Goal: Task Accomplishment & Management: Manage account settings

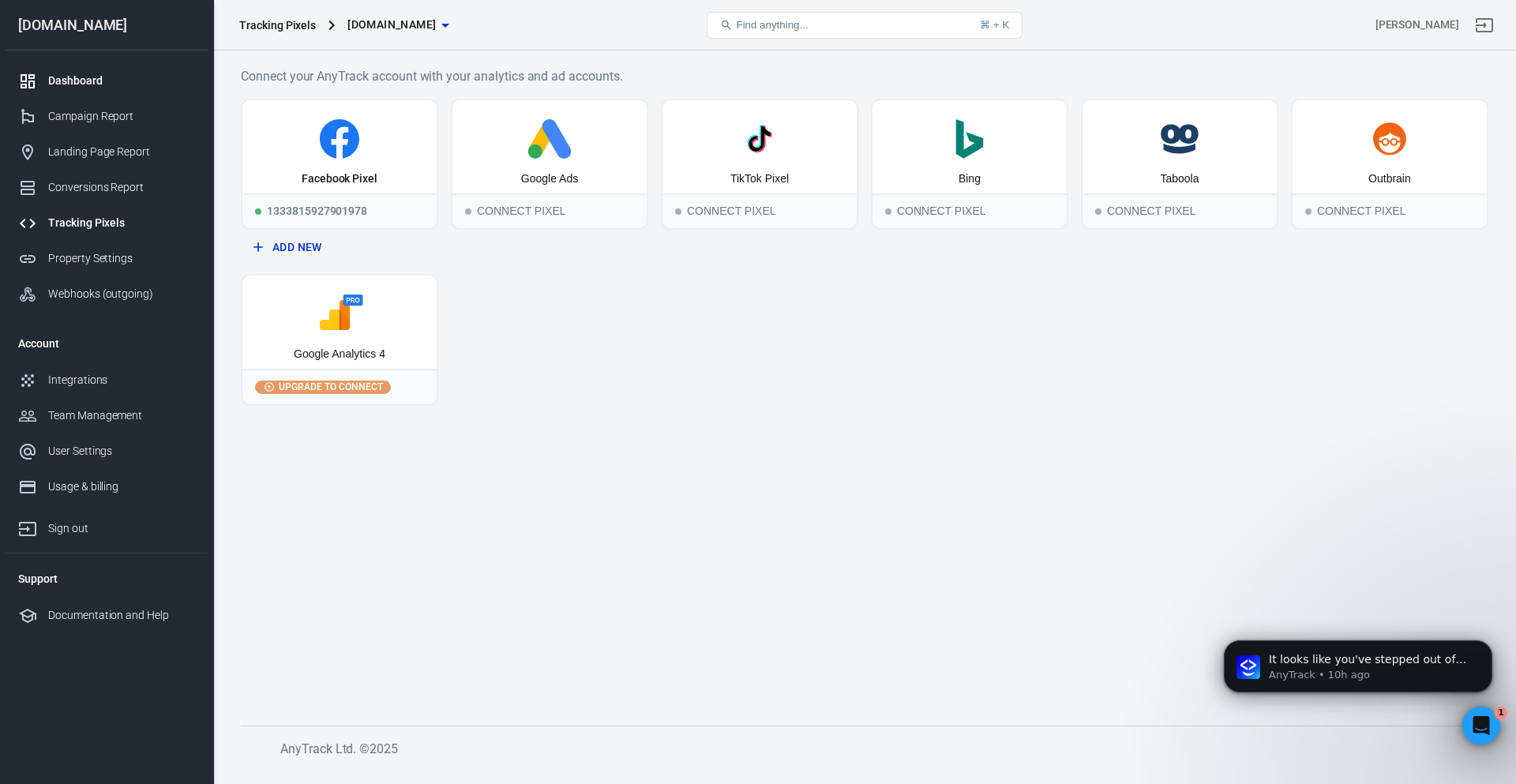
click at [101, 79] on div "Dashboard" at bounding box center [121, 81] width 147 height 17
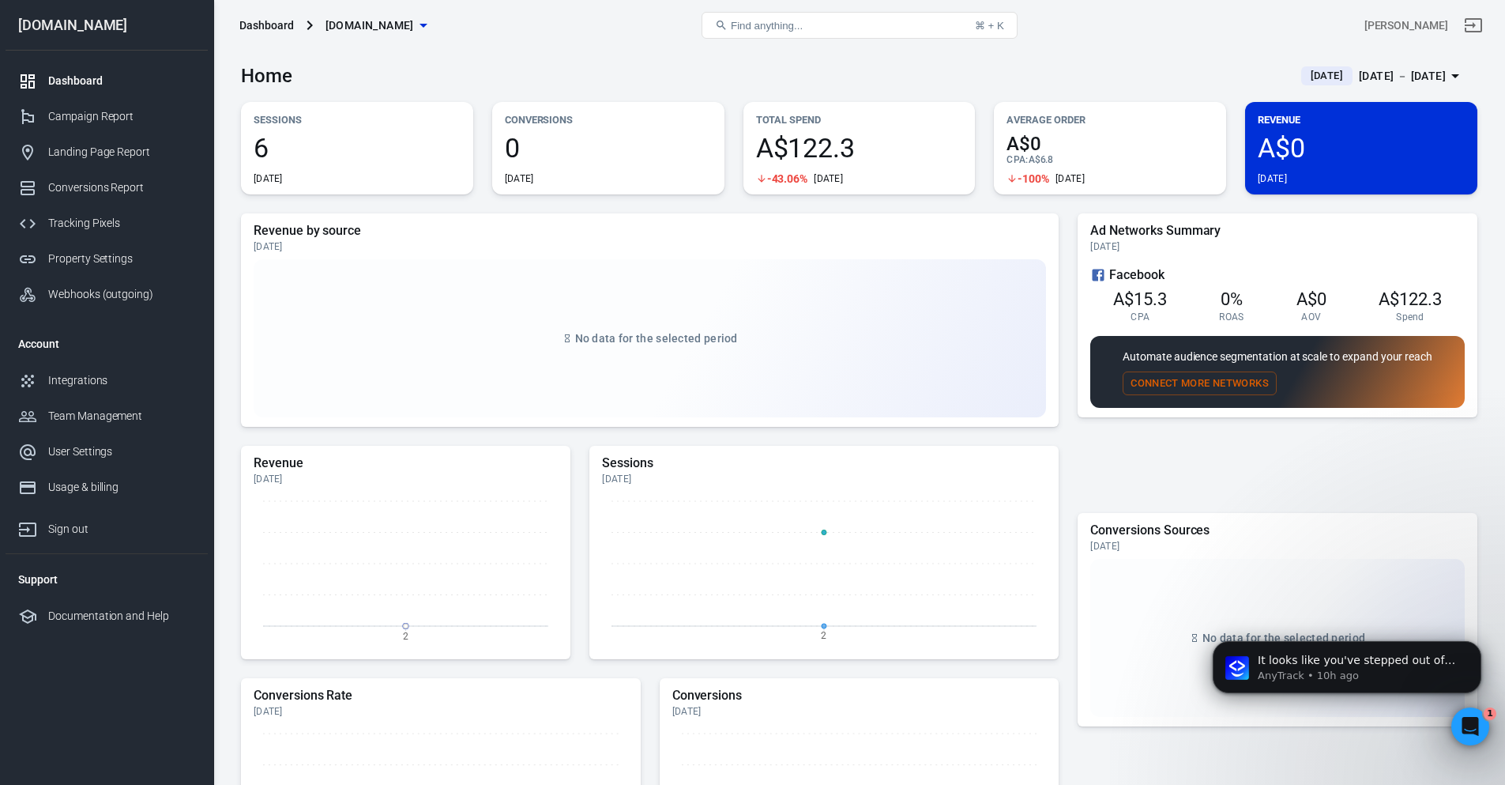
click at [1359, 77] on div "Sep 2 － Sep 2, 2025" at bounding box center [1402, 76] width 87 height 20
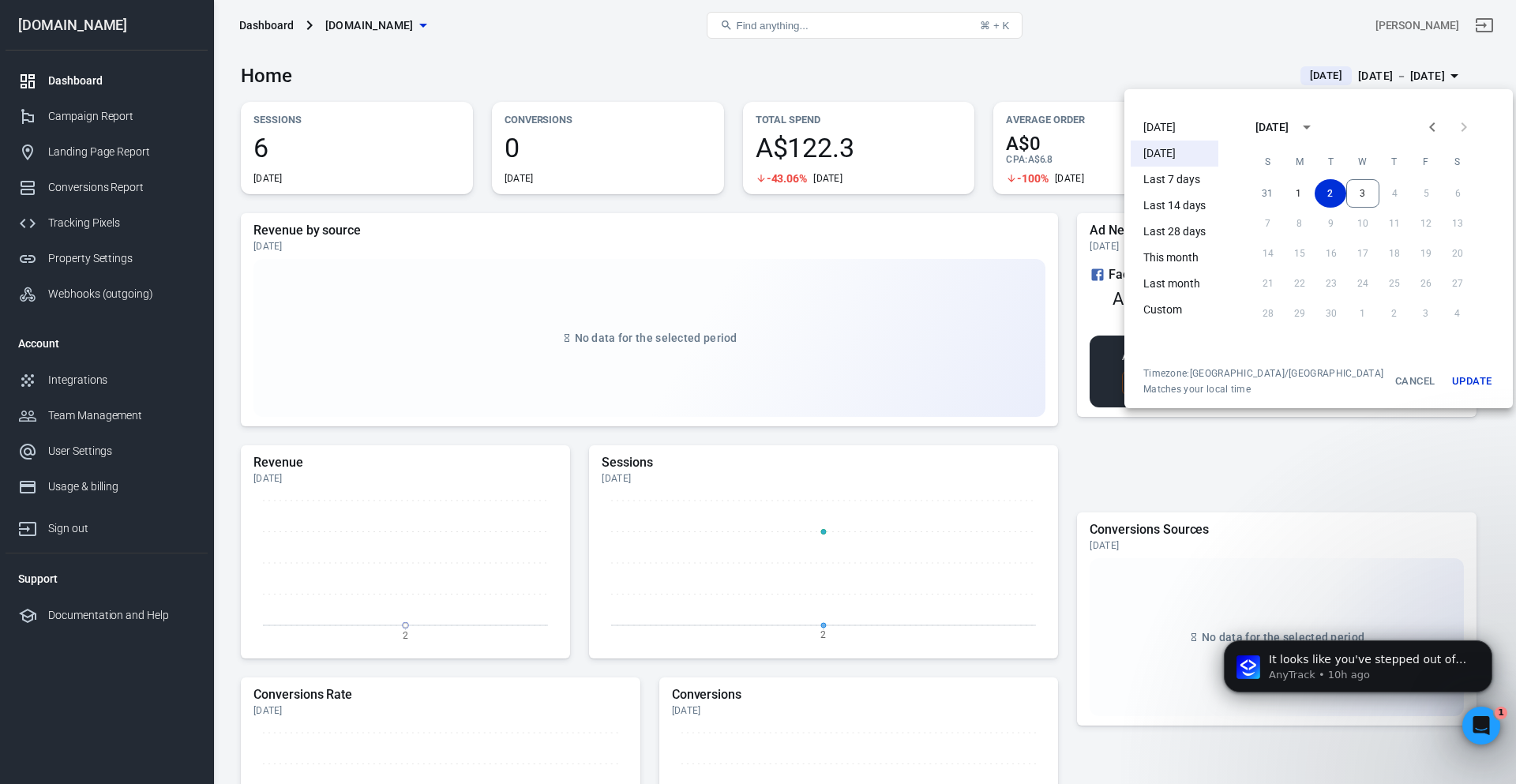
click at [1158, 131] on li "Today" at bounding box center [1174, 128] width 88 height 26
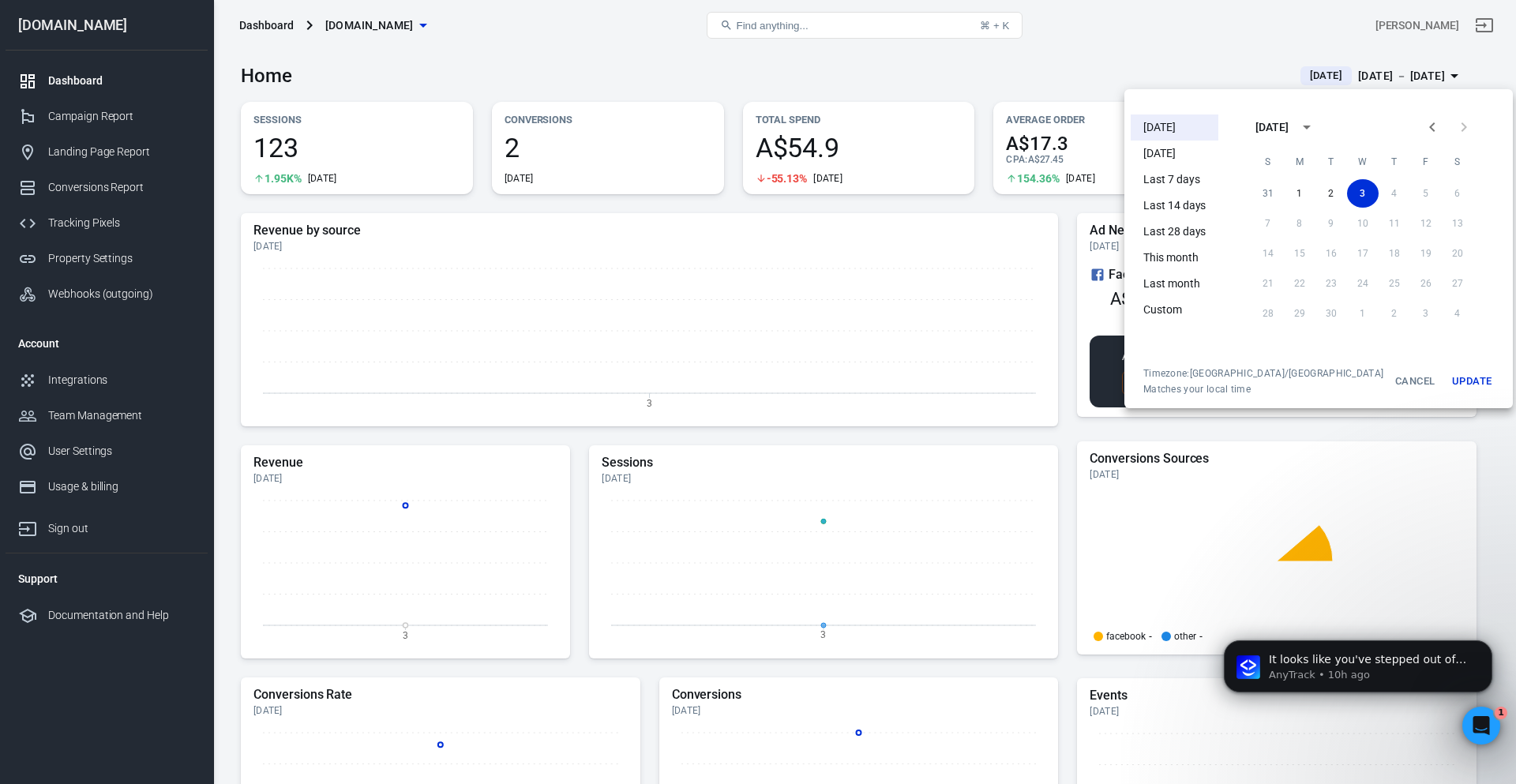
click at [614, 70] on div at bounding box center [758, 392] width 1516 height 784
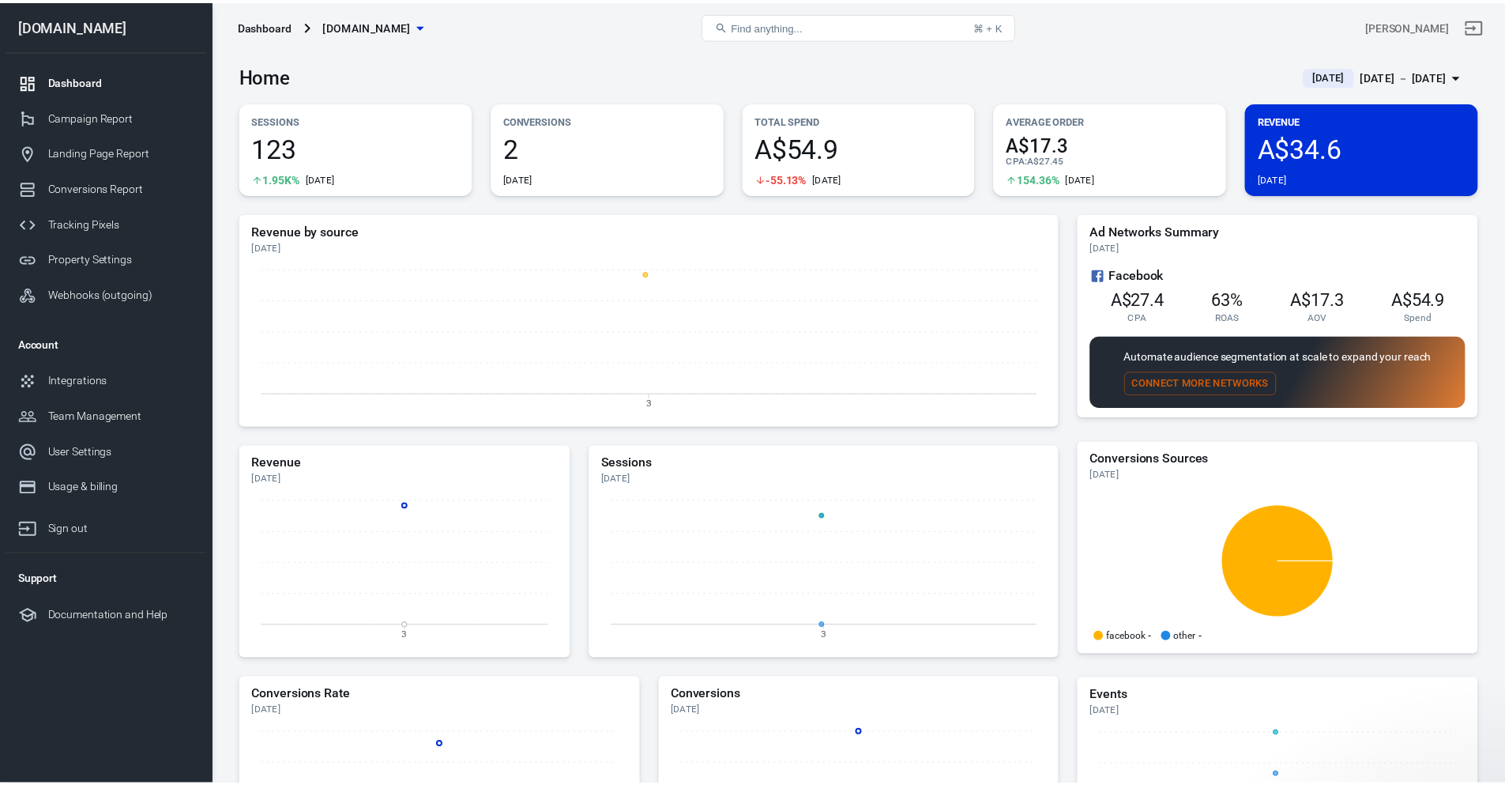
scroll to position [295, 0]
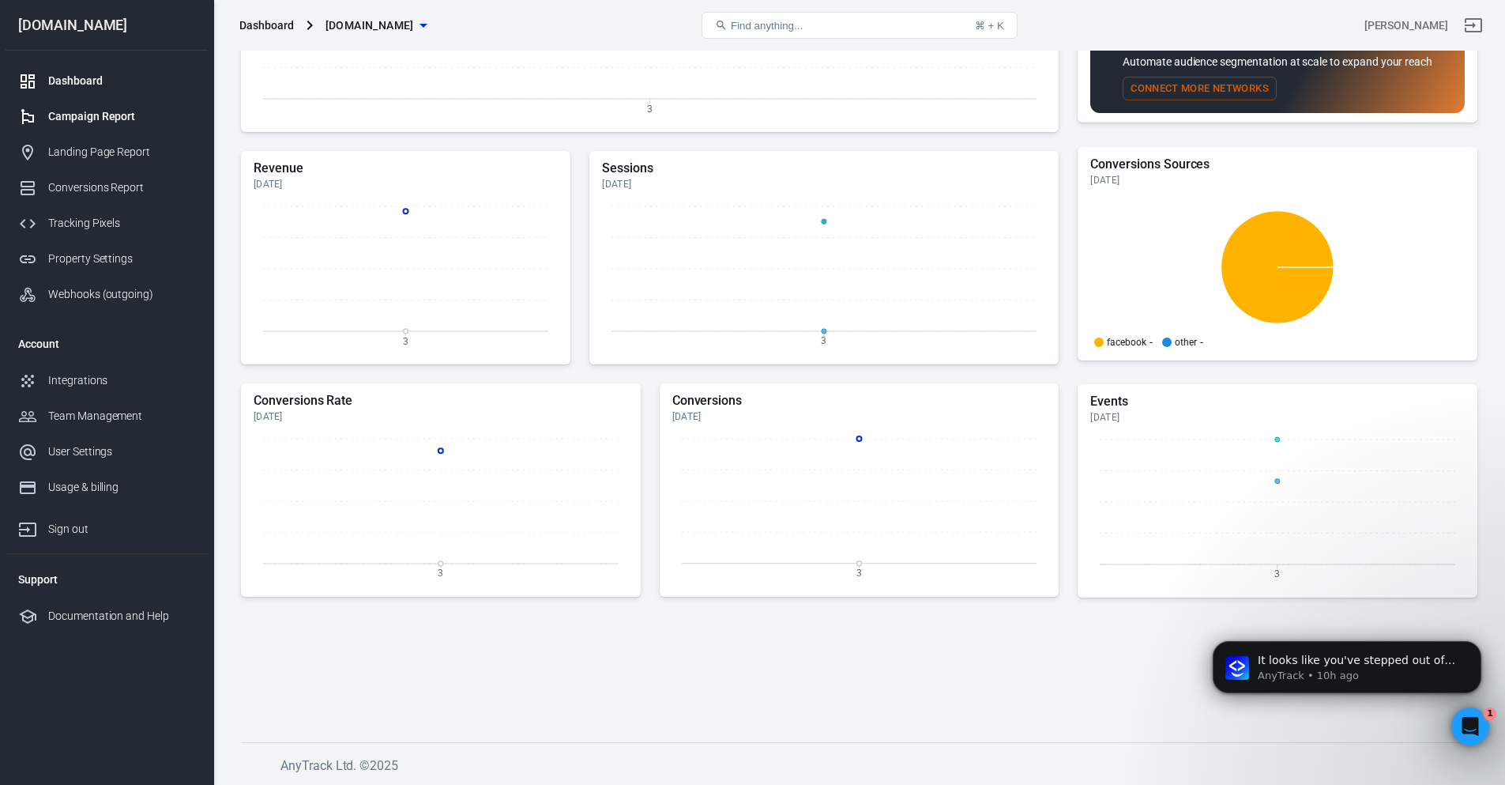
click at [113, 115] on div "Campaign Report" at bounding box center [121, 116] width 147 height 17
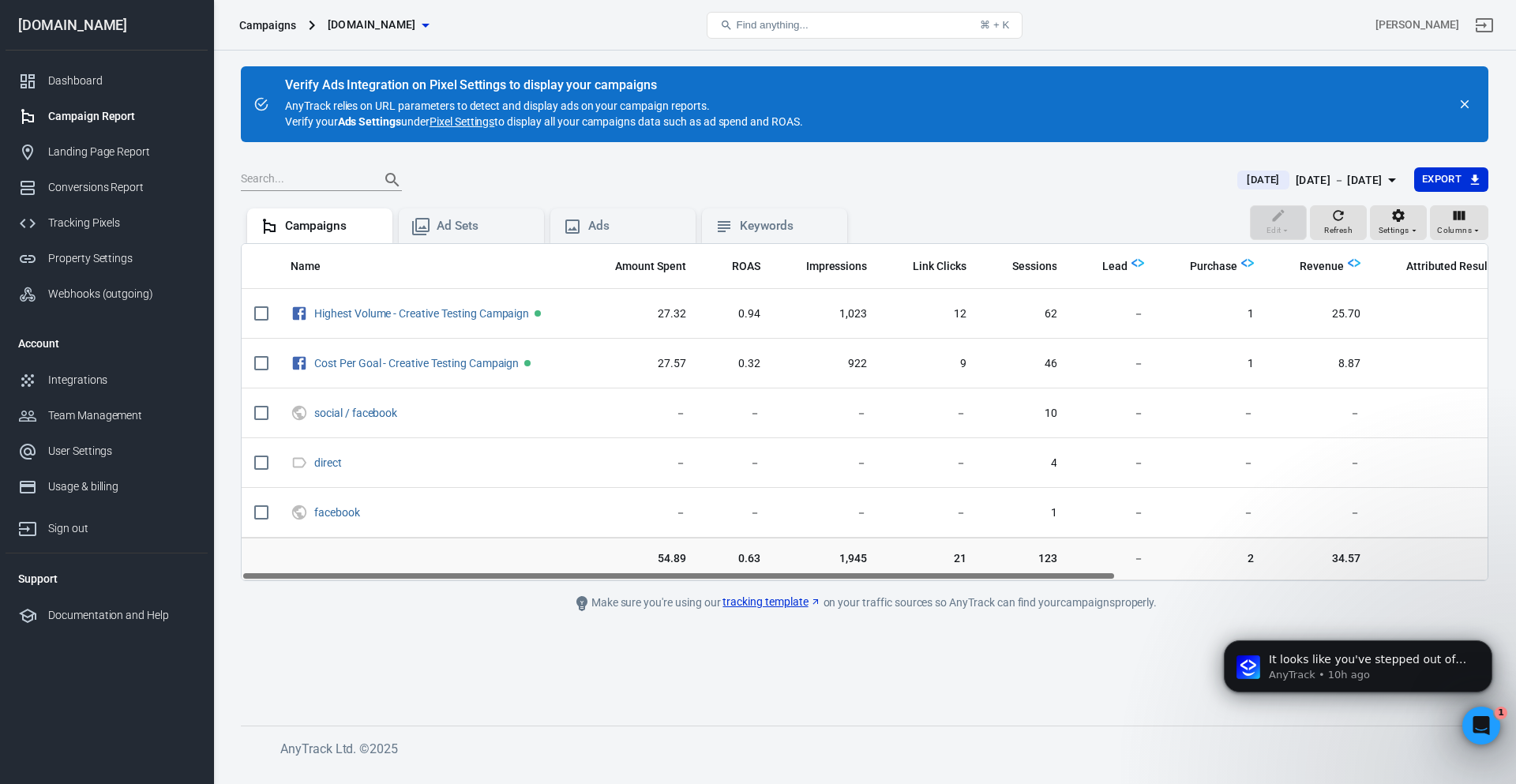
drag, startPoint x: 552, startPoint y: 571, endPoint x: 551, endPoint y: 592, distance: 21.0
click at [551, 592] on main "Verify Ads Integration on Pixel Settings to display your campaigns AnyTrack rel…" at bounding box center [864, 383] width 1247 height 633
click at [462, 126] on link "Pixel Settings" at bounding box center [462, 122] width 65 height 16
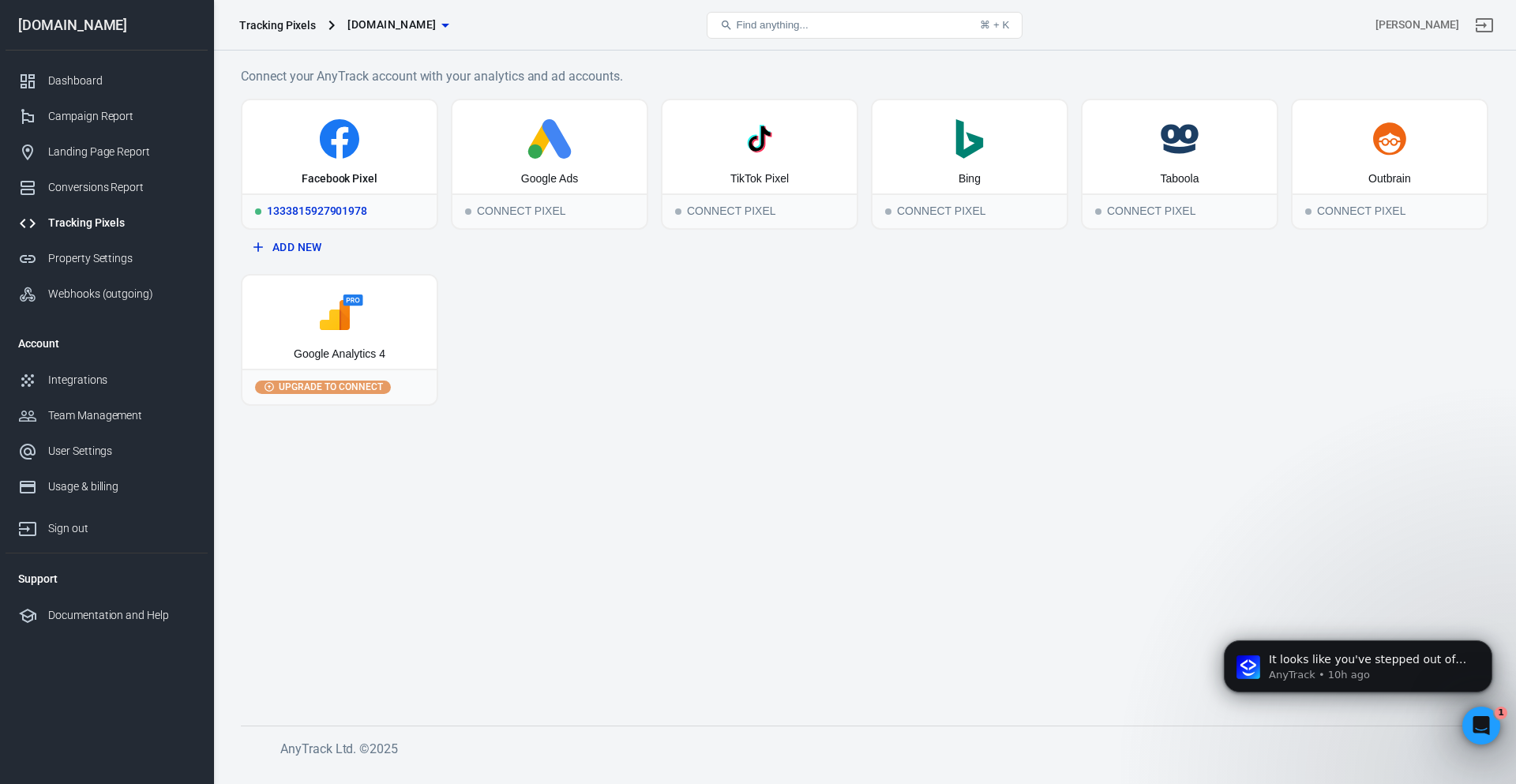
click at [395, 147] on icon at bounding box center [340, 139] width 182 height 40
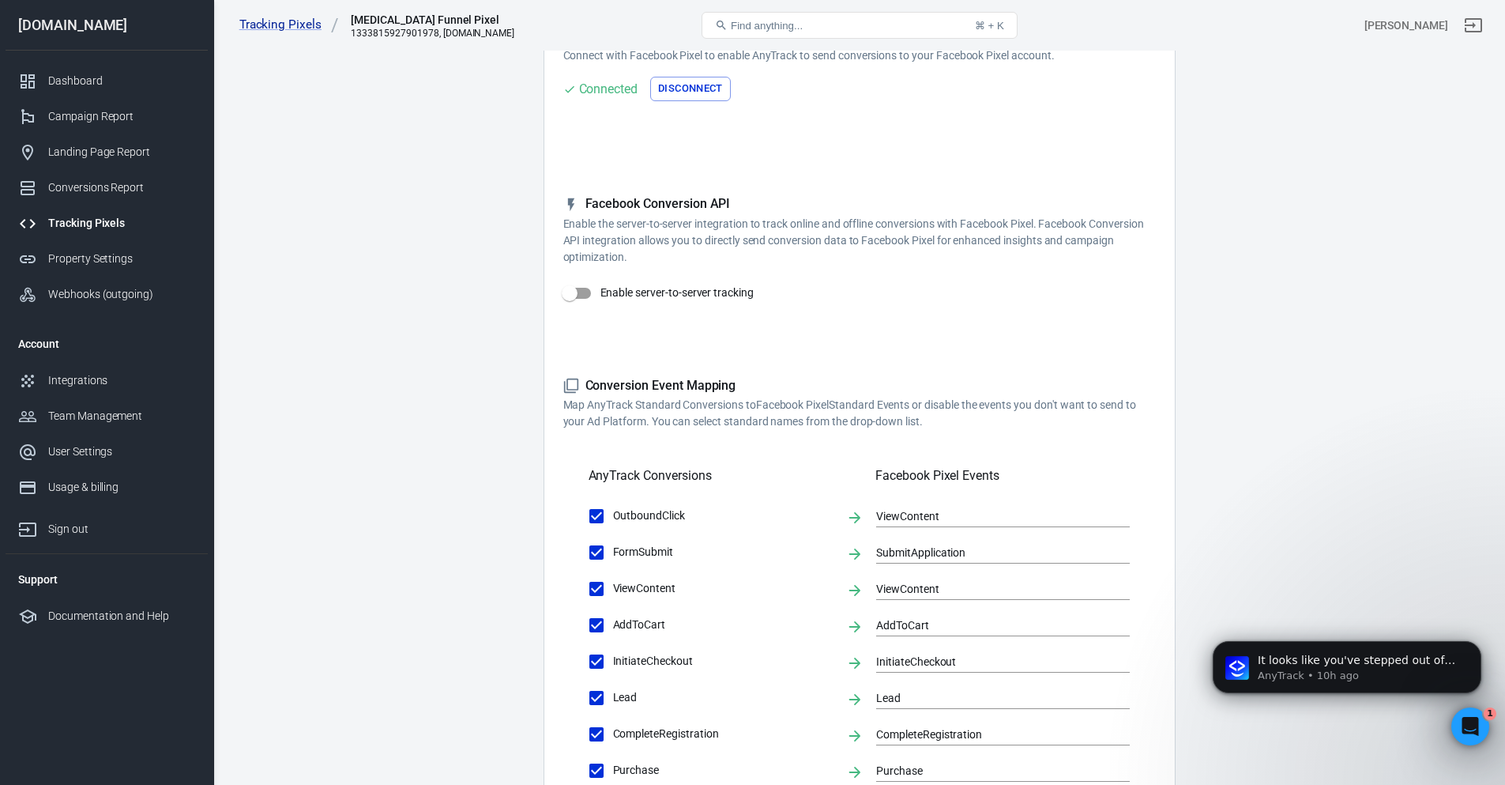
scroll to position [184, 0]
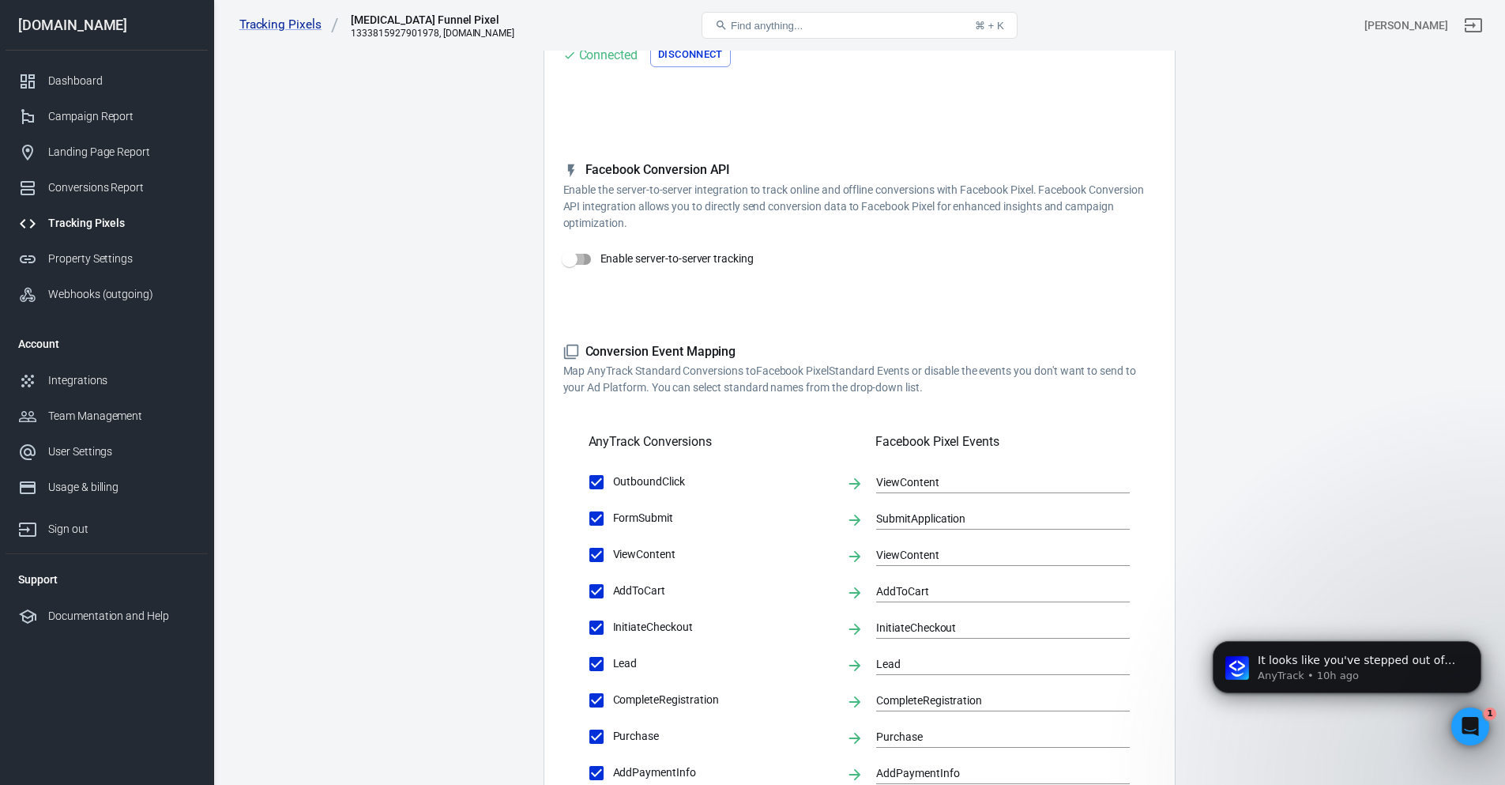
click at [583, 254] on input "Enable server-to-server tracking" at bounding box center [570, 259] width 90 height 30
checkbox input "true"
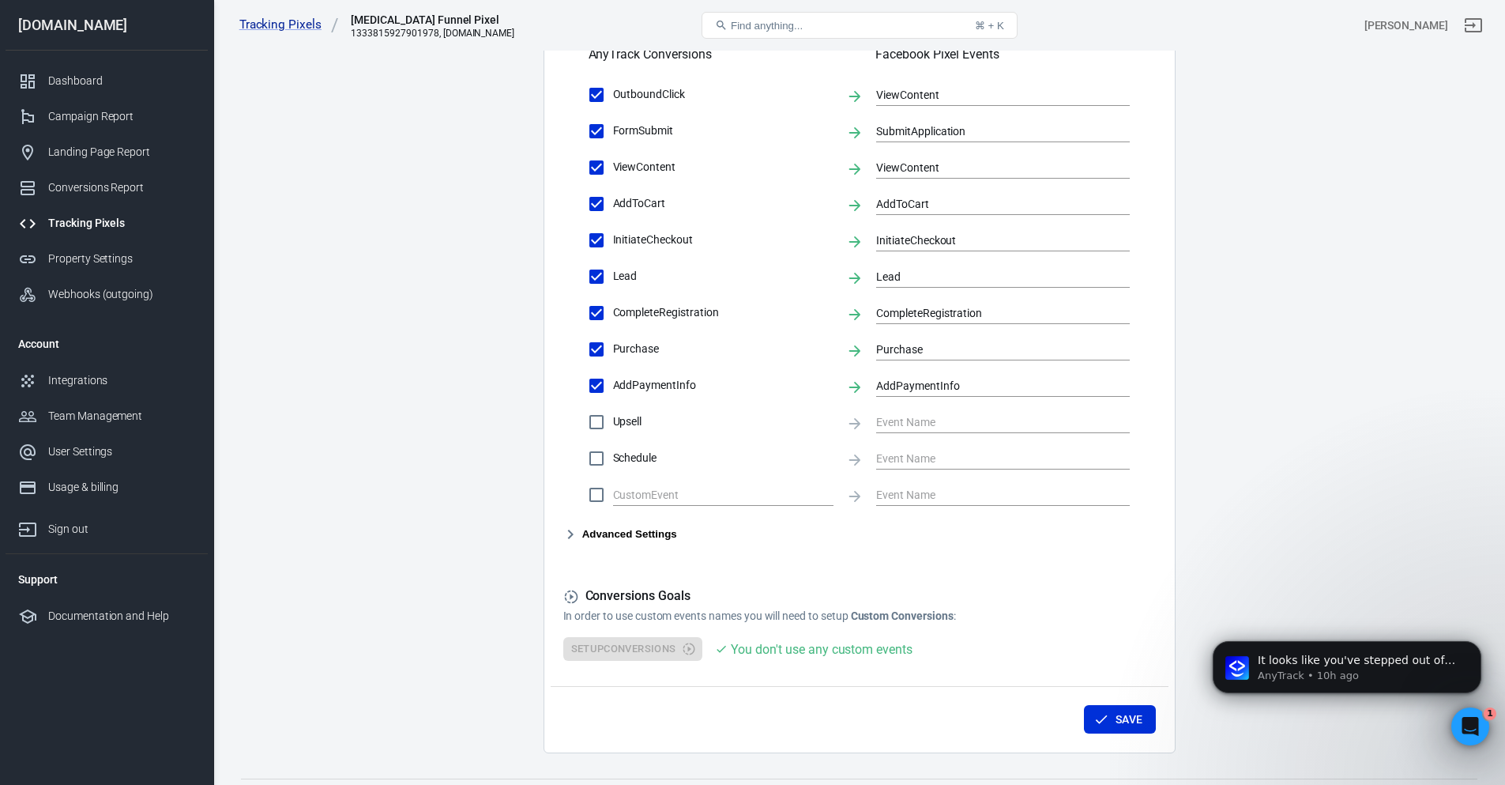
scroll to position [664, 0]
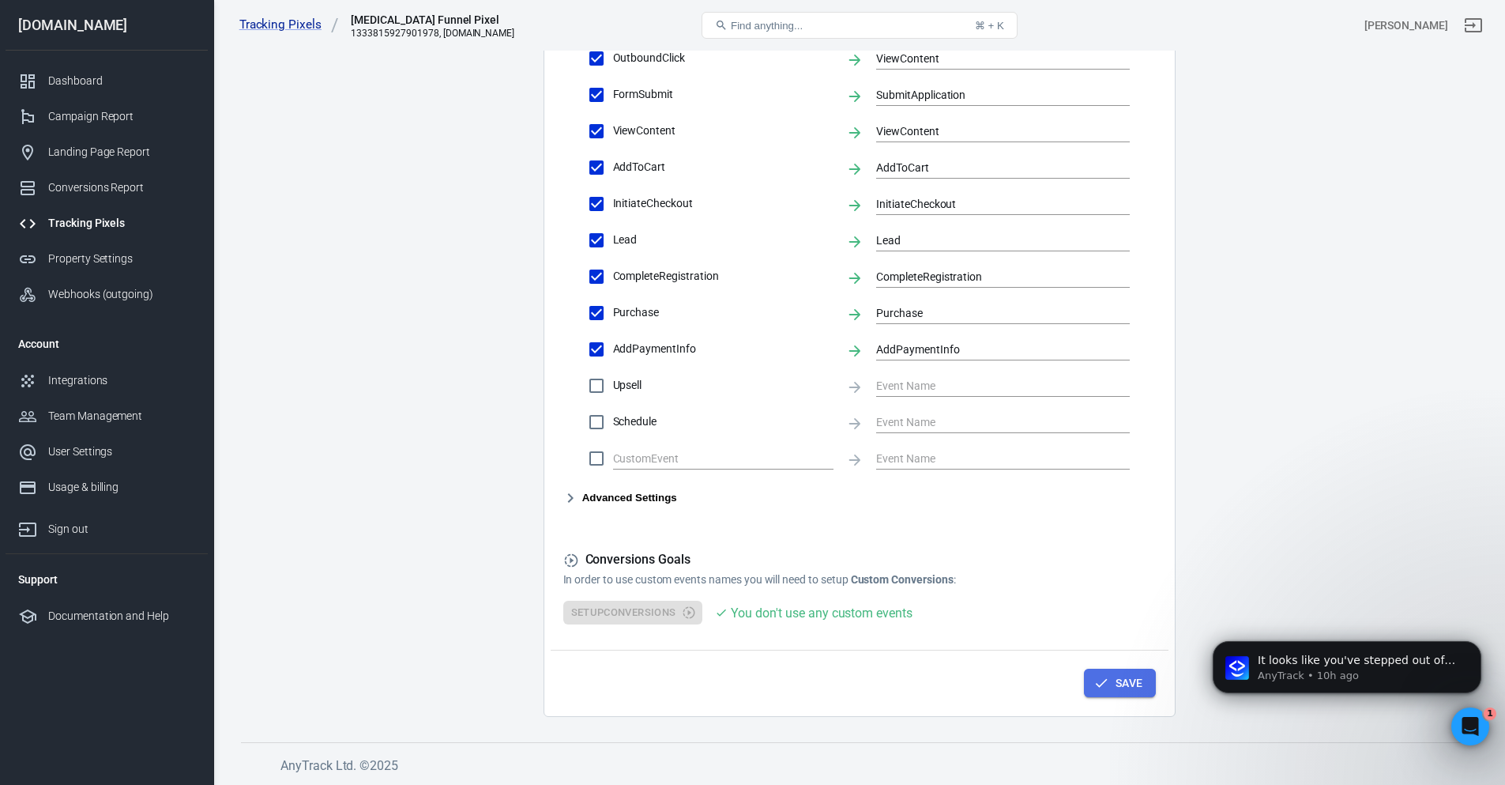
click at [1110, 685] on button "Save" at bounding box center [1120, 682] width 72 height 29
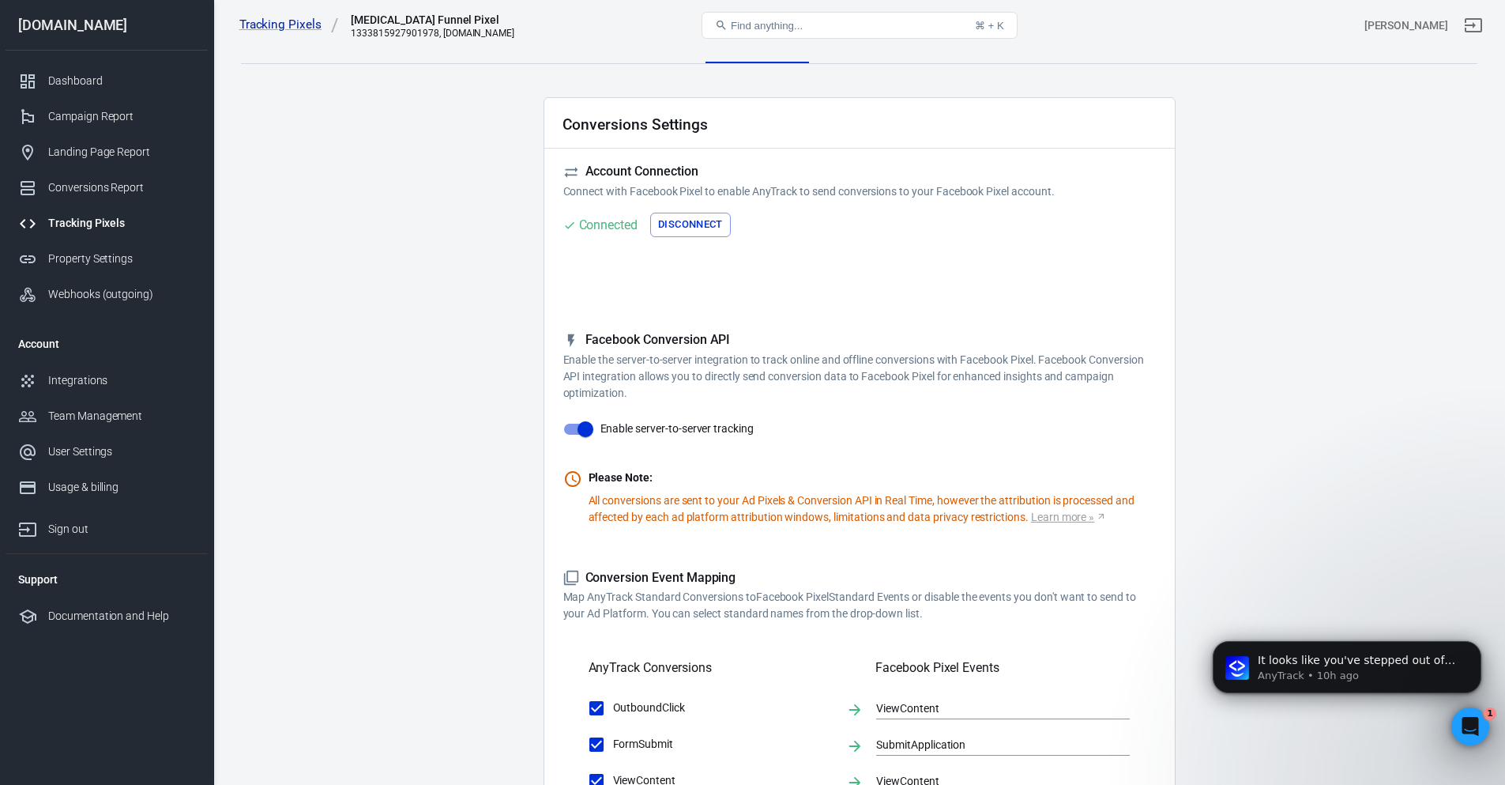
scroll to position [0, 0]
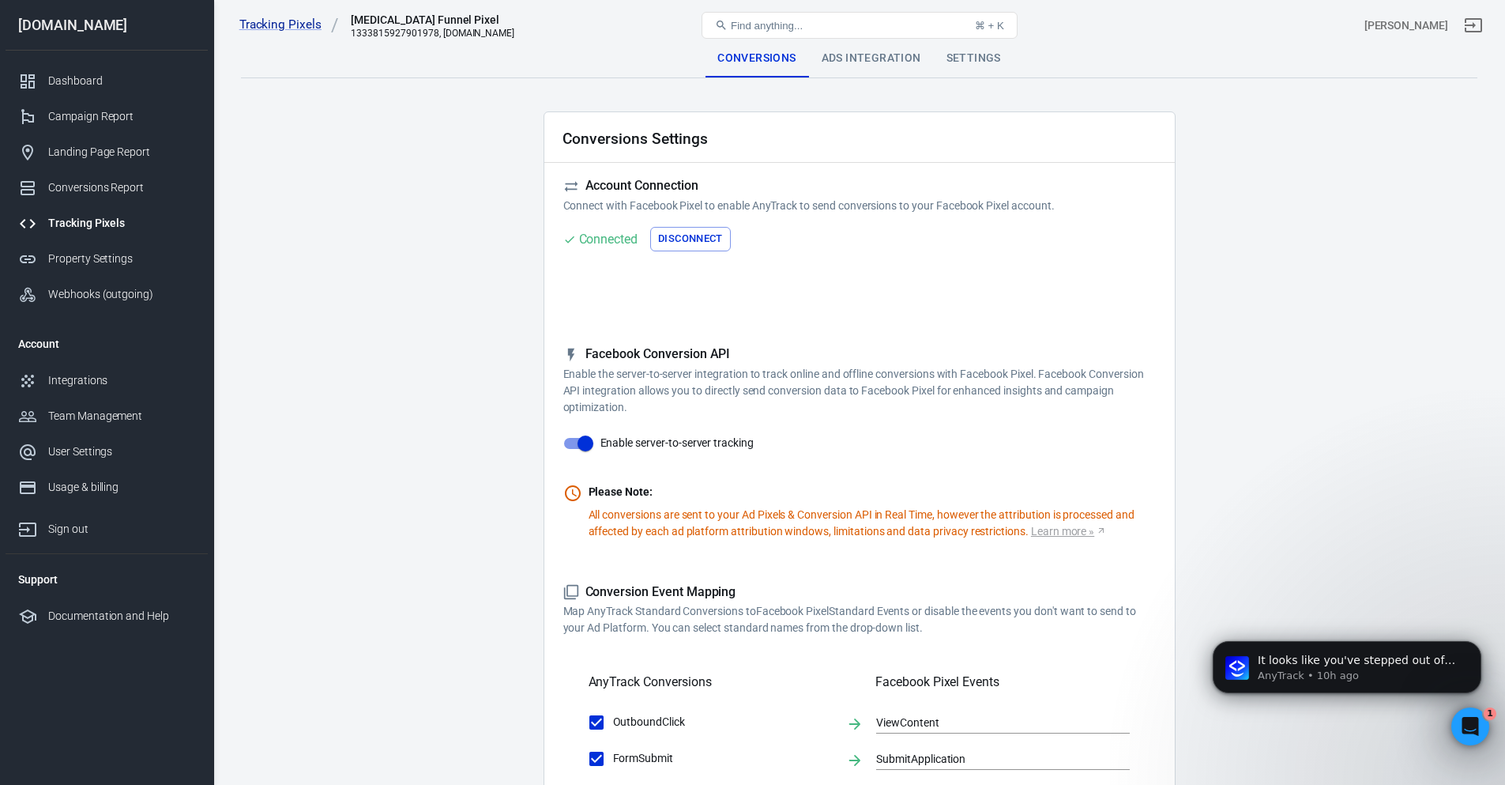
click at [865, 55] on div "Ads Integration" at bounding box center [871, 59] width 125 height 38
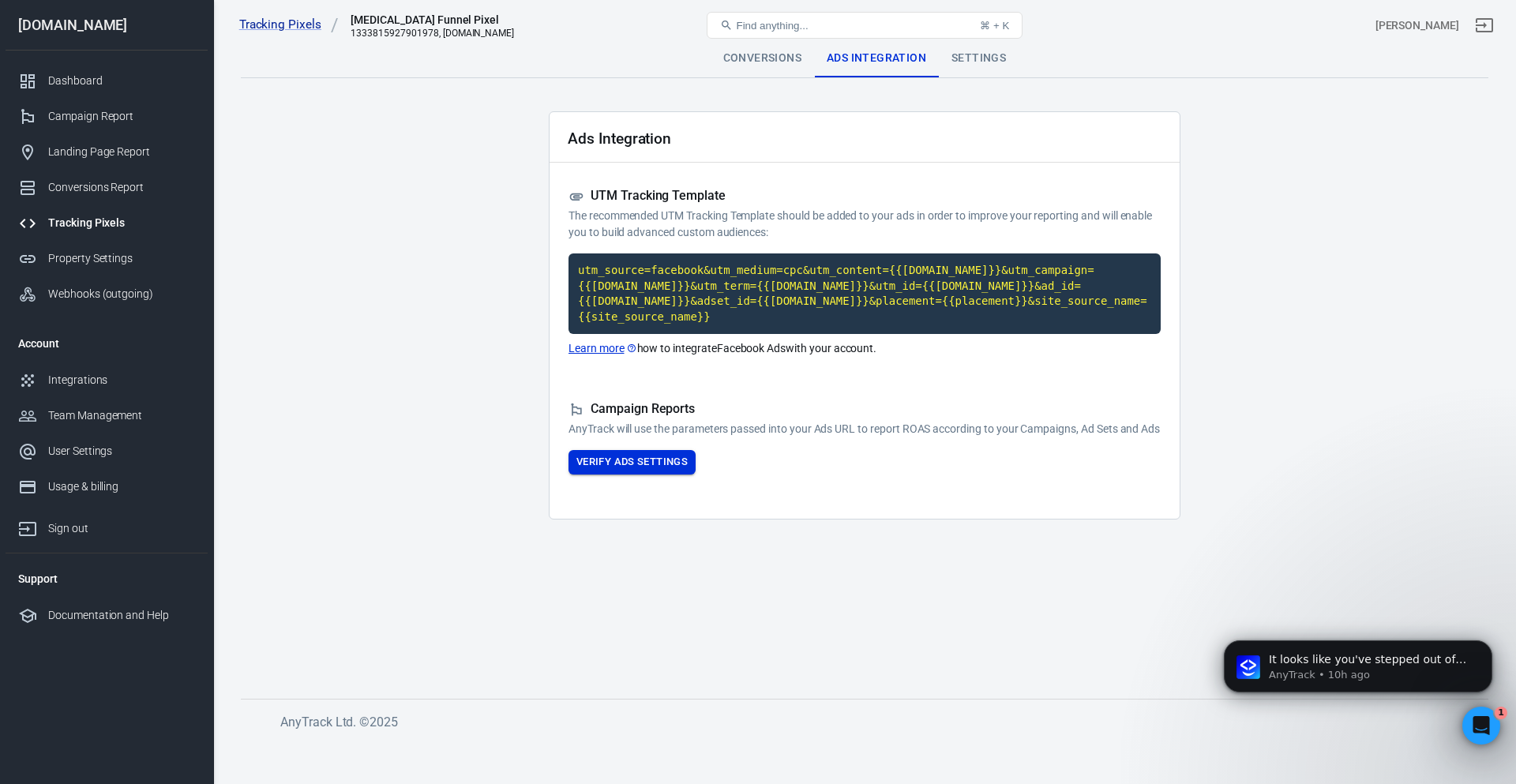
click at [652, 463] on button "Verify Ads Settings" at bounding box center [632, 461] width 127 height 24
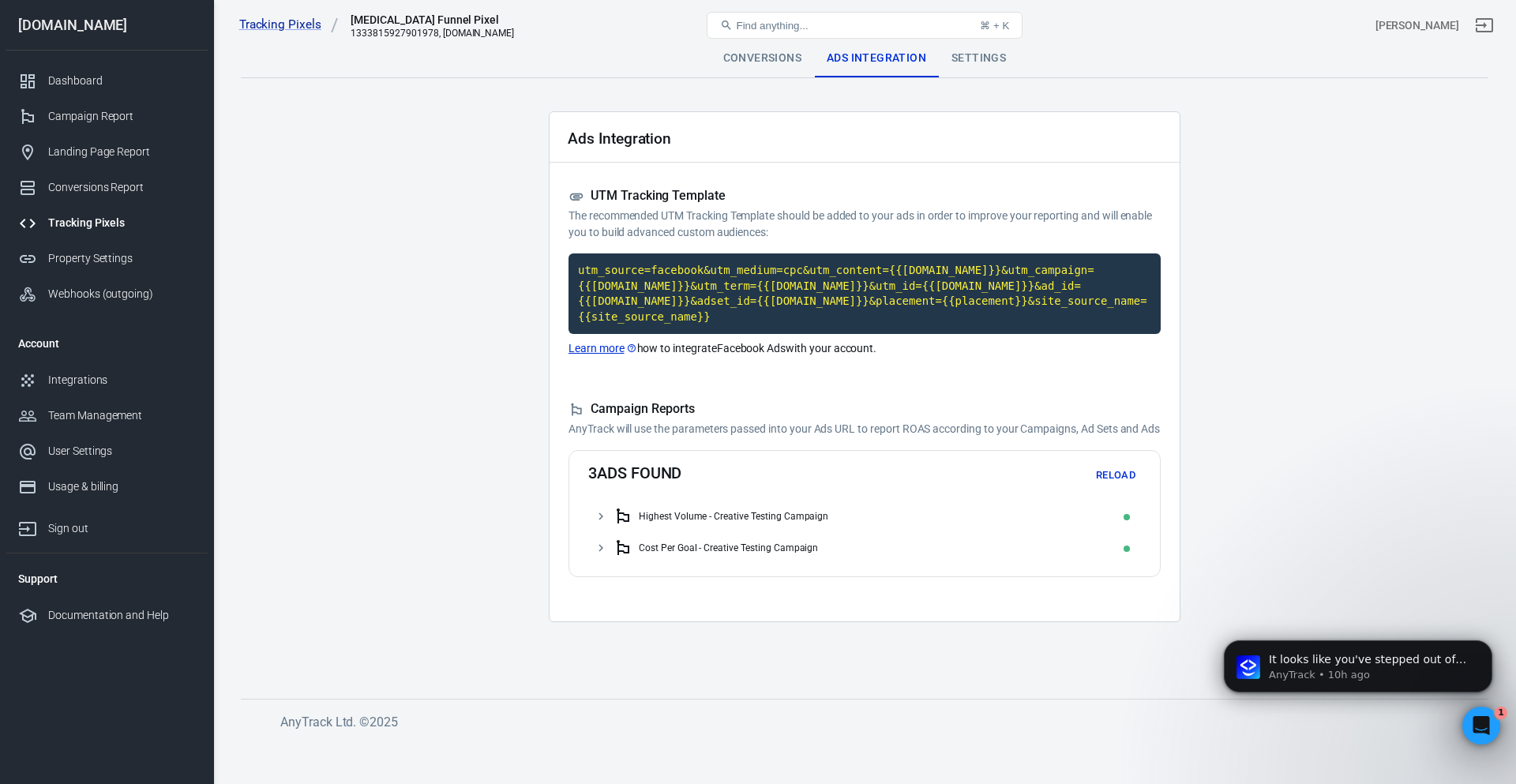
click at [986, 53] on div "Settings" at bounding box center [978, 59] width 80 height 38
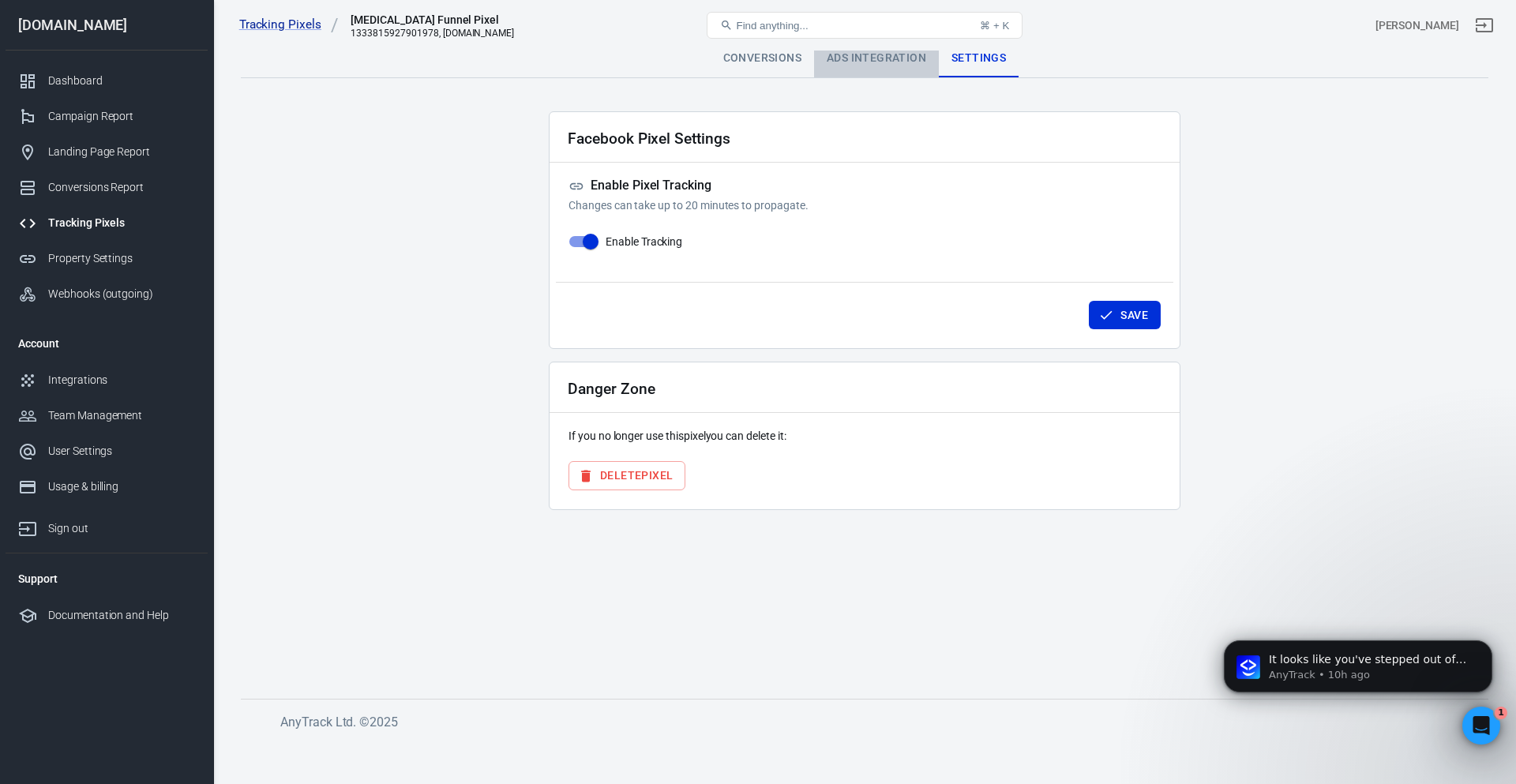
click at [858, 61] on div "Ads Integration" at bounding box center [876, 59] width 125 height 38
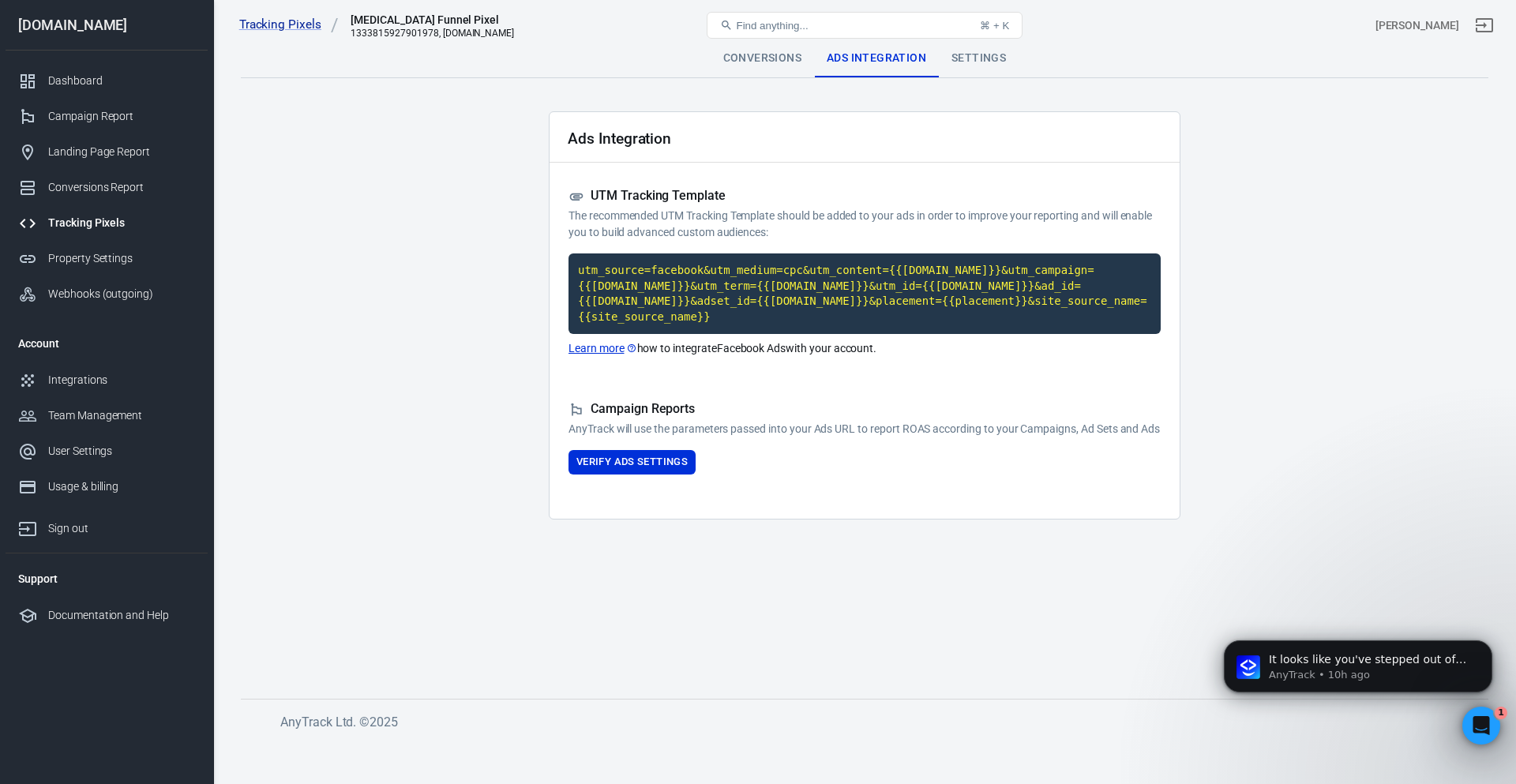
click at [758, 63] on div "Conversions" at bounding box center [762, 59] width 104 height 38
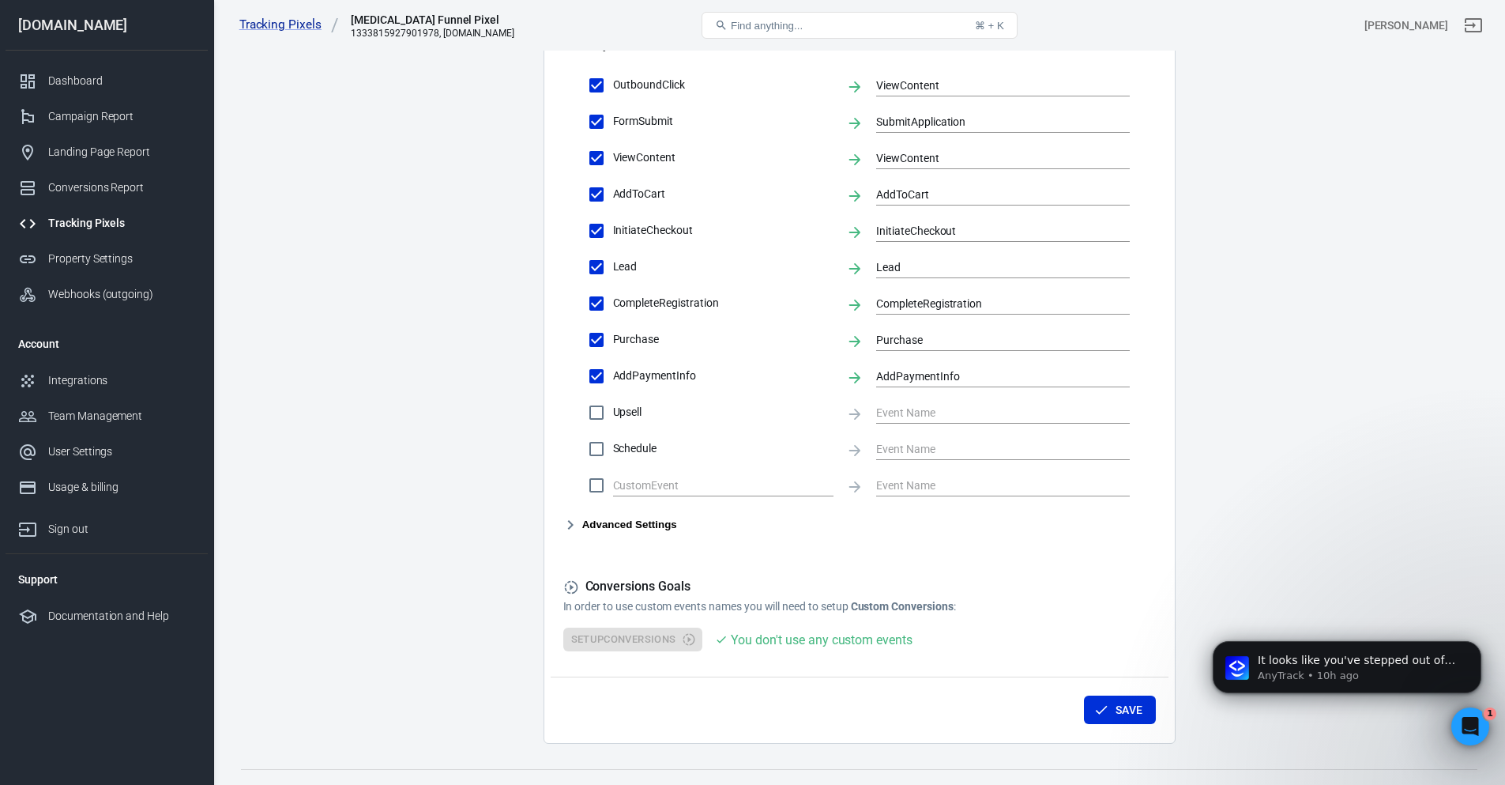
scroll to position [608, 0]
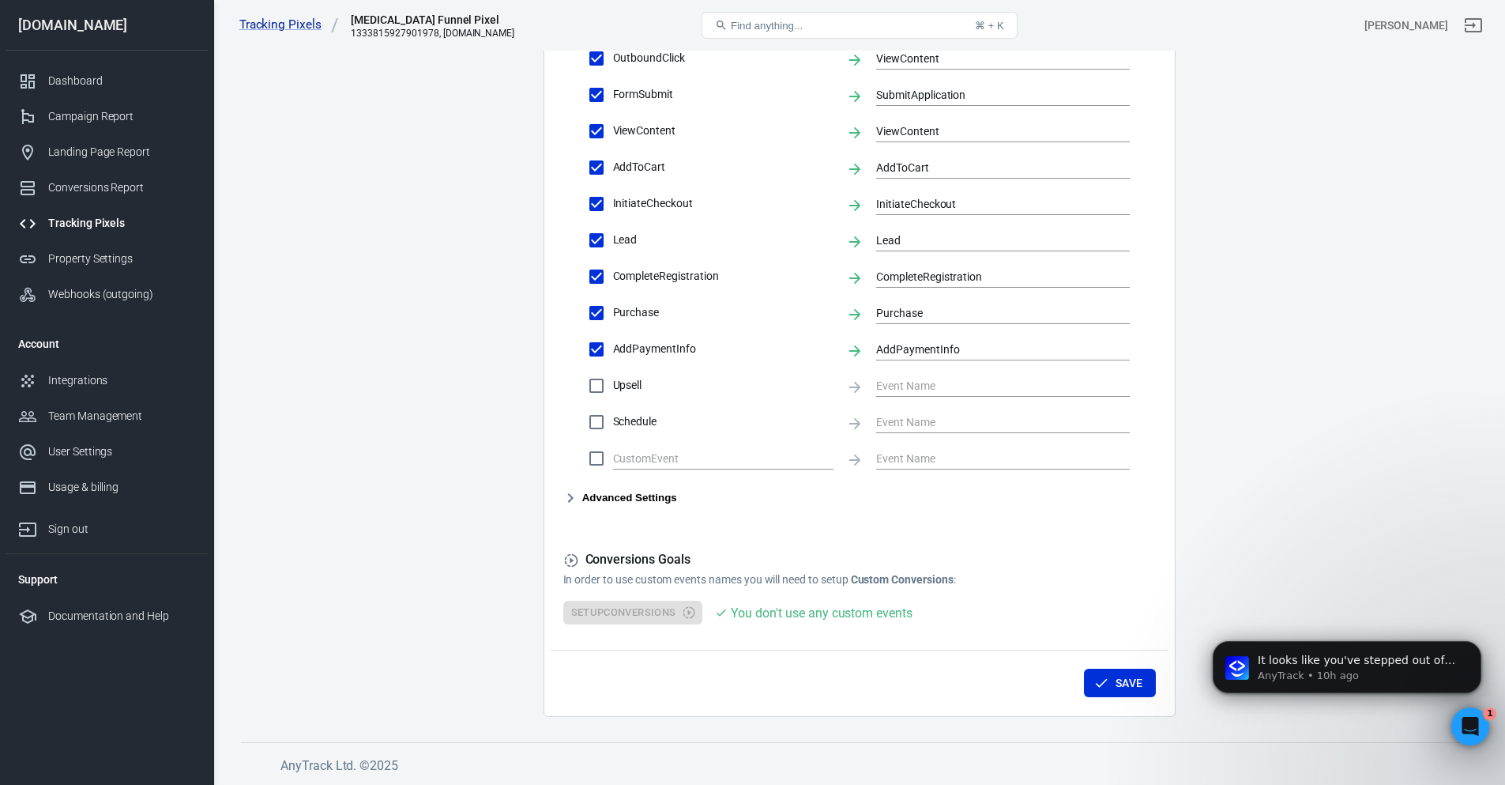
click at [637, 499] on button "Advanced Settings" at bounding box center [620, 497] width 114 height 19
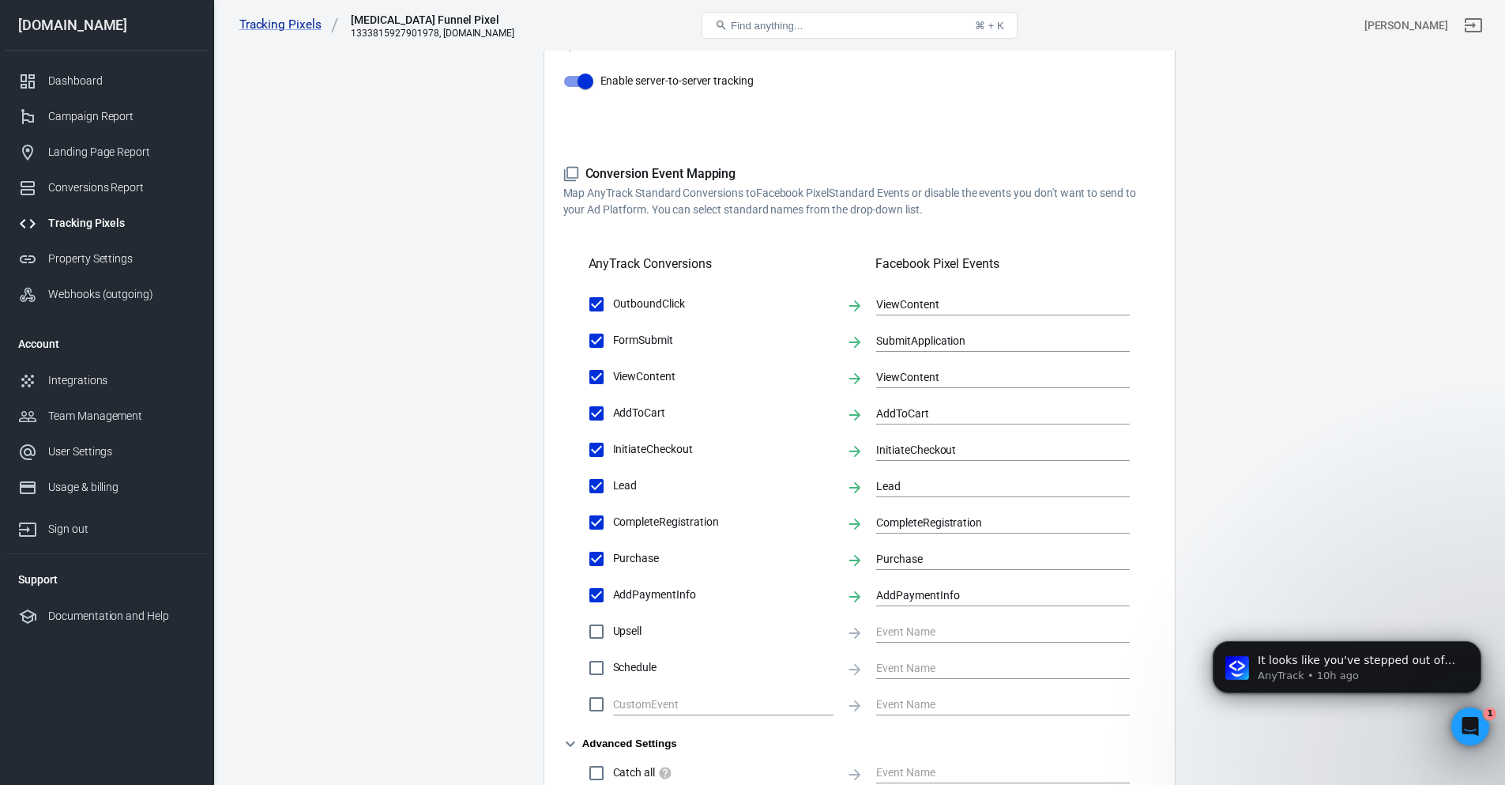
scroll to position [424, 0]
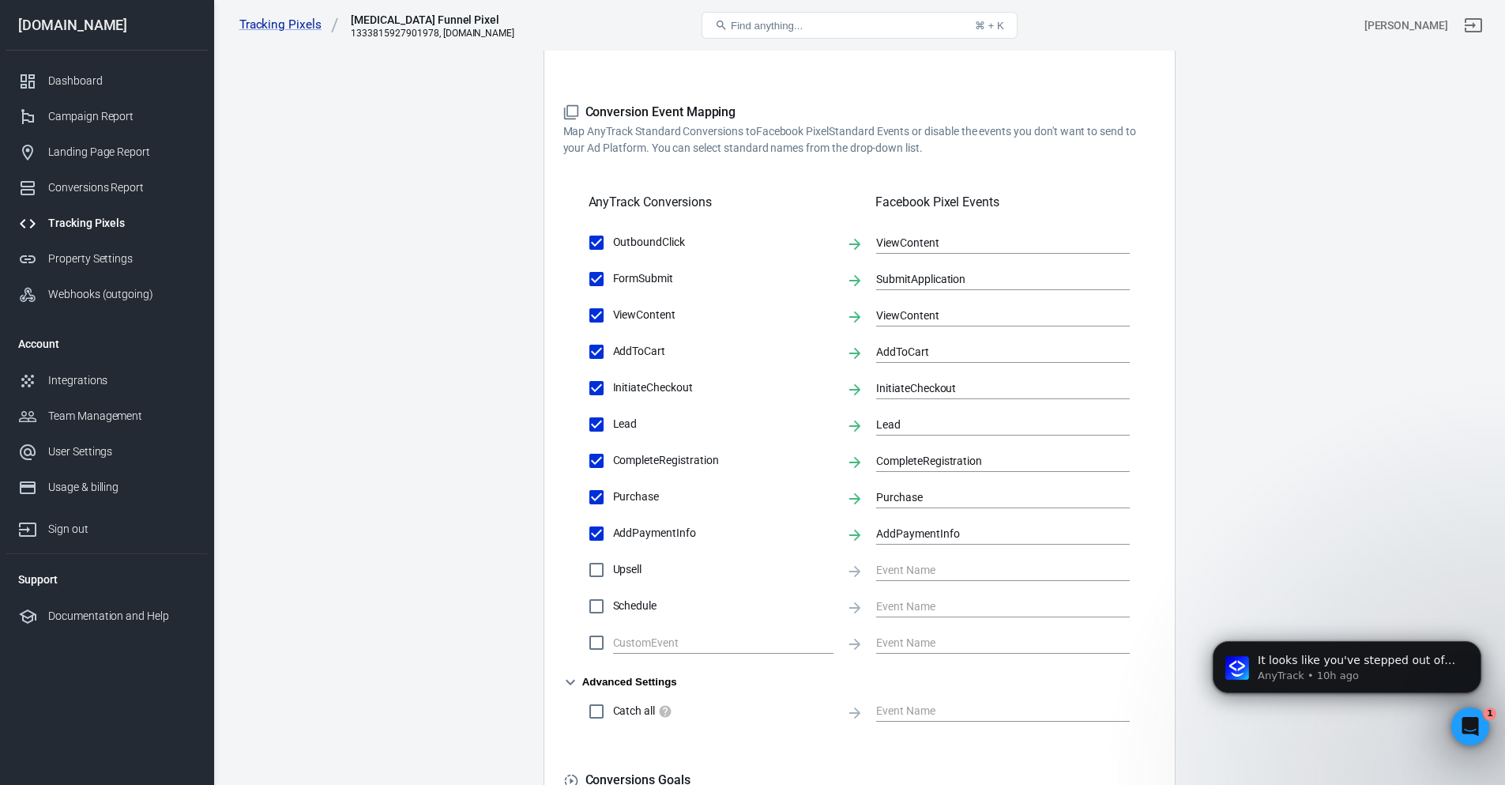
click at [601, 571] on input "Upsell" at bounding box center [596, 569] width 33 height 33
click at [934, 570] on input "text" at bounding box center [991, 569] width 230 height 20
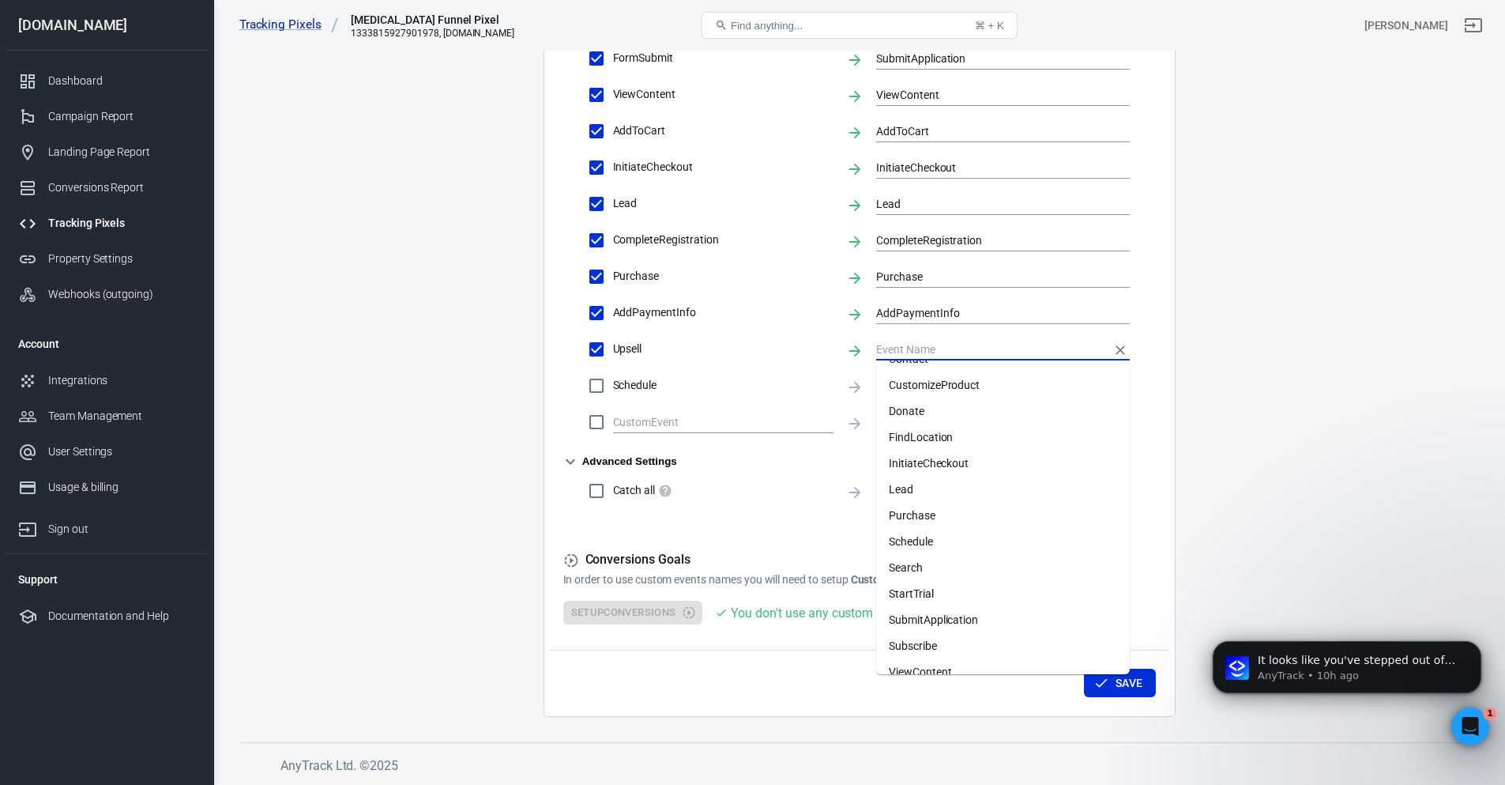
scroll to position [142, 0]
click at [789, 459] on div "Advanced Settings Catch all" at bounding box center [859, 478] width 593 height 55
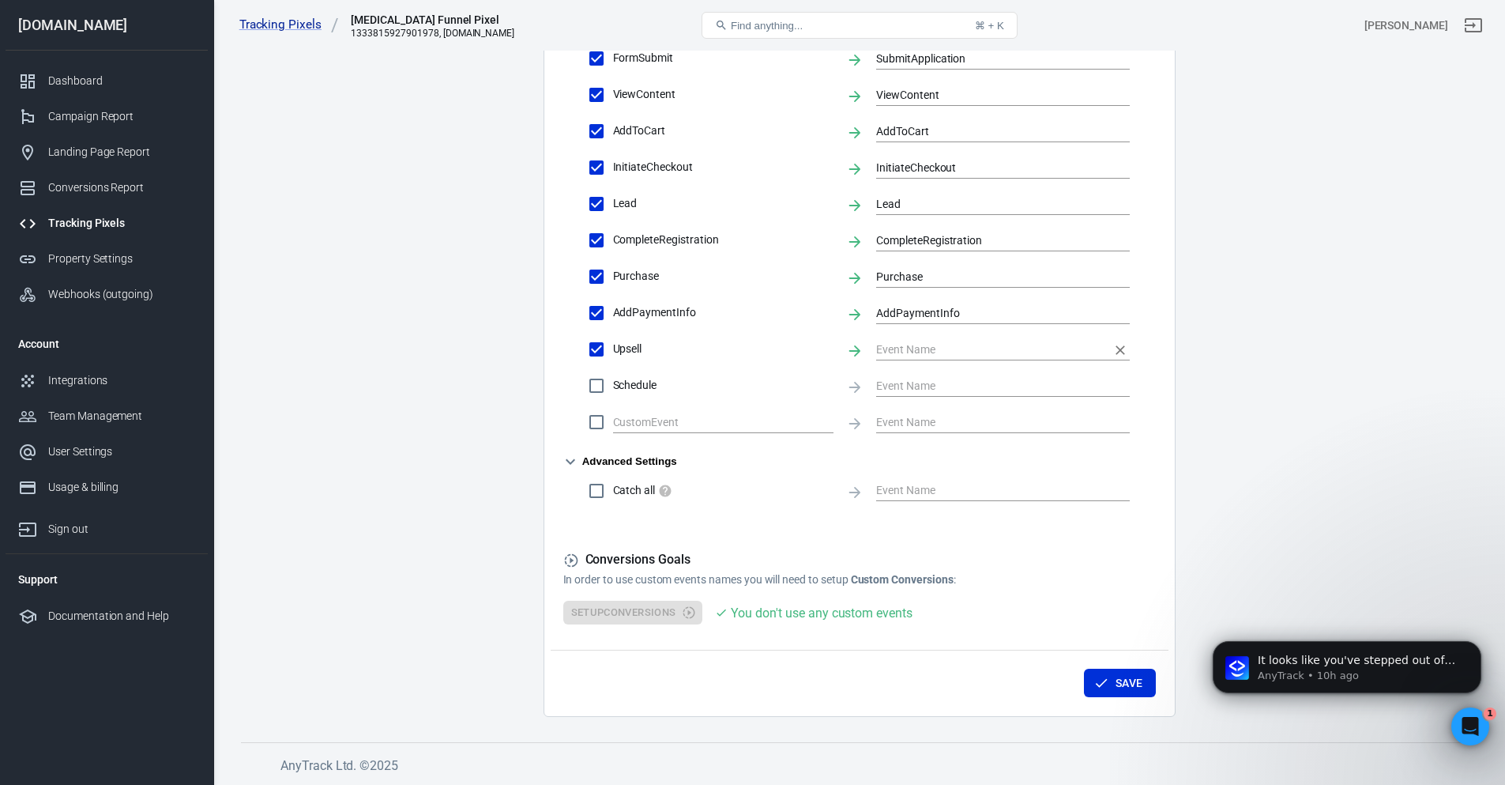
click at [906, 345] on input "text" at bounding box center [991, 349] width 230 height 20
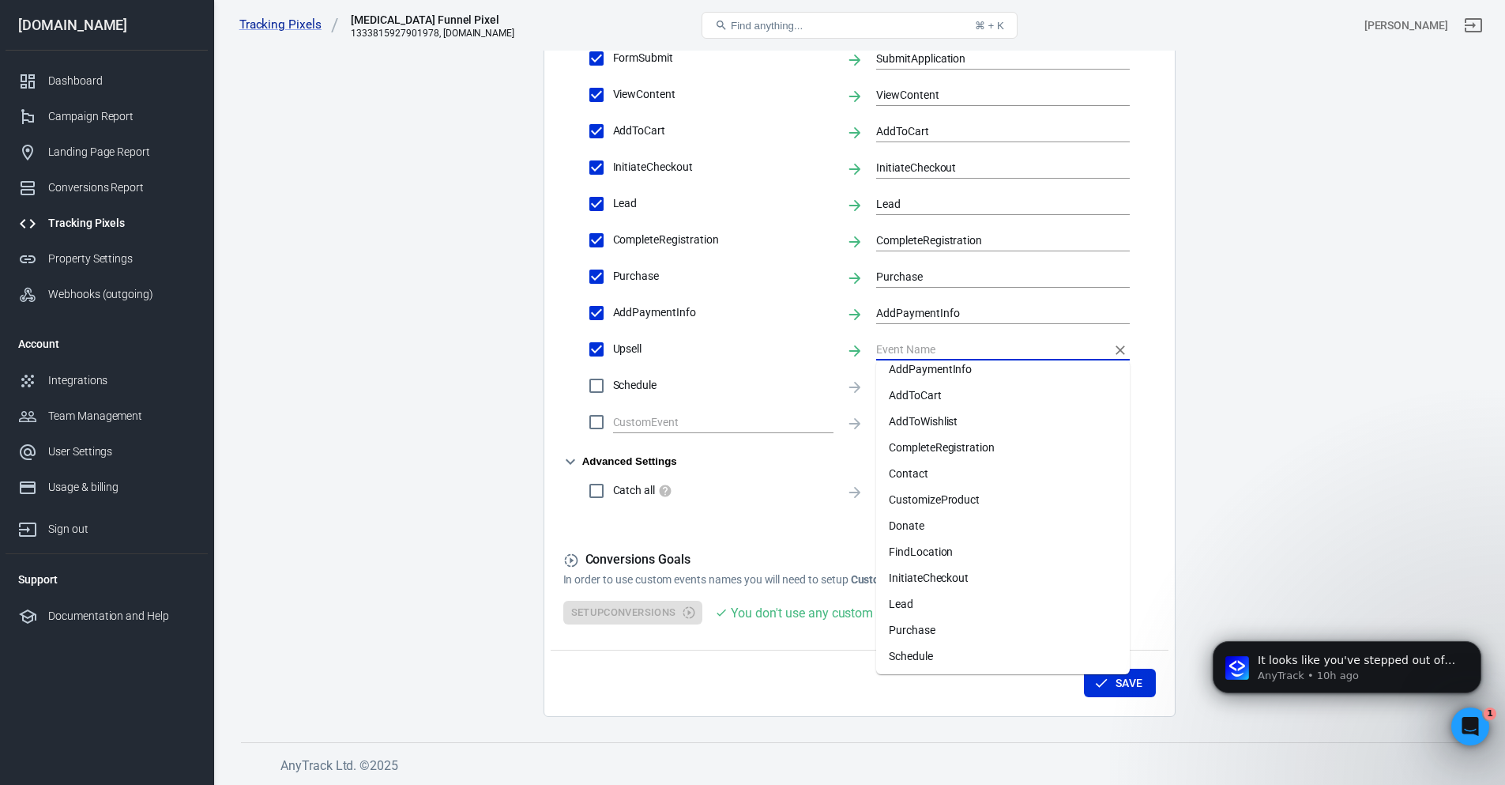
scroll to position [0, 0]
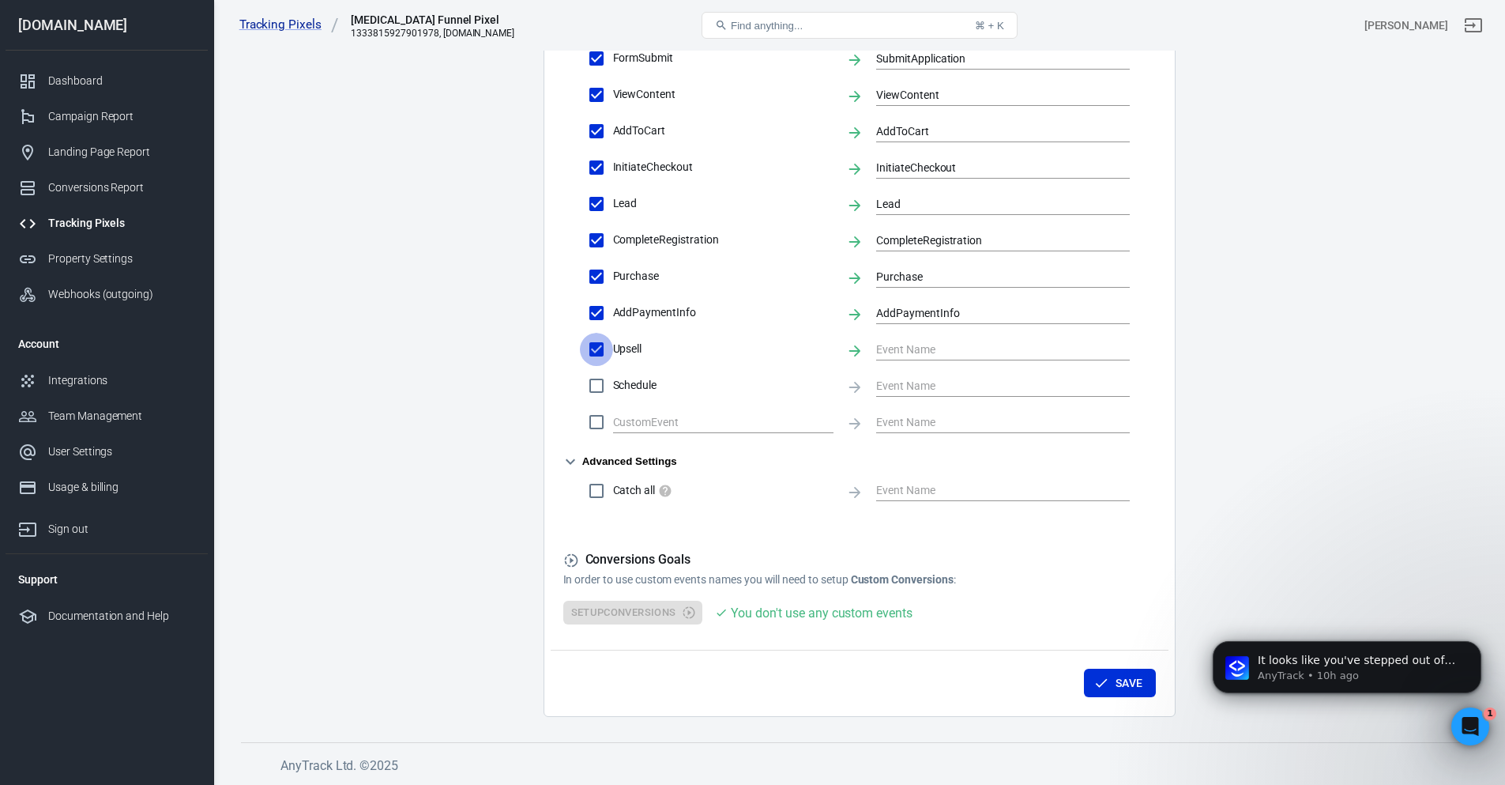
click at [597, 340] on input "Upsell" at bounding box center [596, 349] width 33 height 33
checkbox input "false"
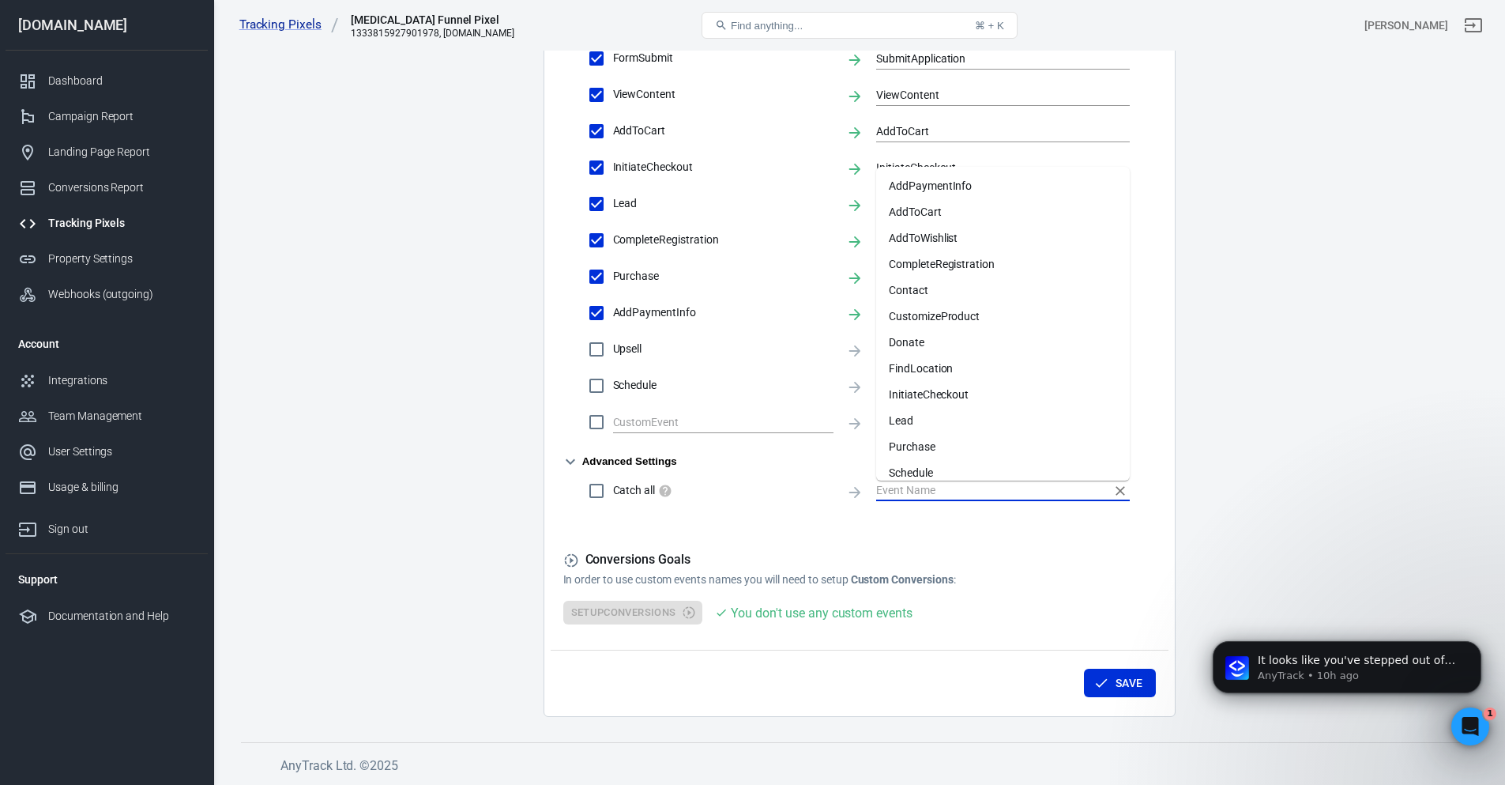
click at [888, 491] on input "text" at bounding box center [991, 490] width 230 height 20
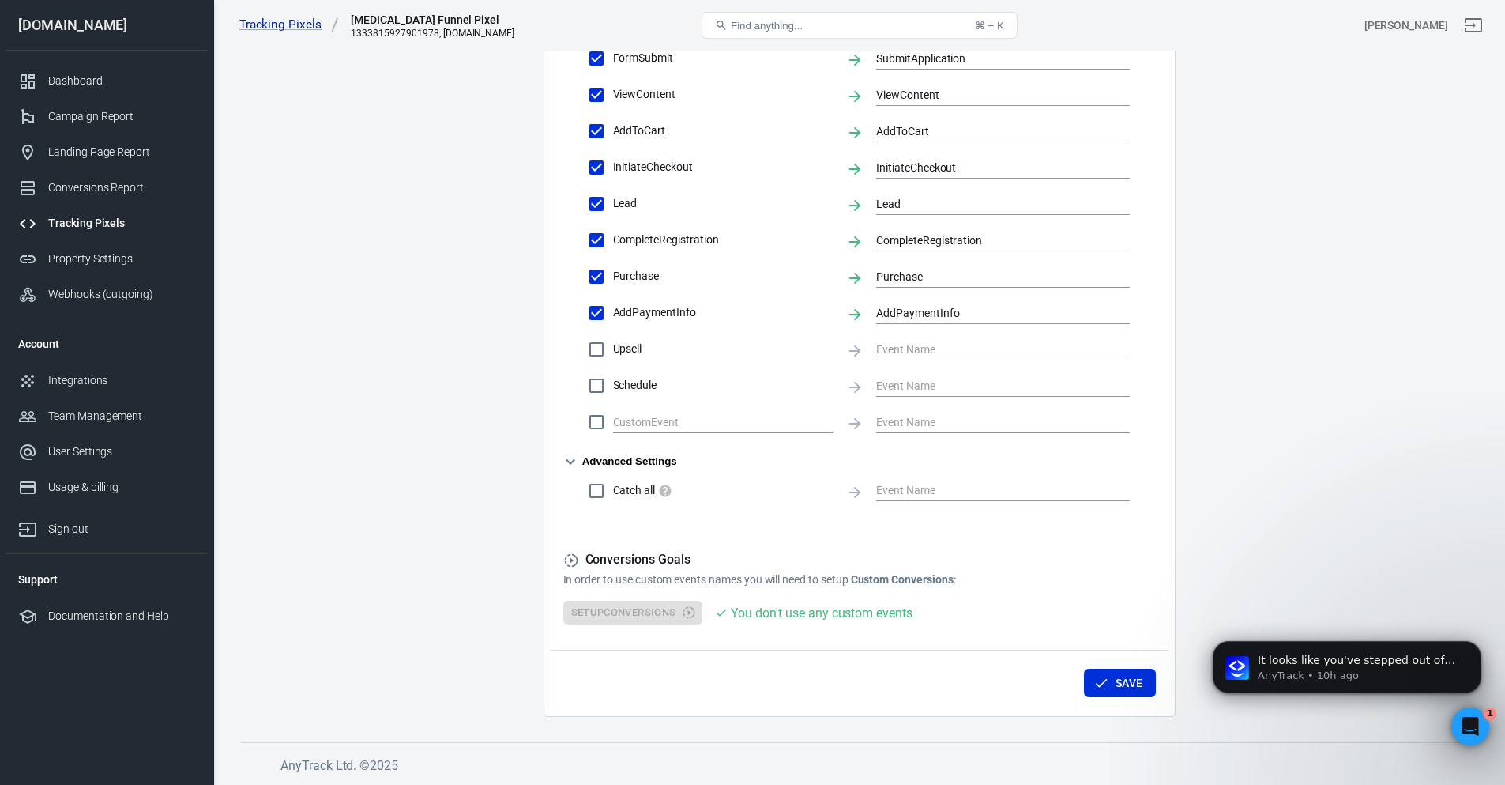
click at [765, 514] on form "Account Connection Connect with Facebook Pixel to enable AnyTrack to send conve…" at bounding box center [859, 79] width 593 height 1090
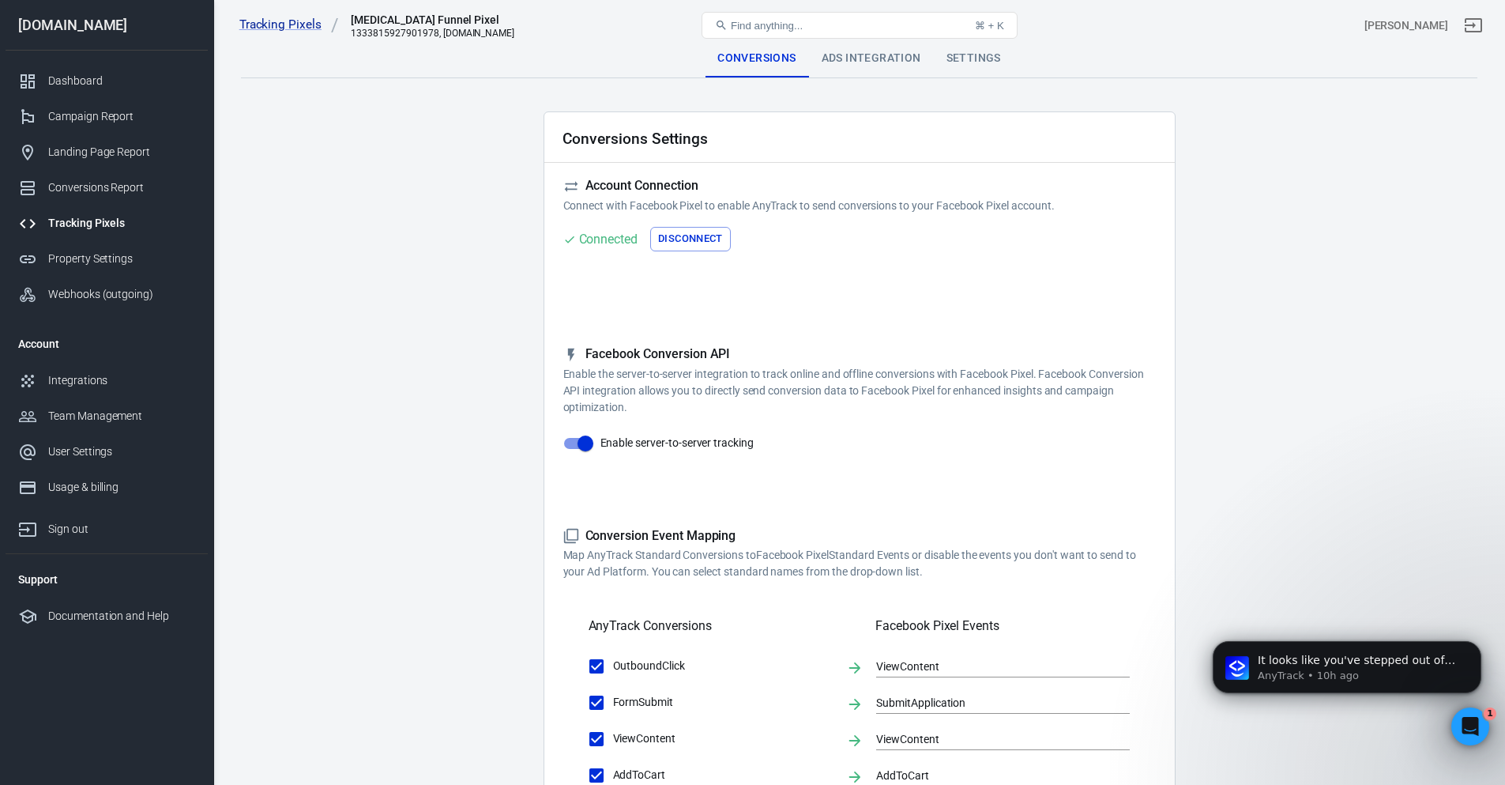
click at [868, 62] on div "Ads Integration" at bounding box center [871, 59] width 125 height 38
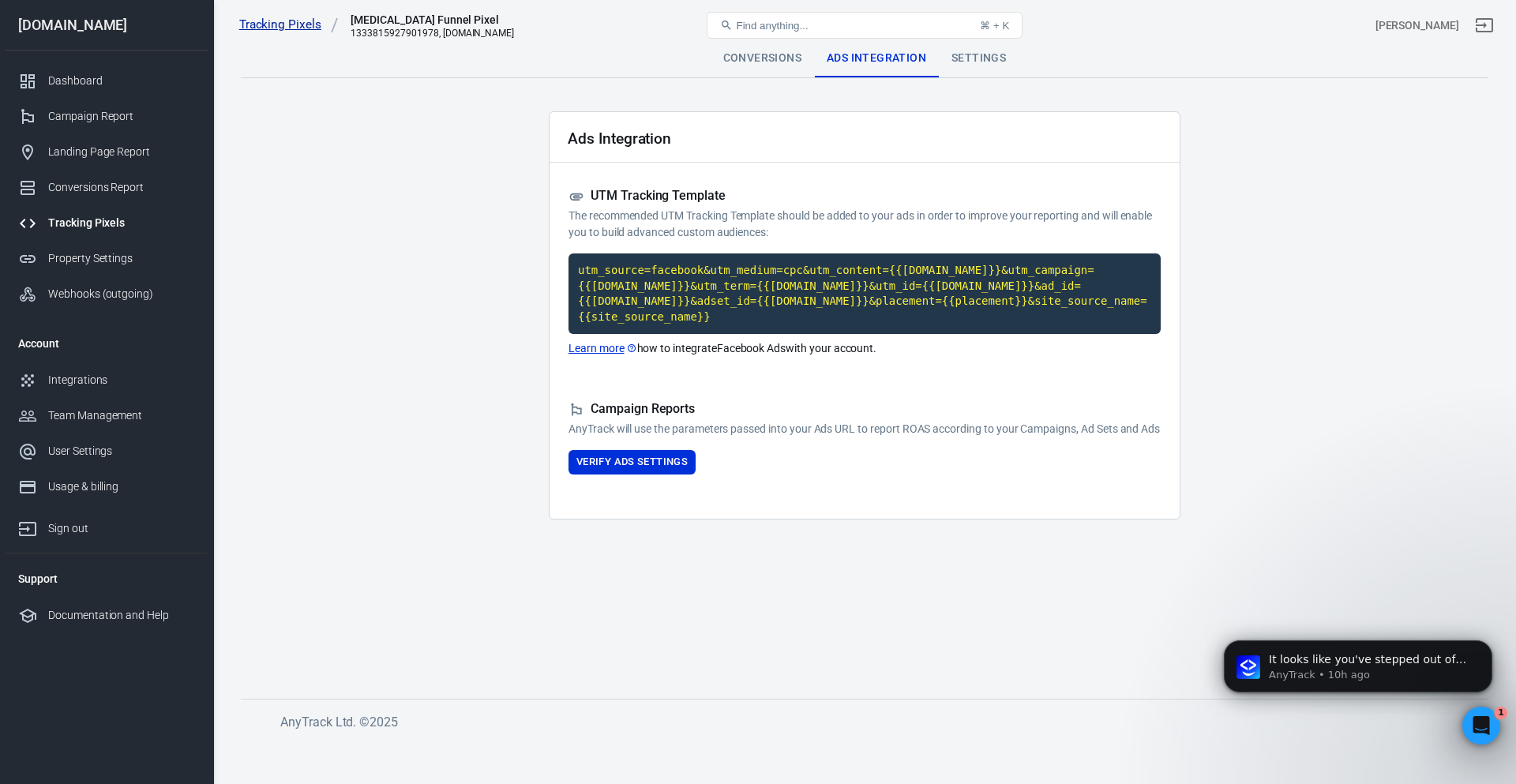
click at [269, 21] on link "Tracking Pixels" at bounding box center [289, 25] width 100 height 17
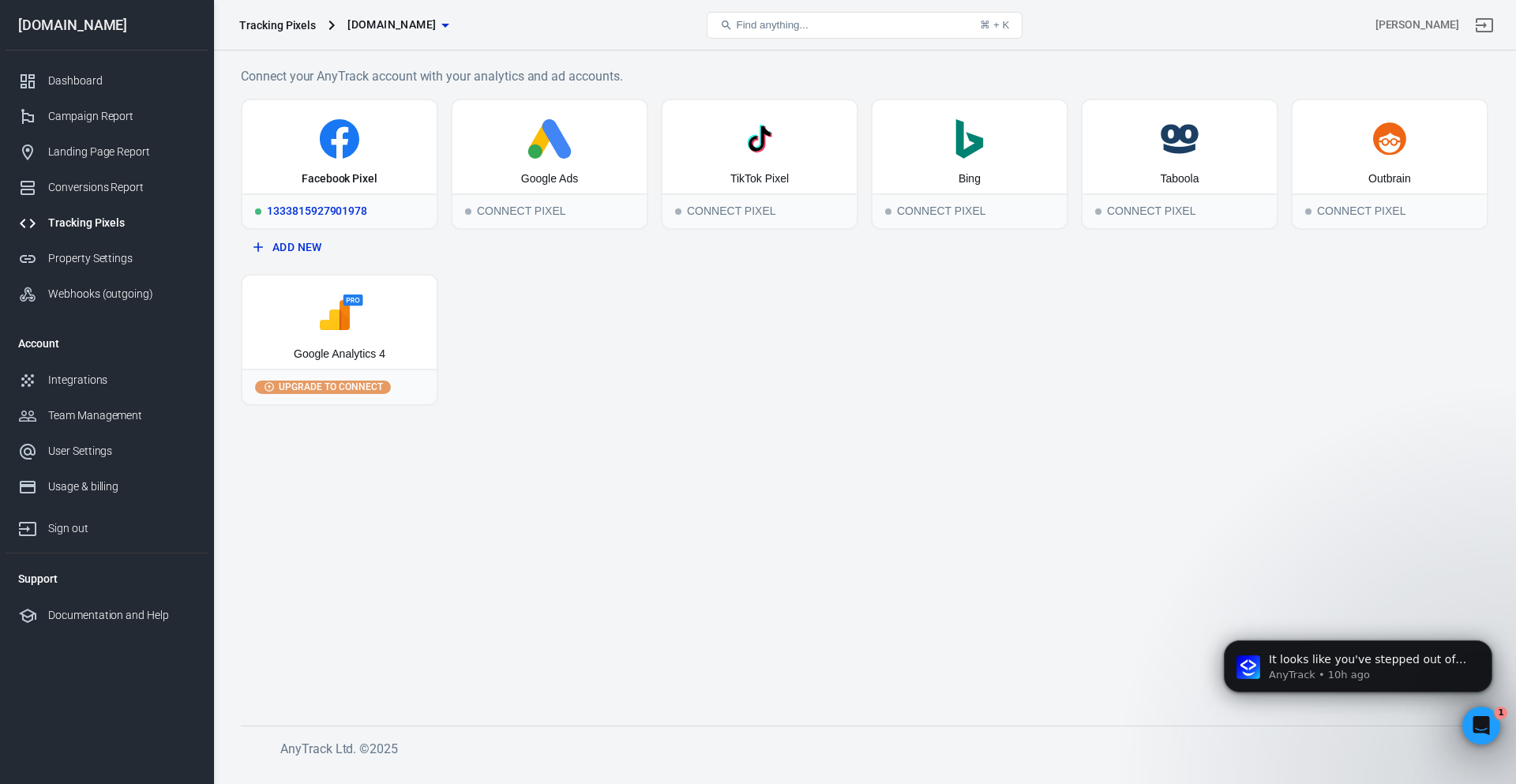
click at [324, 145] on icon at bounding box center [340, 139] width 40 height 40
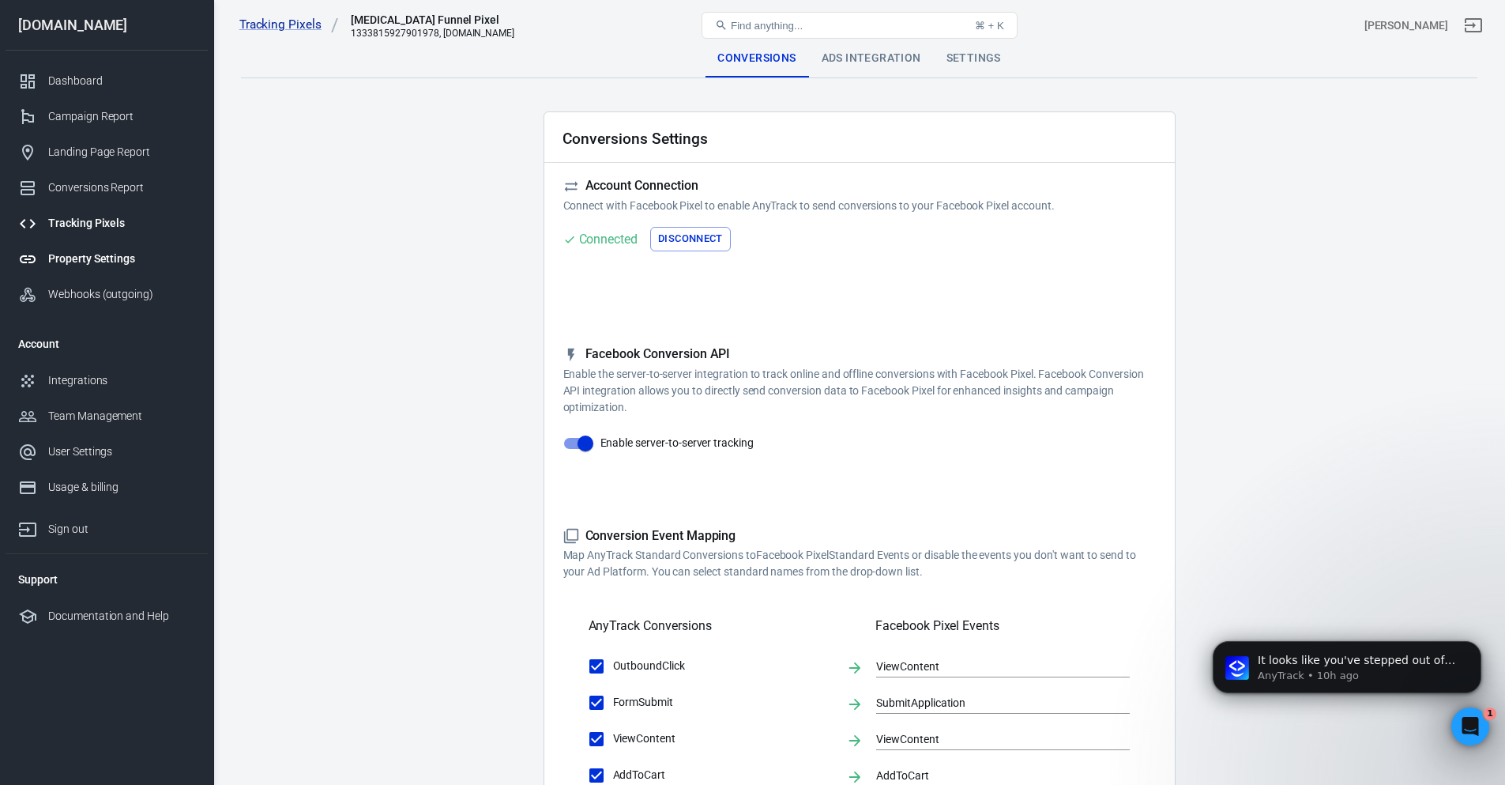
click at [94, 254] on div "Property Settings" at bounding box center [121, 258] width 147 height 17
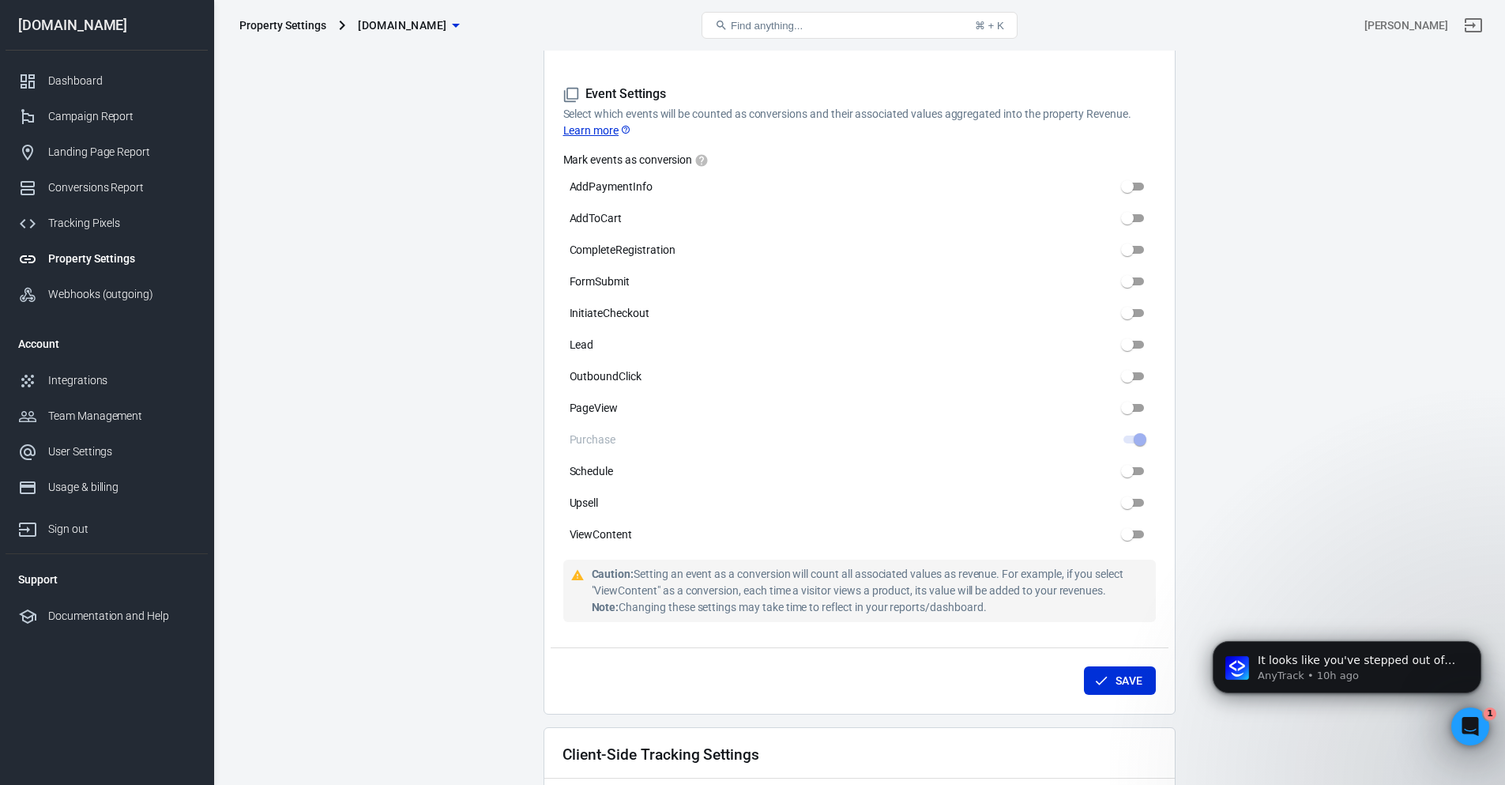
scroll to position [737, 0]
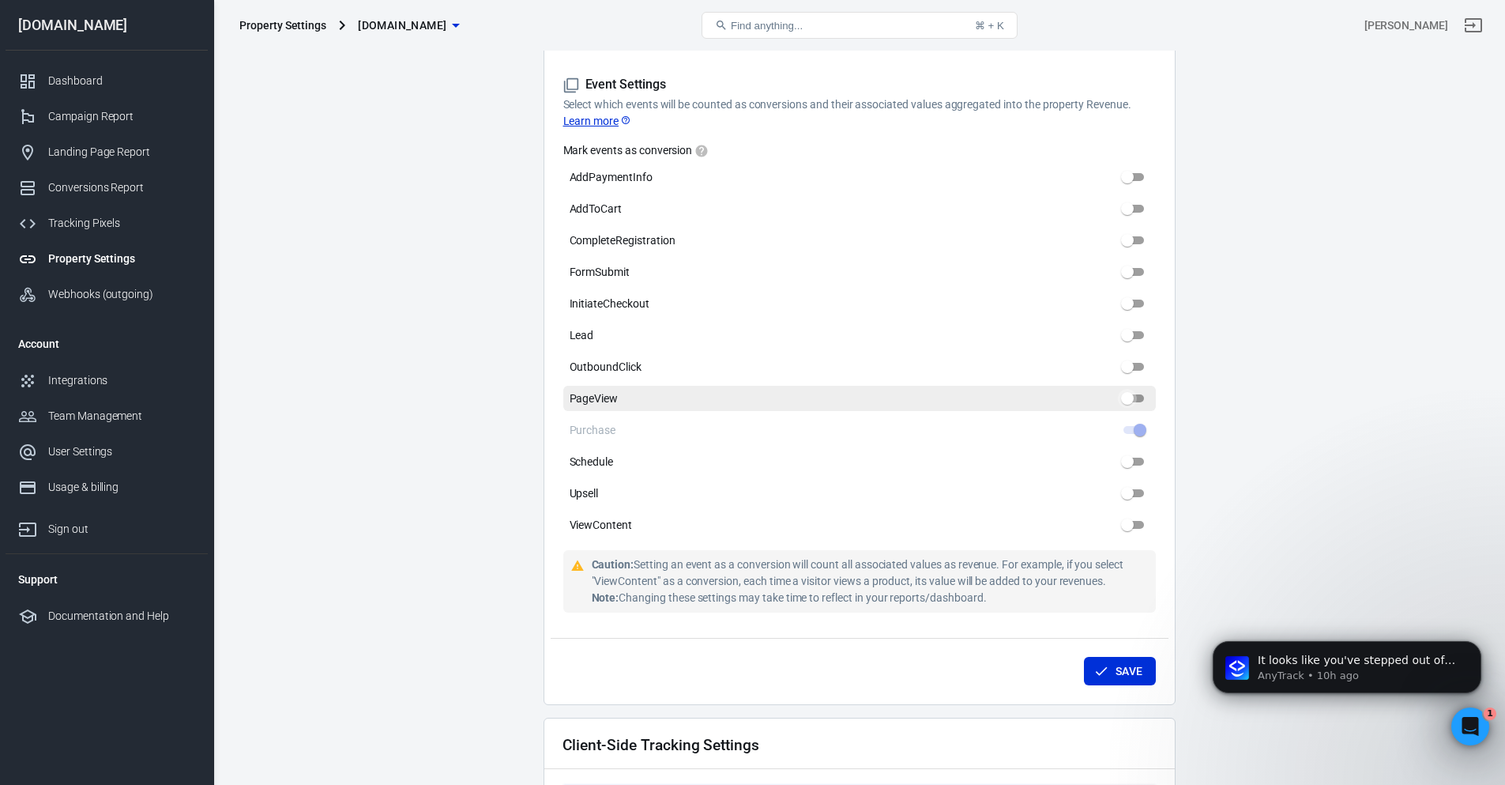
click at [1132, 389] on input "PageView" at bounding box center [1127, 398] width 57 height 19
click at [1137, 389] on input "PageView" at bounding box center [1140, 398] width 57 height 19
checkbox input "false"
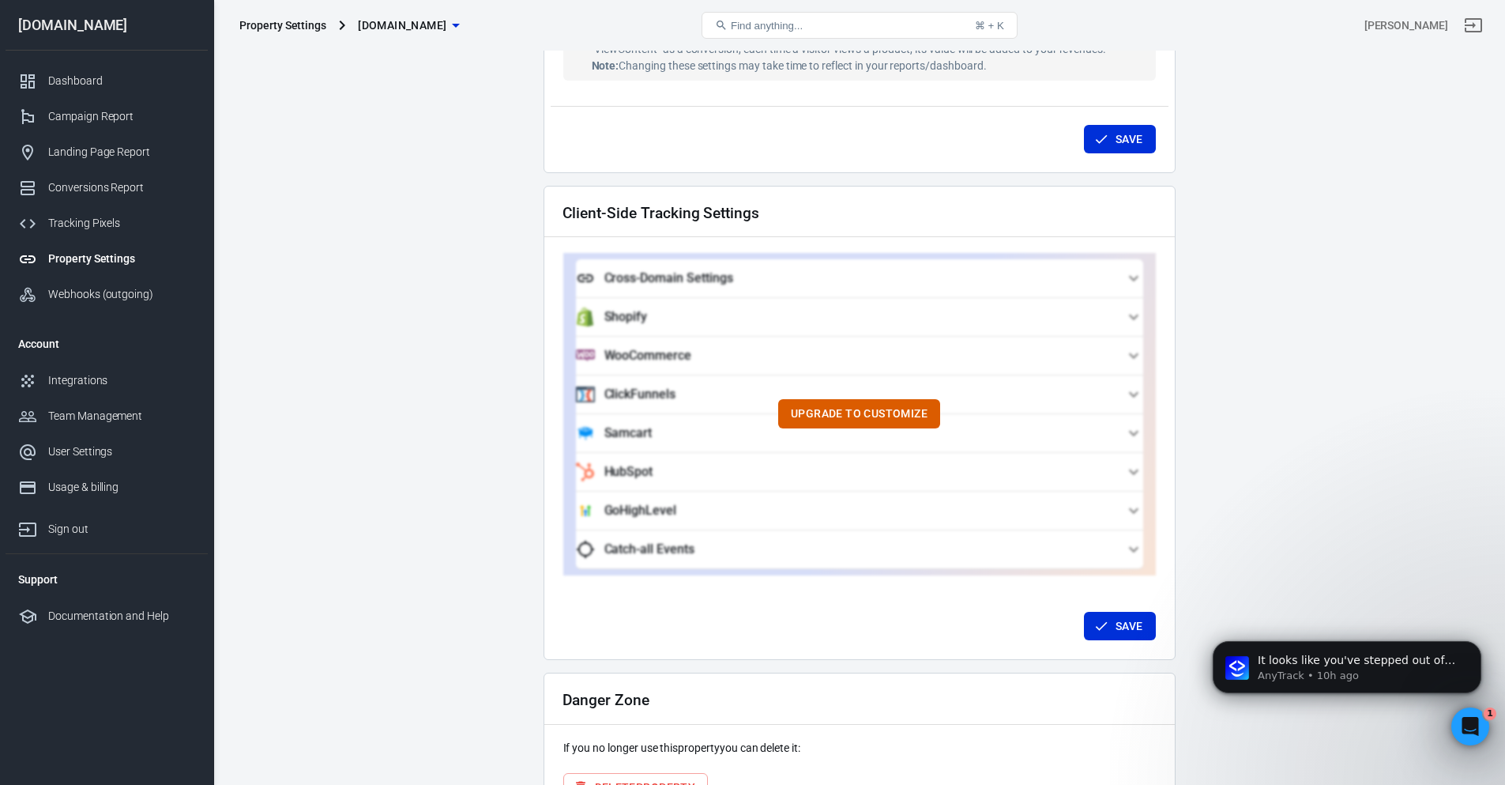
scroll to position [1290, 0]
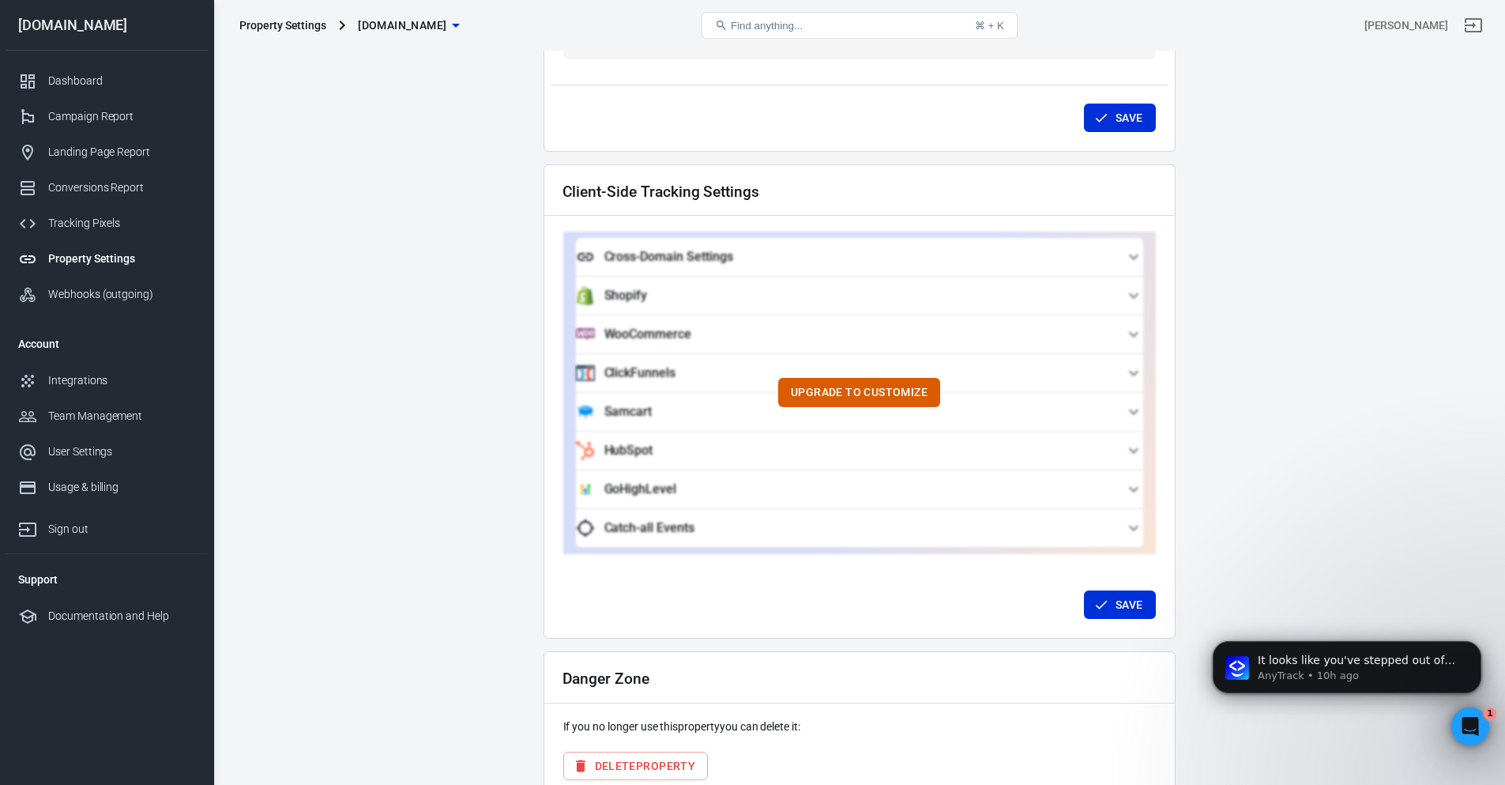
click at [1146, 288] on div "Upgrade to customize" at bounding box center [859, 393] width 593 height 322
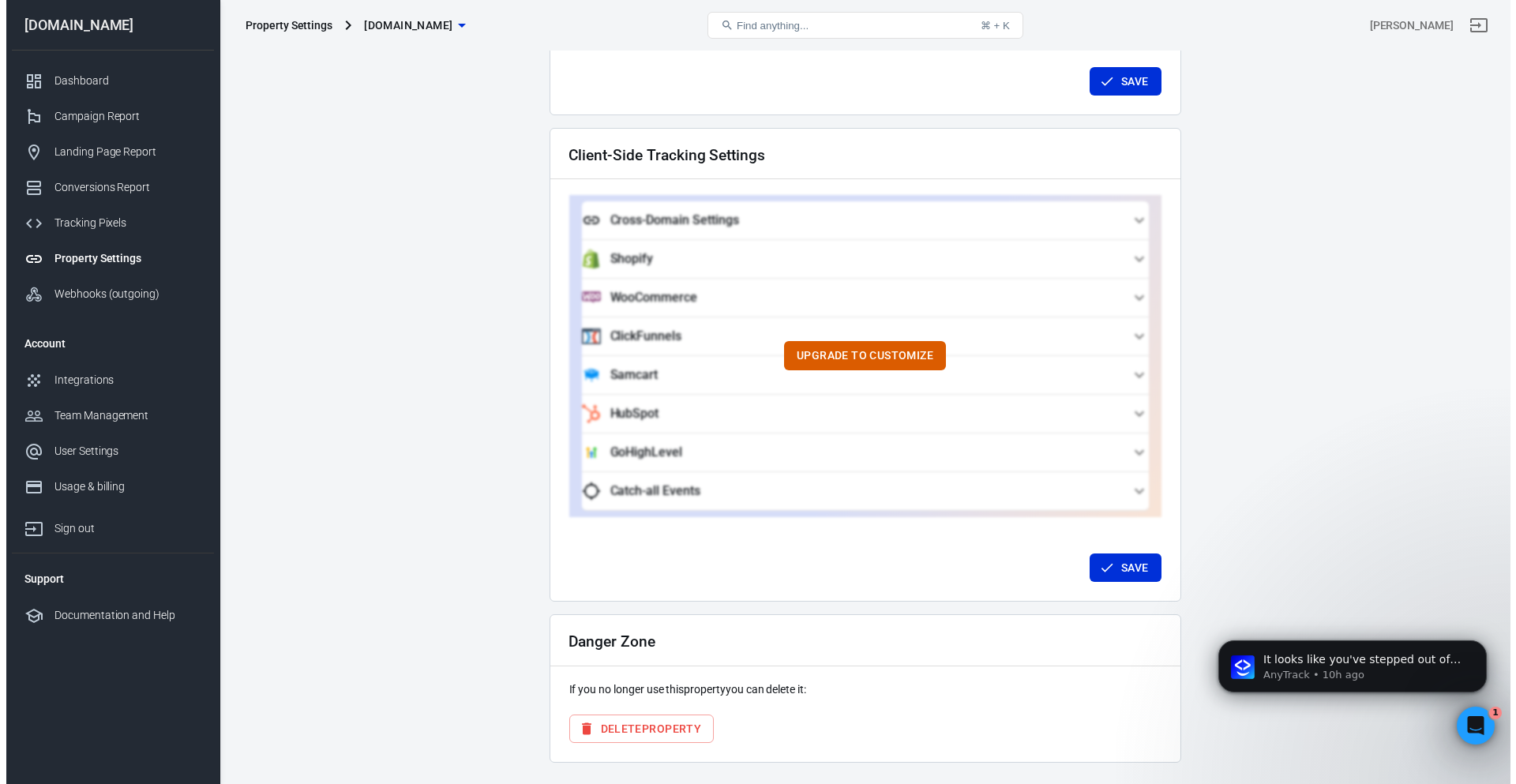
scroll to position [1359, 0]
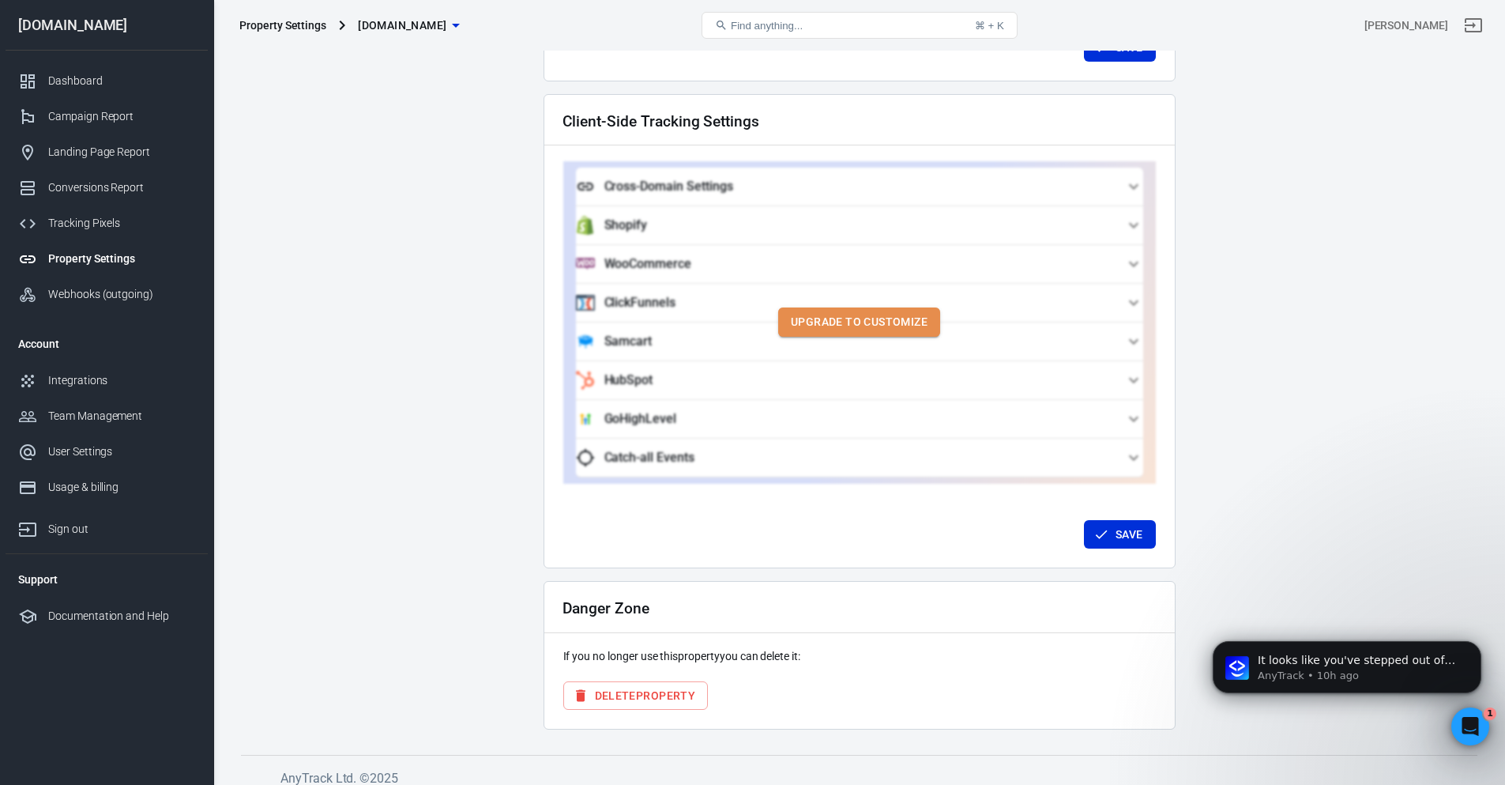
click at [859, 312] on button "Upgrade to customize" at bounding box center [859, 321] width 162 height 29
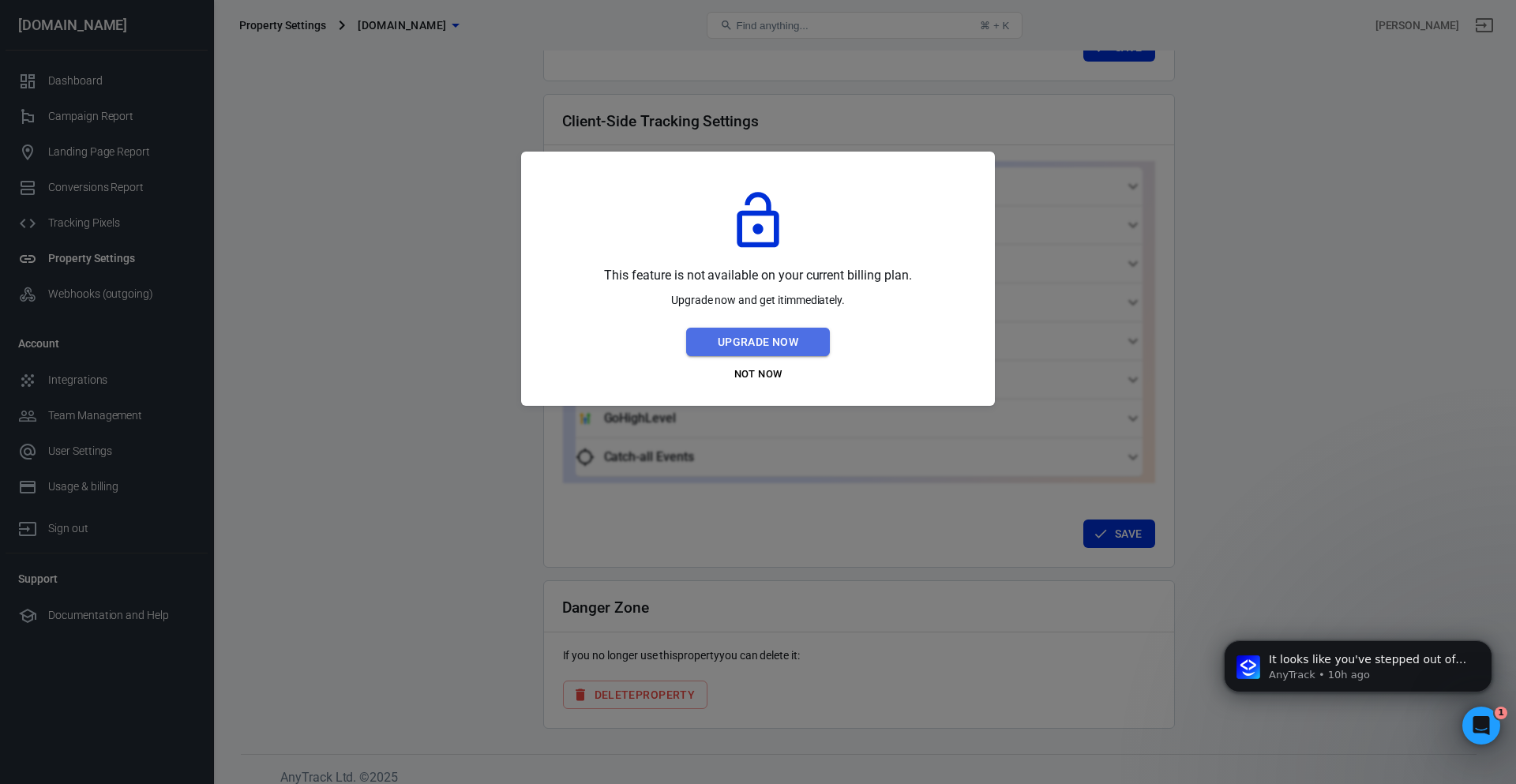
click at [817, 338] on button "Upgrade Now" at bounding box center [758, 342] width 144 height 29
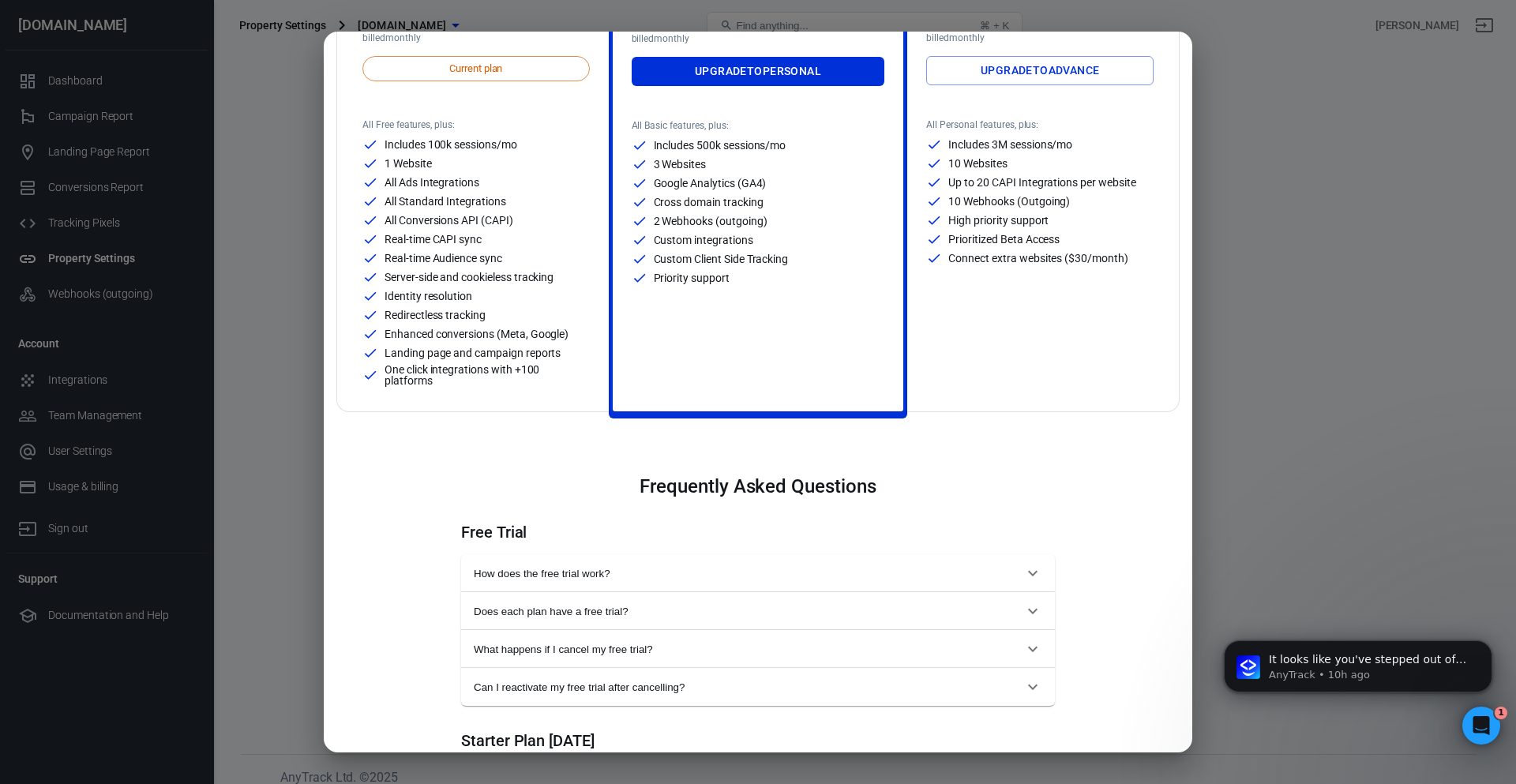
scroll to position [184, 0]
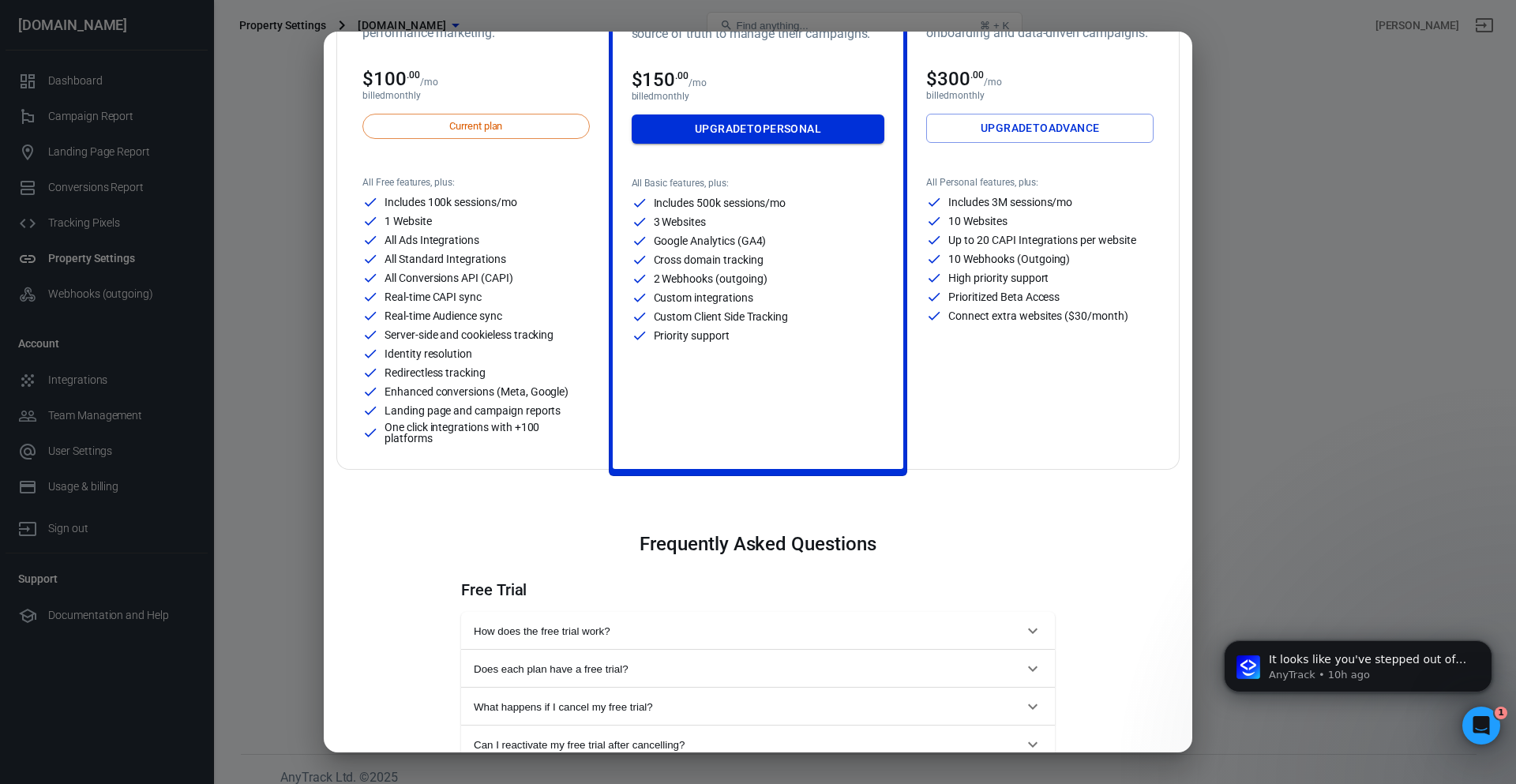
click at [758, 135] on link "Upgrade to Personal" at bounding box center [758, 129] width 254 height 29
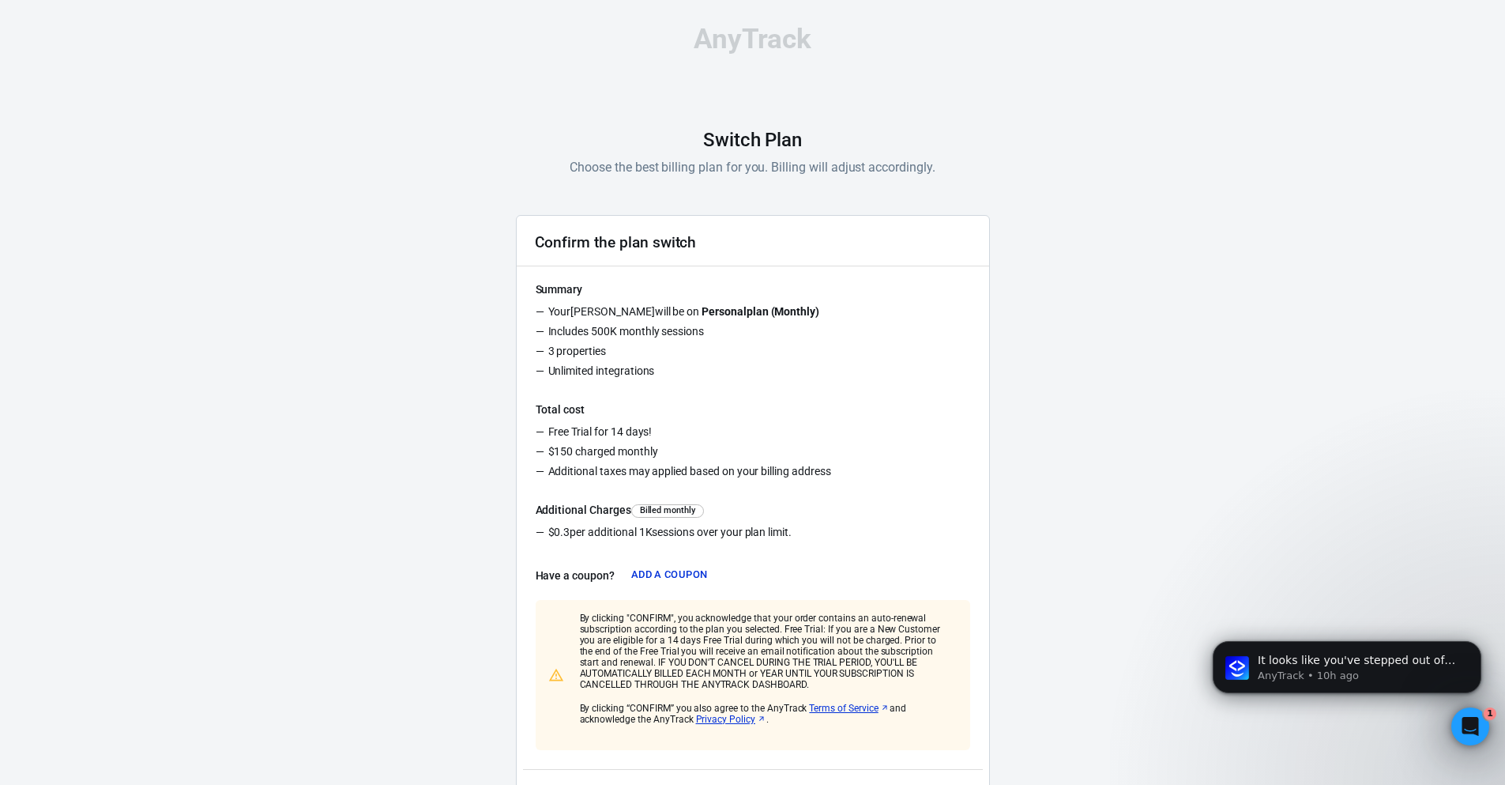
scroll to position [89, 0]
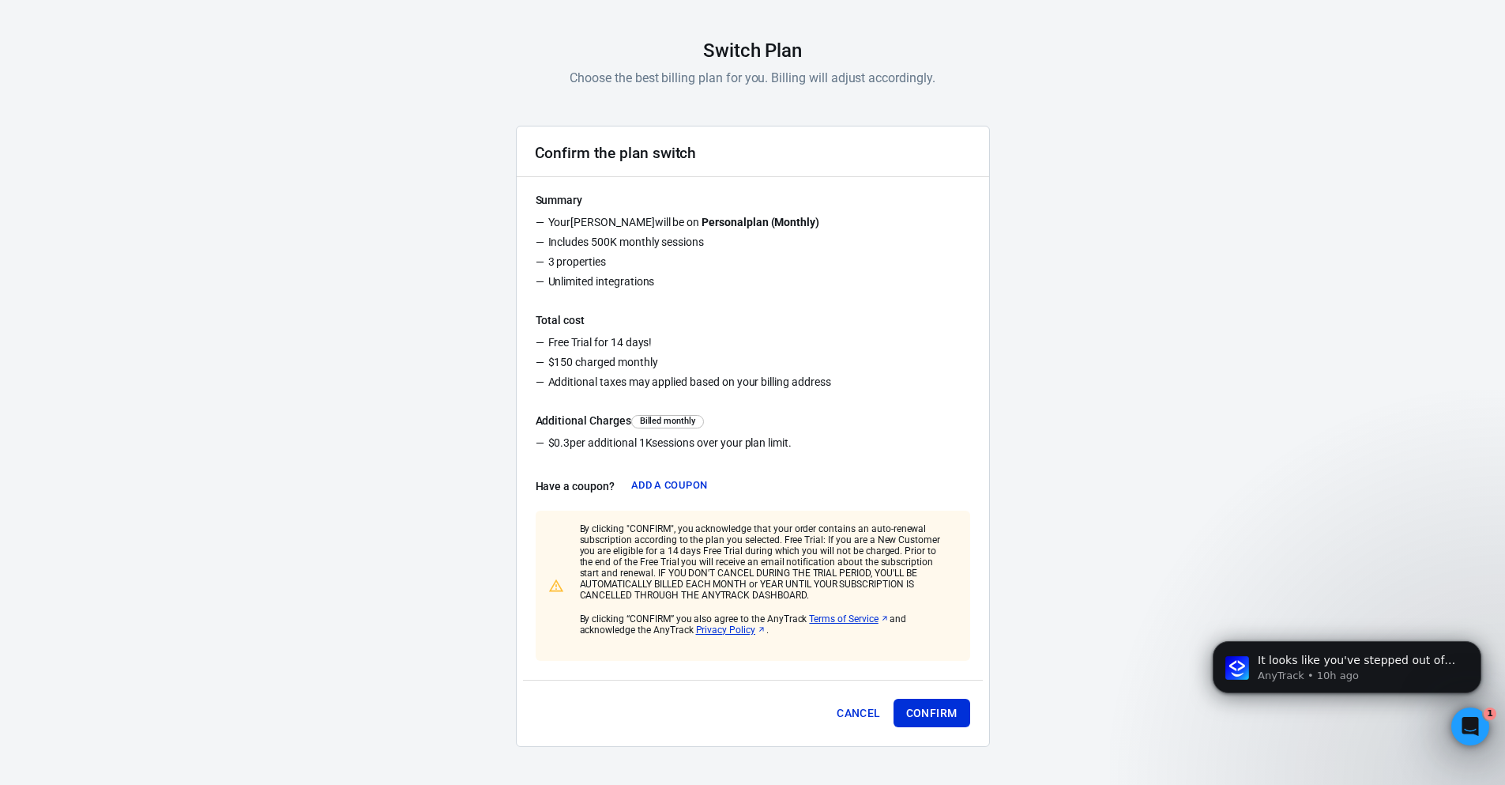
click at [923, 696] on div "Cancel Confirm" at bounding box center [753, 710] width 460 height 60
click at [926, 708] on button "Confirm" at bounding box center [932, 712] width 77 height 29
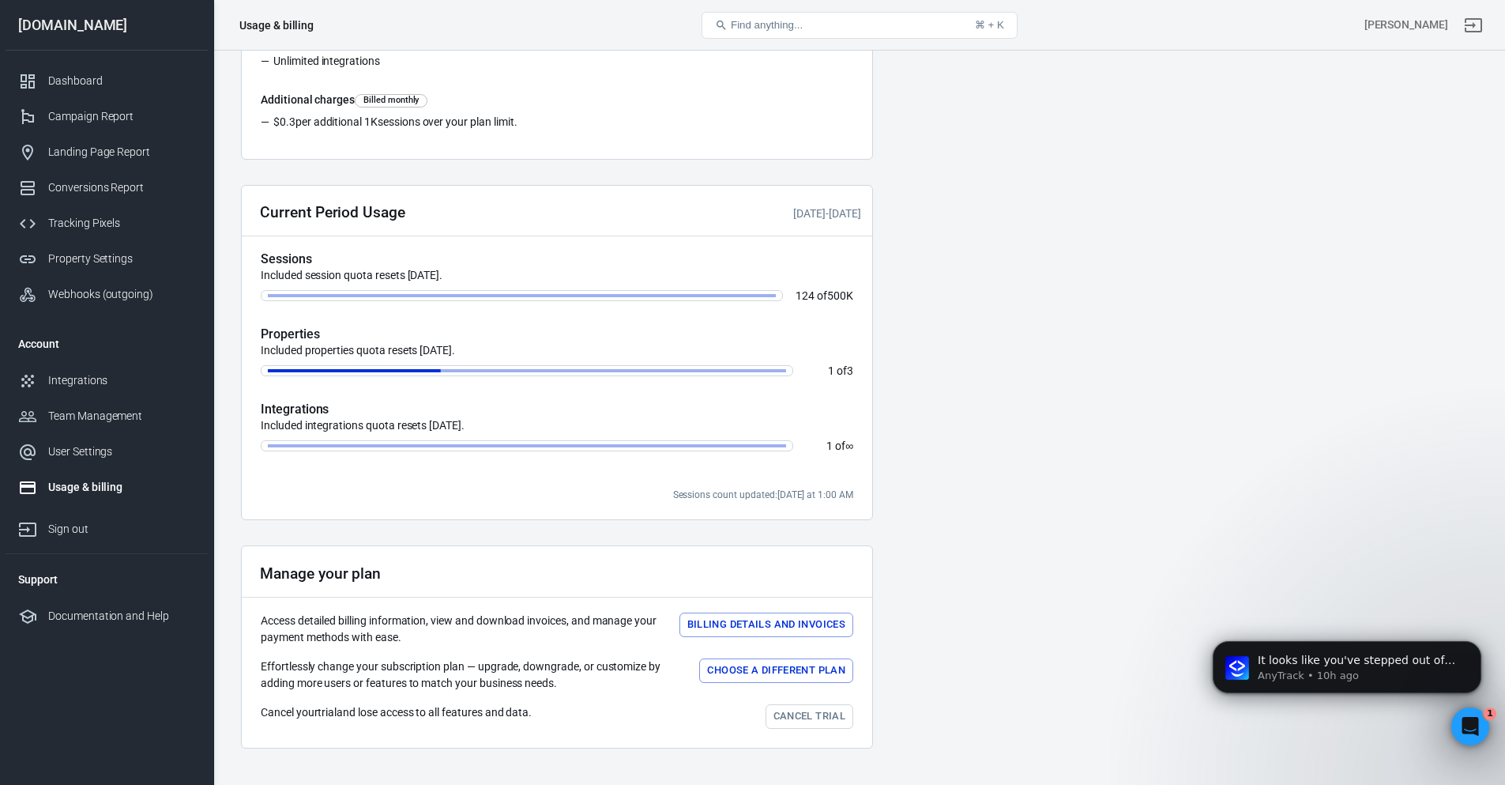
scroll to position [320, 0]
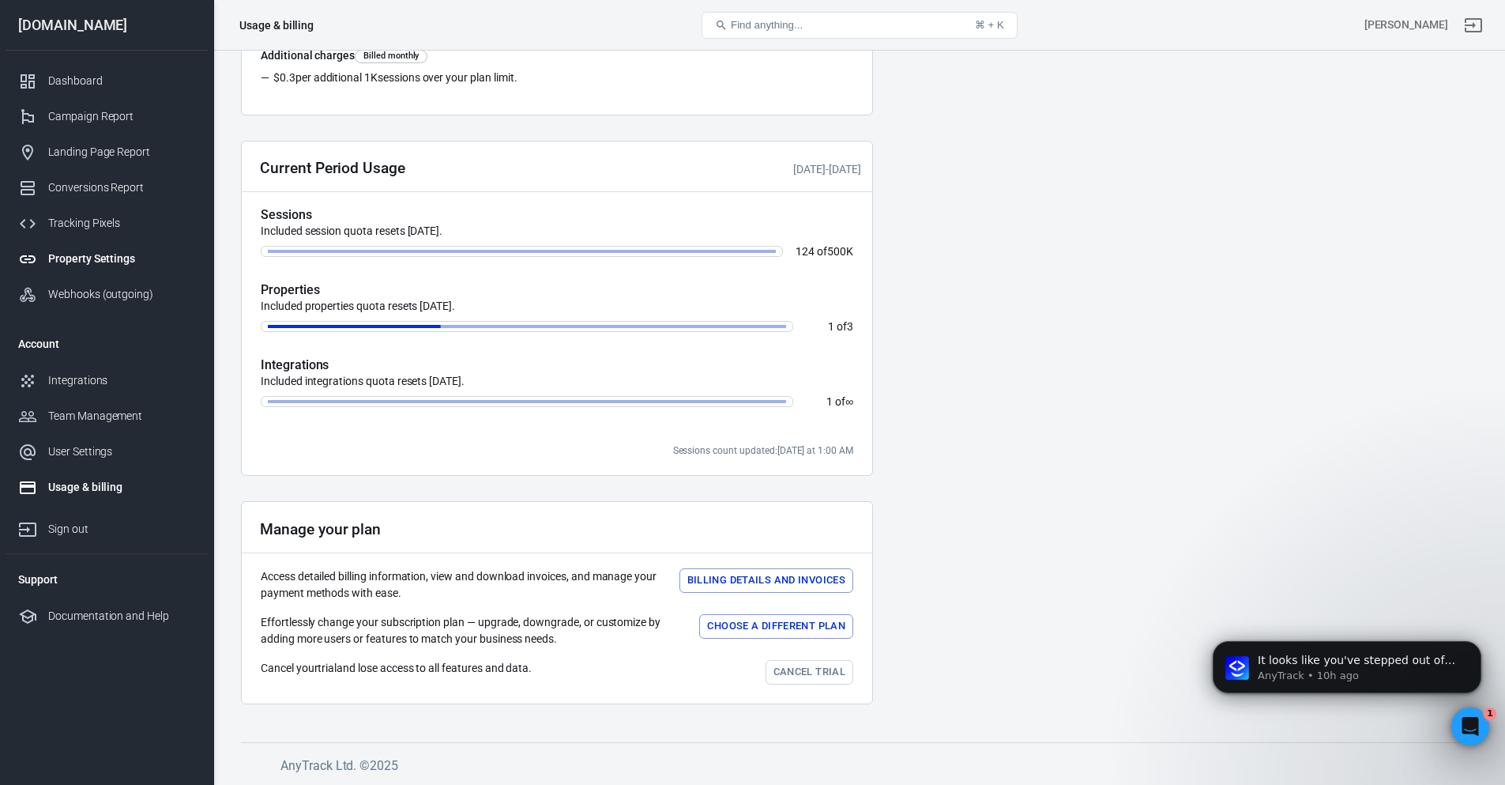
click at [93, 257] on div "Property Settings" at bounding box center [121, 258] width 147 height 17
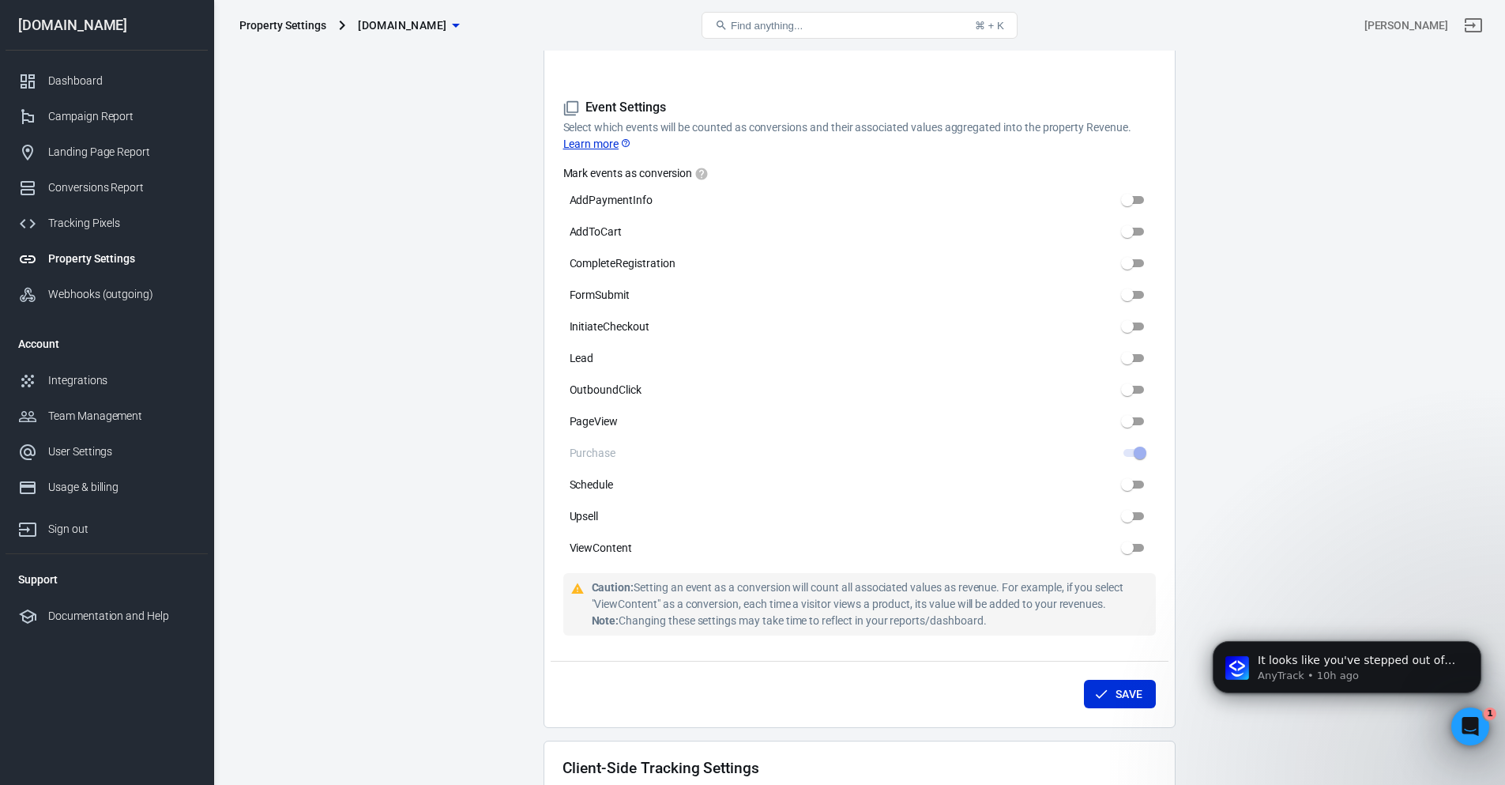
scroll to position [1335, 0]
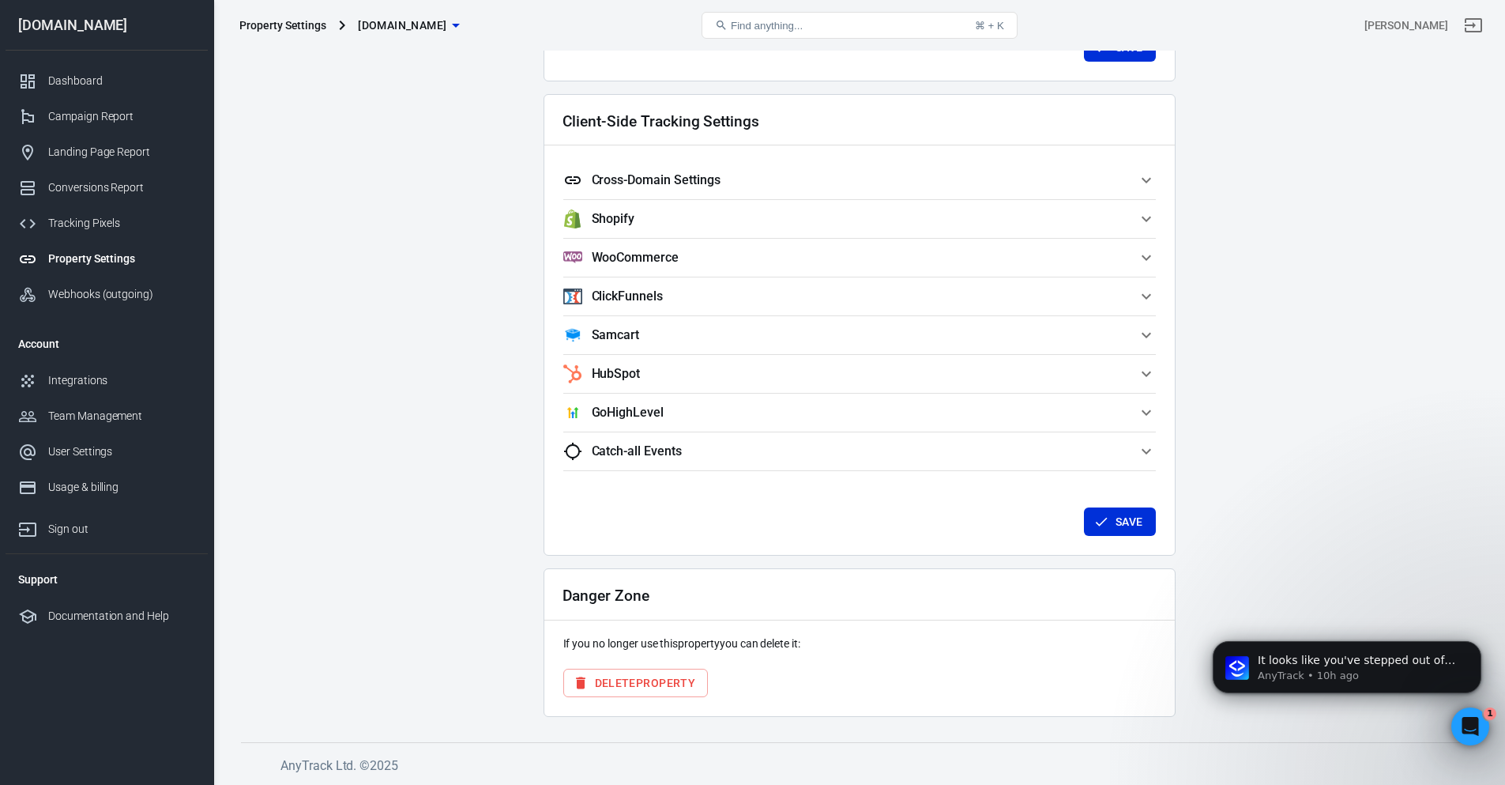
click at [744, 412] on span "GoHighLevel" at bounding box center [850, 412] width 574 height 19
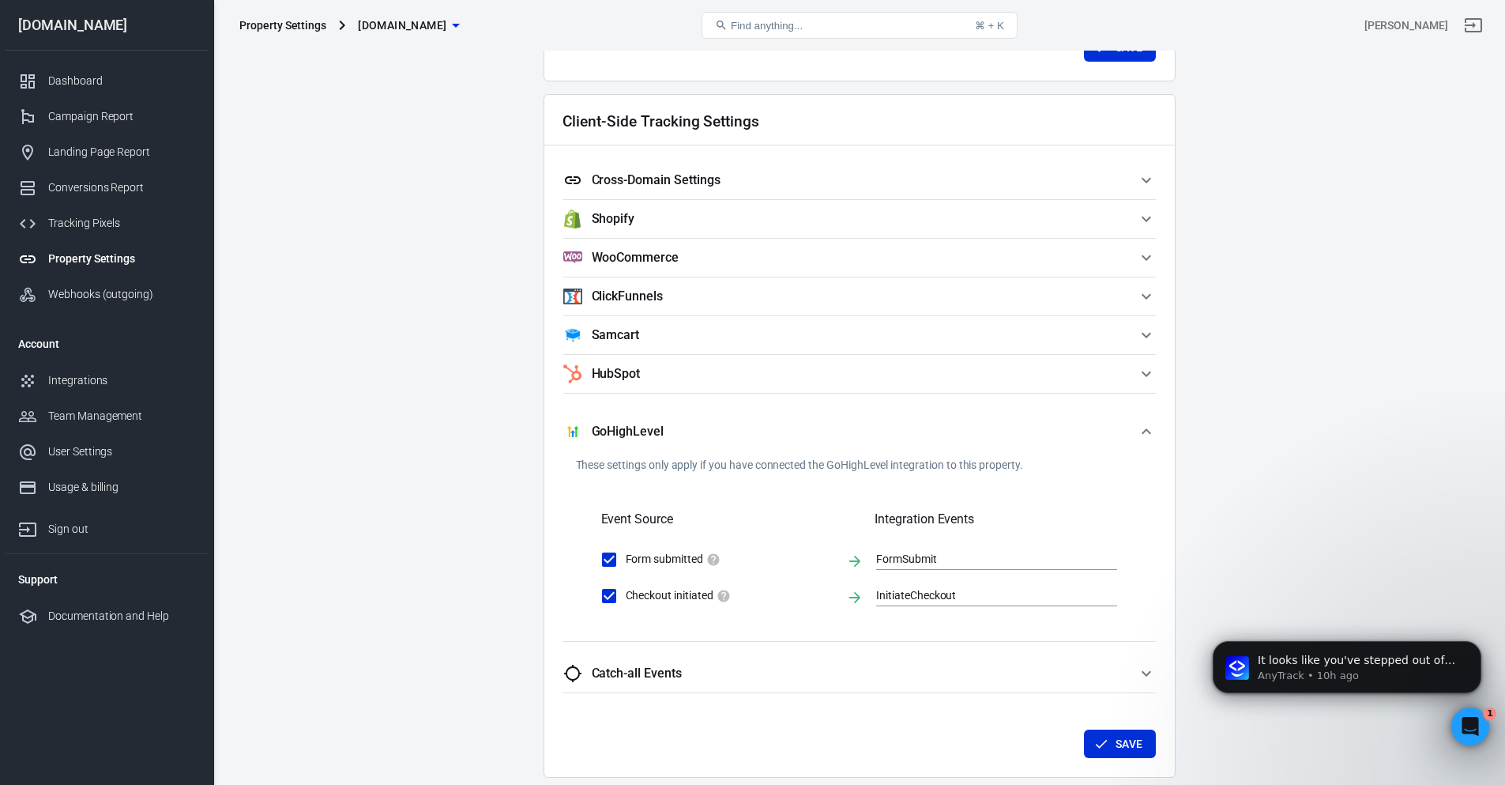
click at [831, 358] on button "HubSpot" at bounding box center [859, 374] width 593 height 38
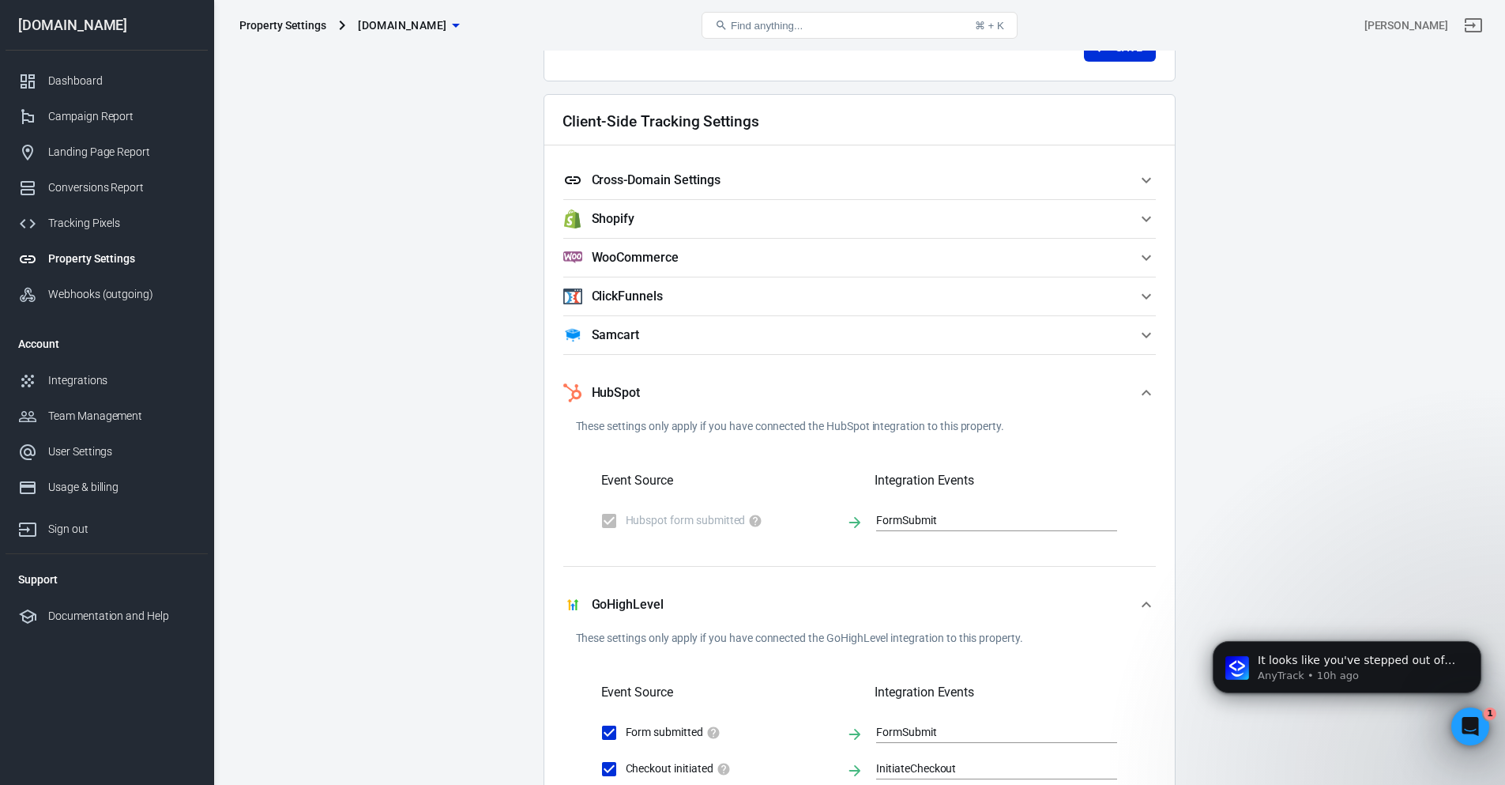
click at [771, 333] on span "Samcart" at bounding box center [850, 335] width 574 height 19
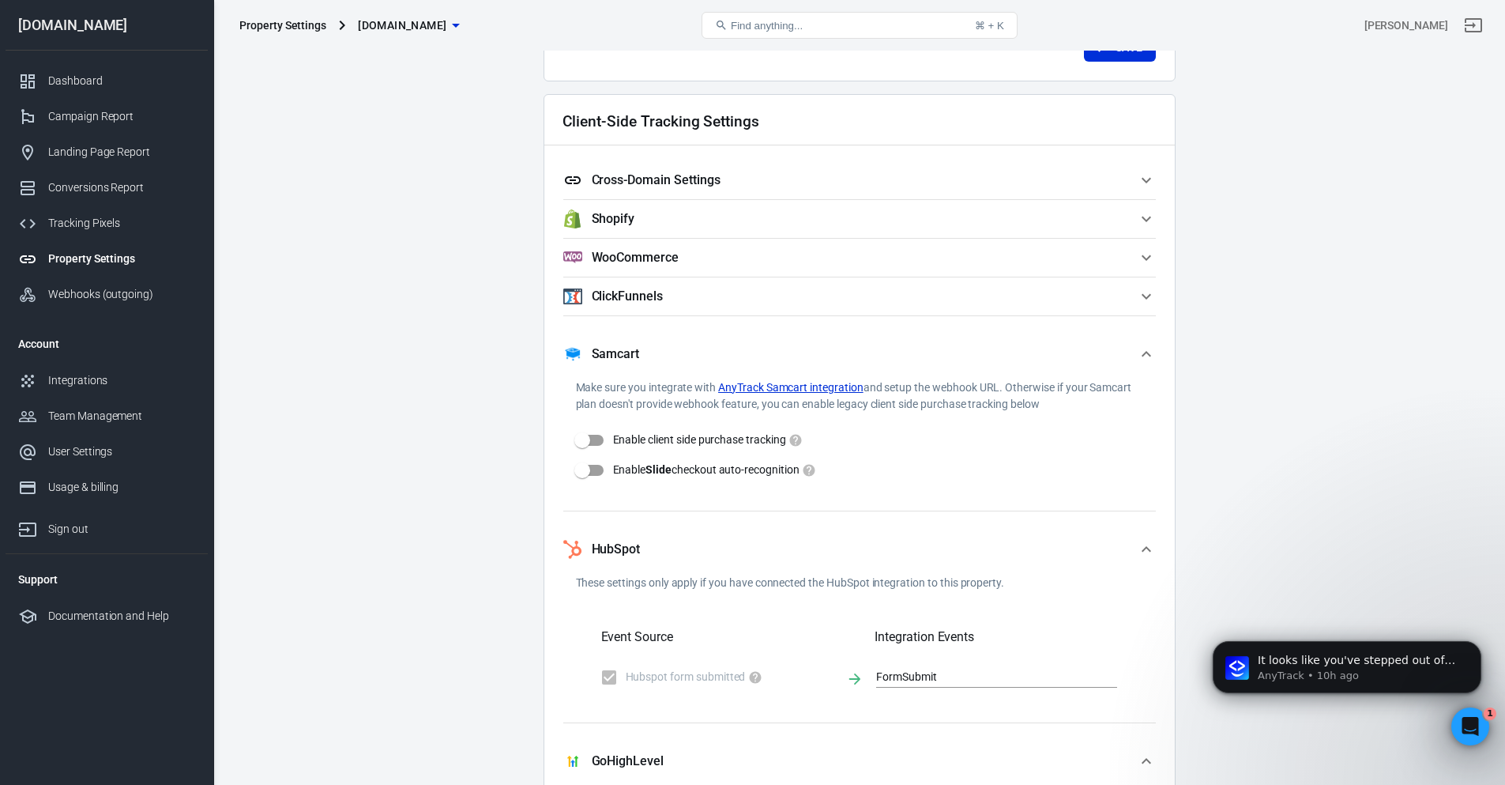
click at [741, 299] on span "ClickFunnels" at bounding box center [850, 296] width 574 height 19
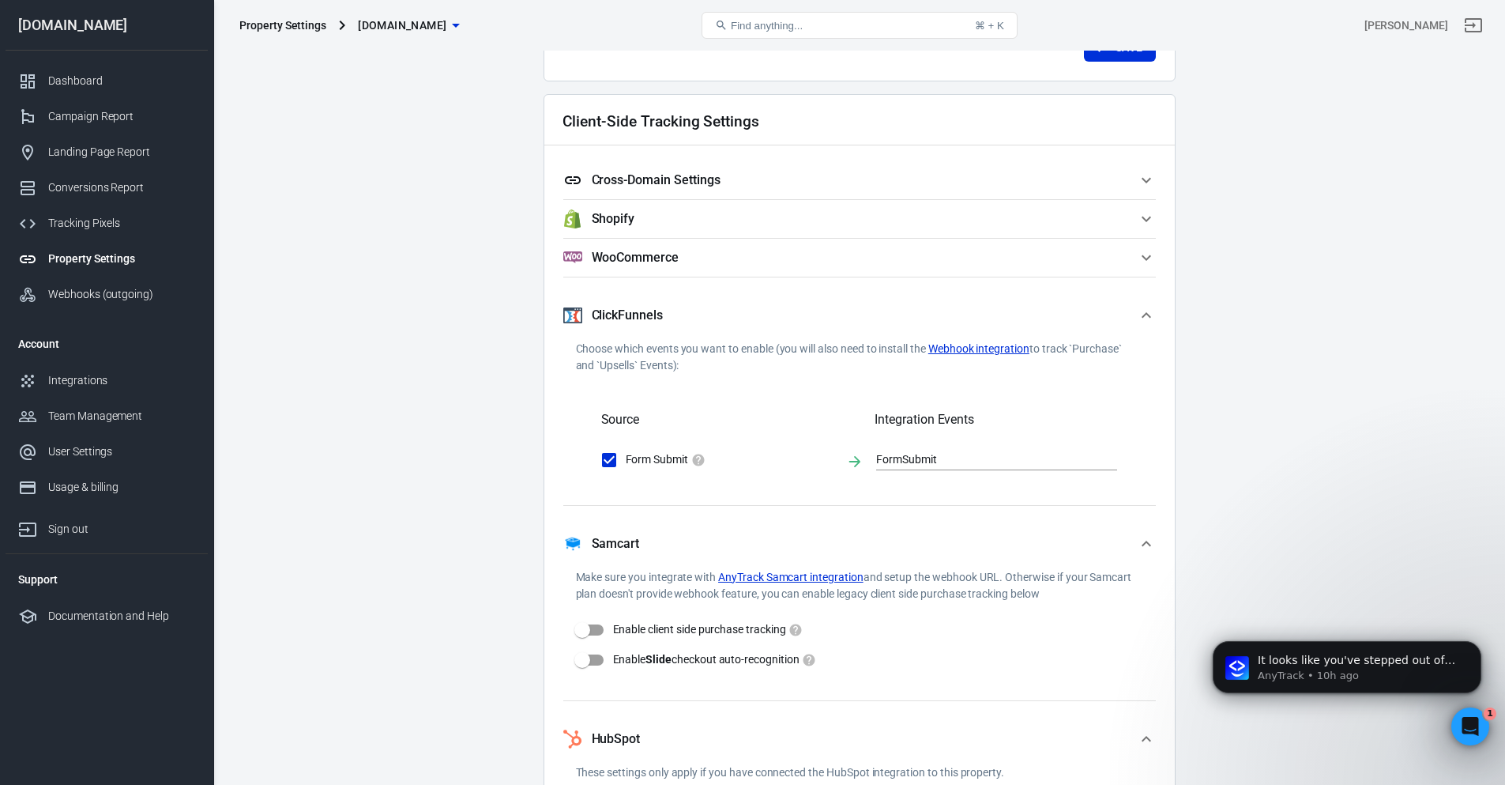
click at [734, 260] on span "WooCommerce" at bounding box center [850, 257] width 574 height 19
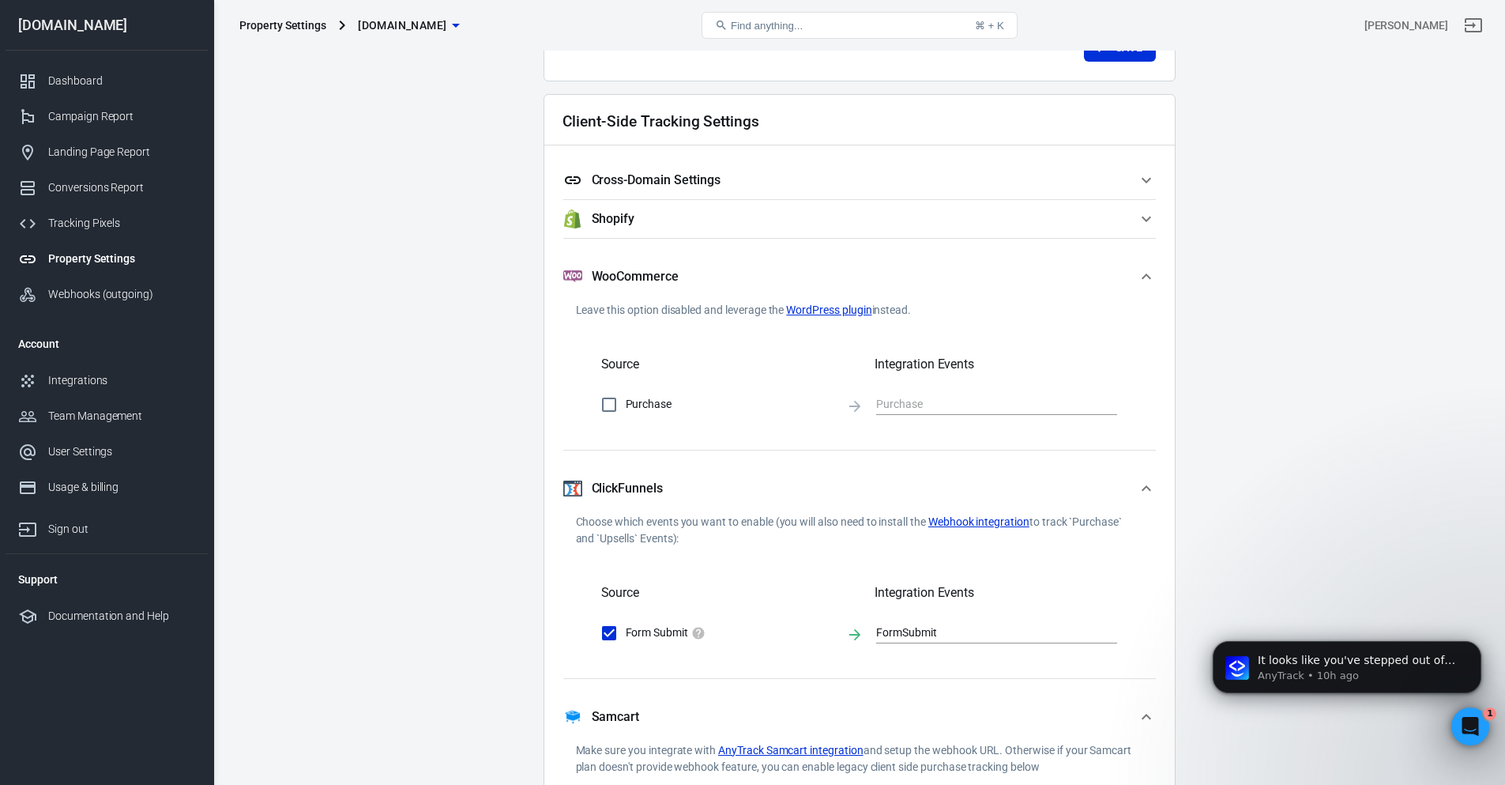
click at [732, 214] on span "Shopify" at bounding box center [850, 218] width 574 height 19
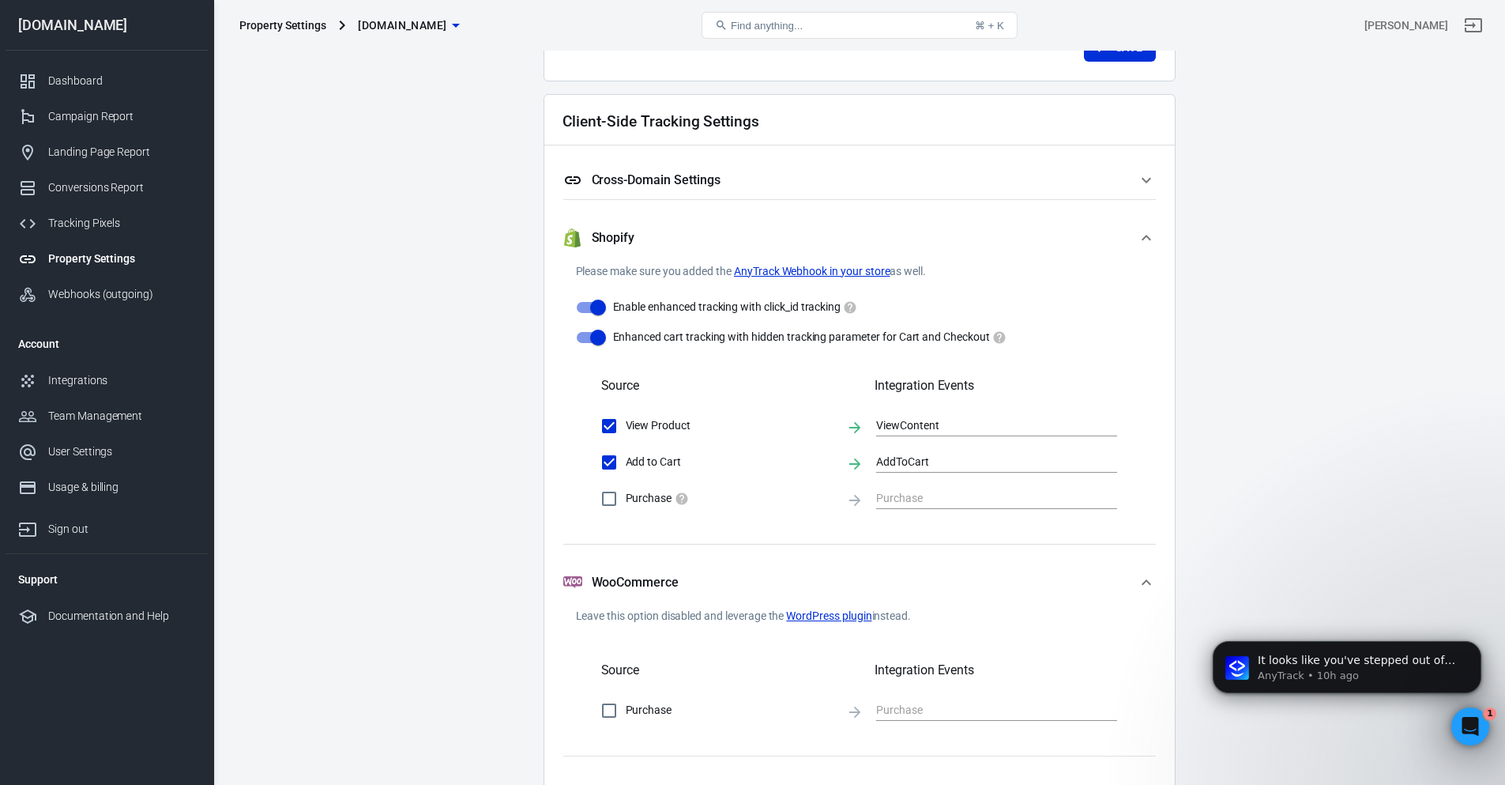
click at [759, 183] on span "Cross-Domain Settings" at bounding box center [850, 180] width 574 height 19
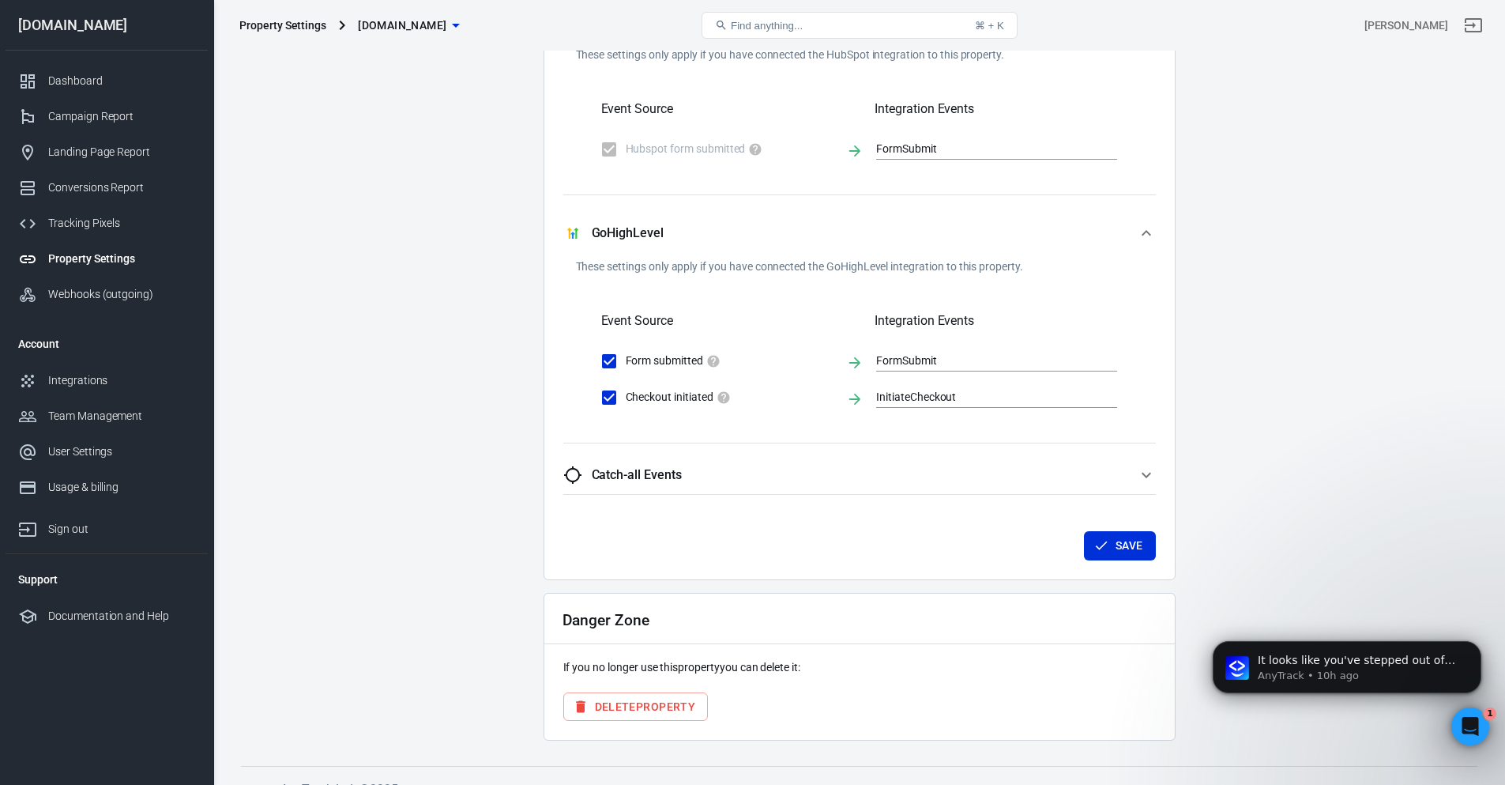
scroll to position [2766, 0]
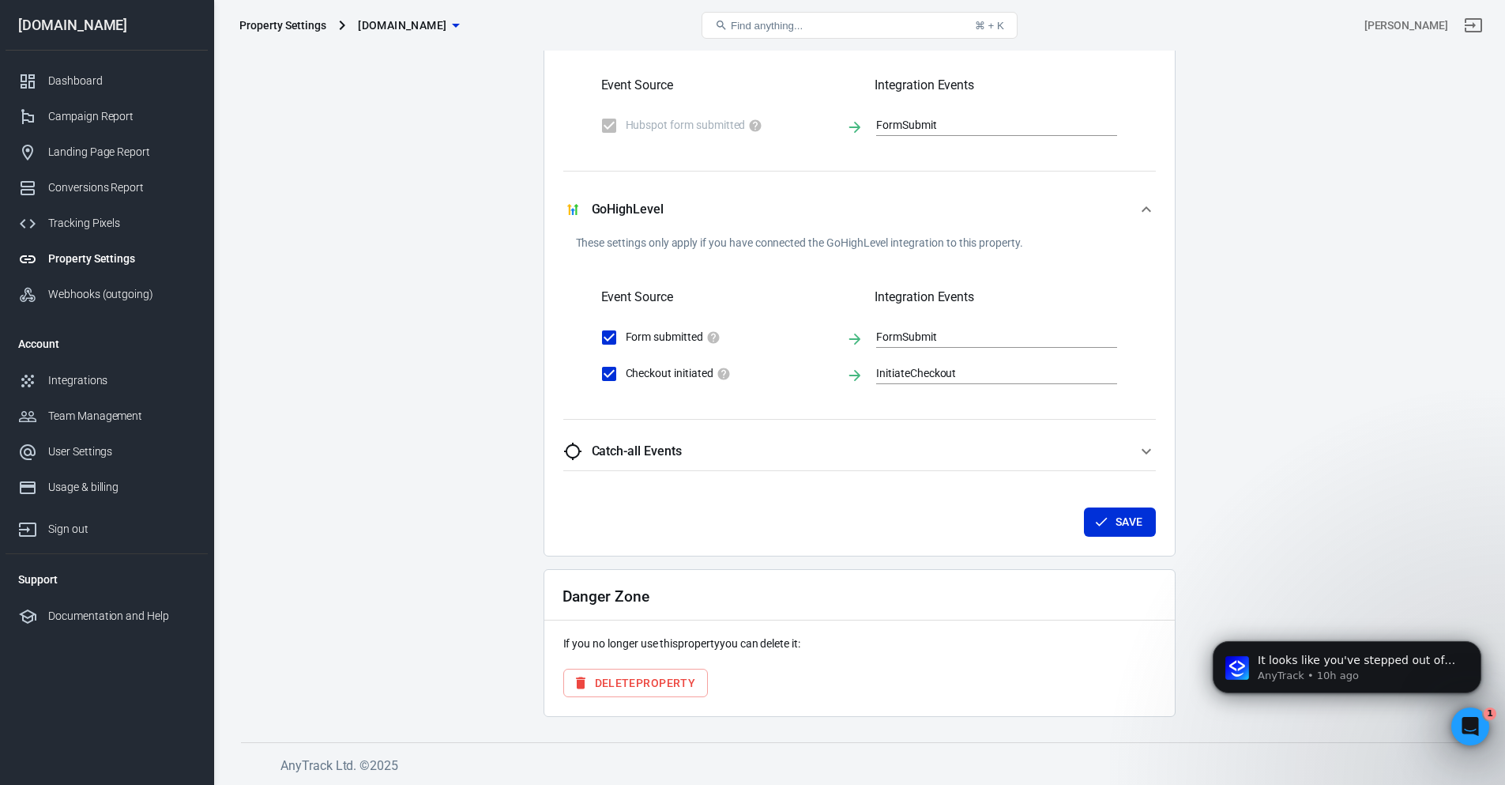
click at [873, 439] on button "Catch-all Events" at bounding box center [859, 451] width 593 height 38
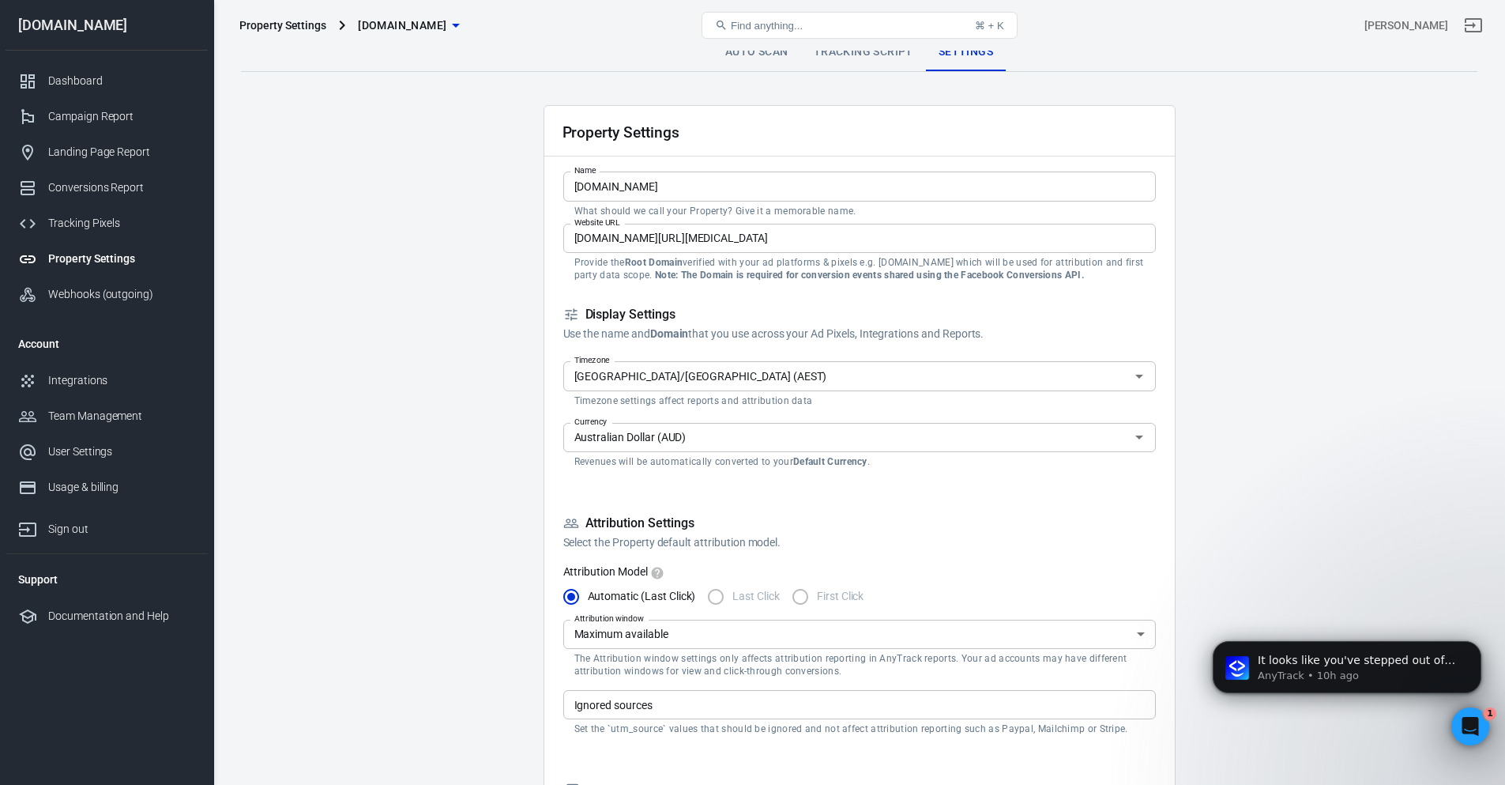
scroll to position [0, 0]
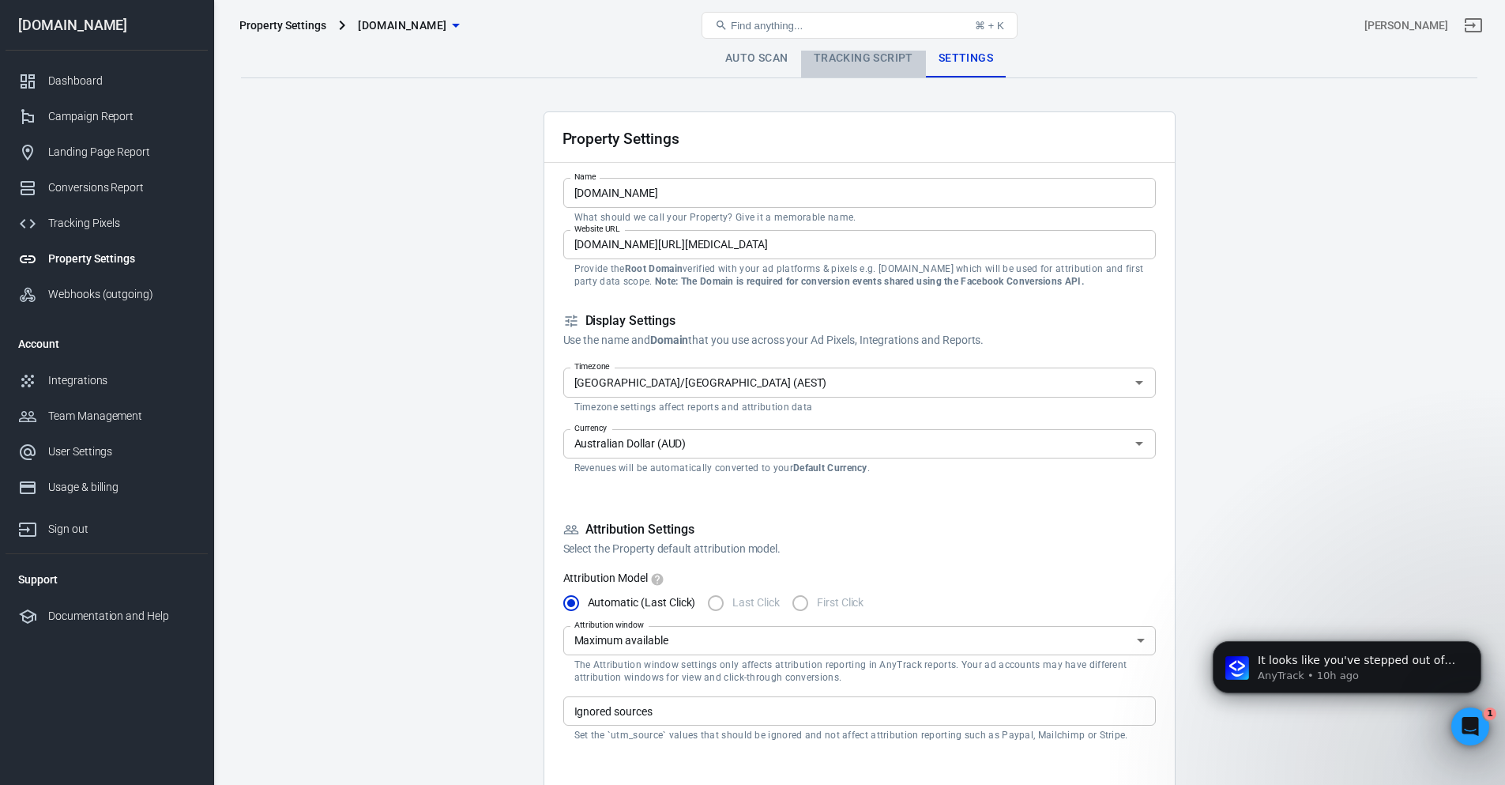
click at [831, 63] on link "Tracking Script" at bounding box center [863, 59] width 125 height 38
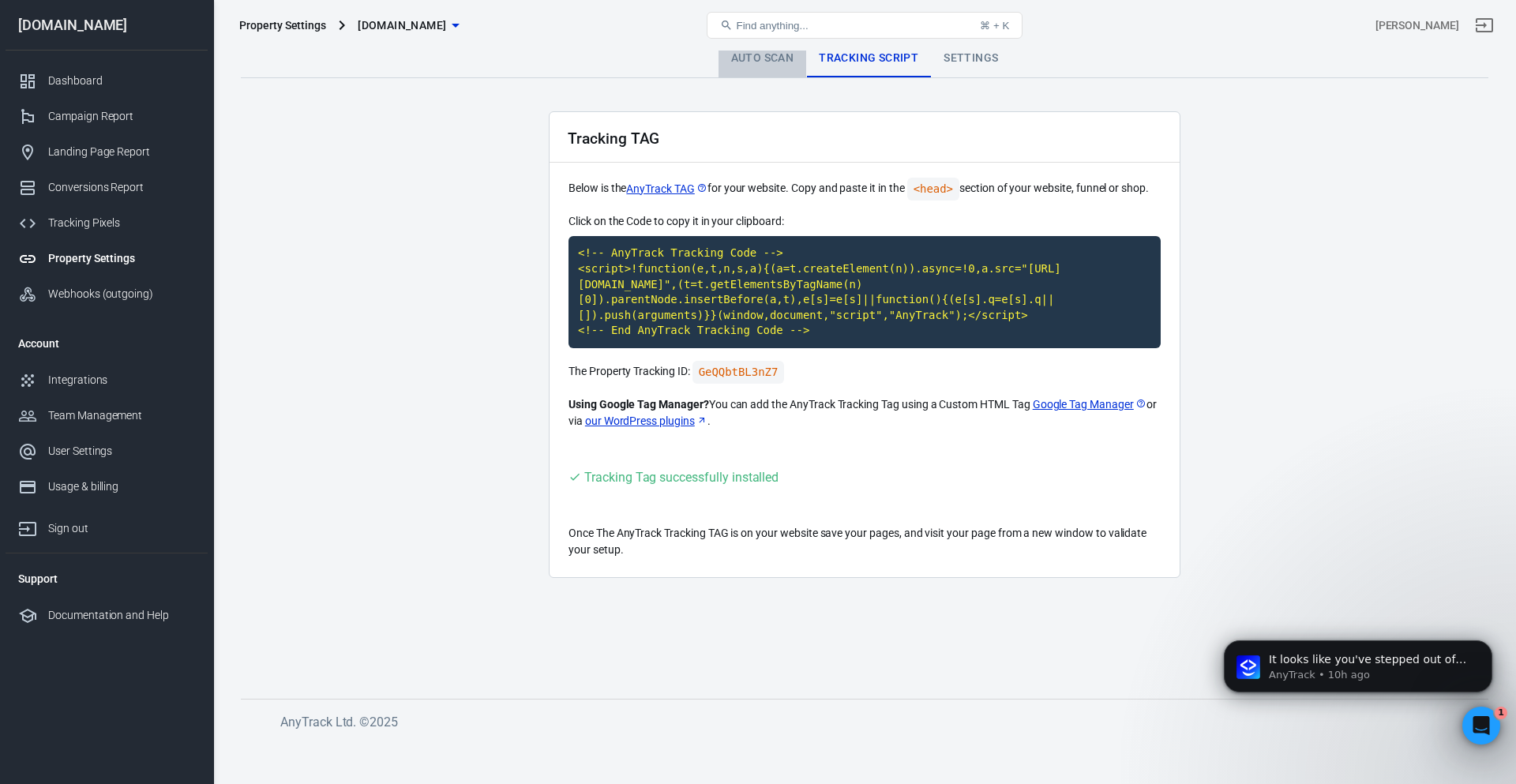
click at [751, 59] on link "Auto Scan" at bounding box center [762, 59] width 88 height 38
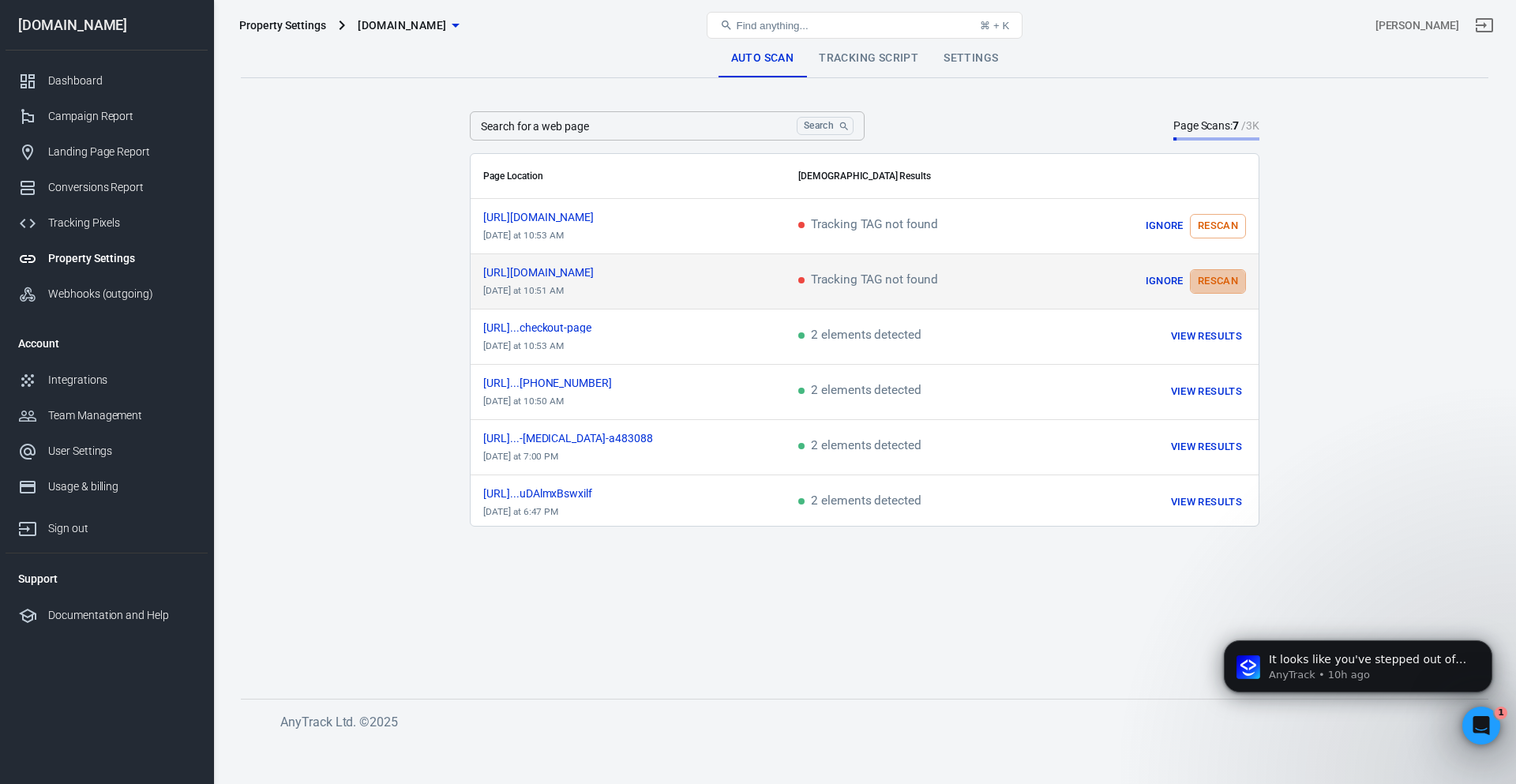
click at [1198, 274] on button "Rescan" at bounding box center [1218, 281] width 56 height 24
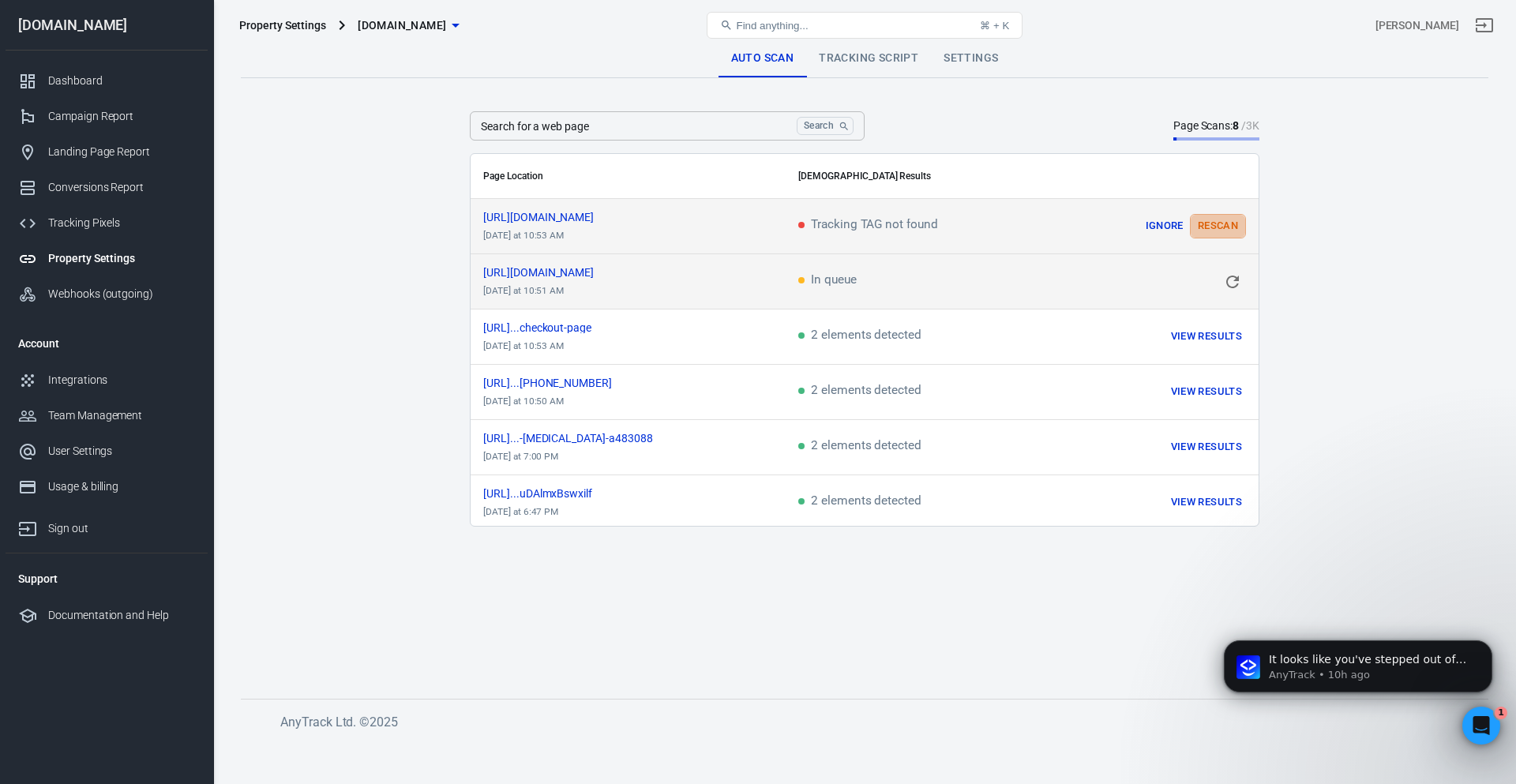
click at [1219, 230] on button "Rescan" at bounding box center [1218, 226] width 56 height 24
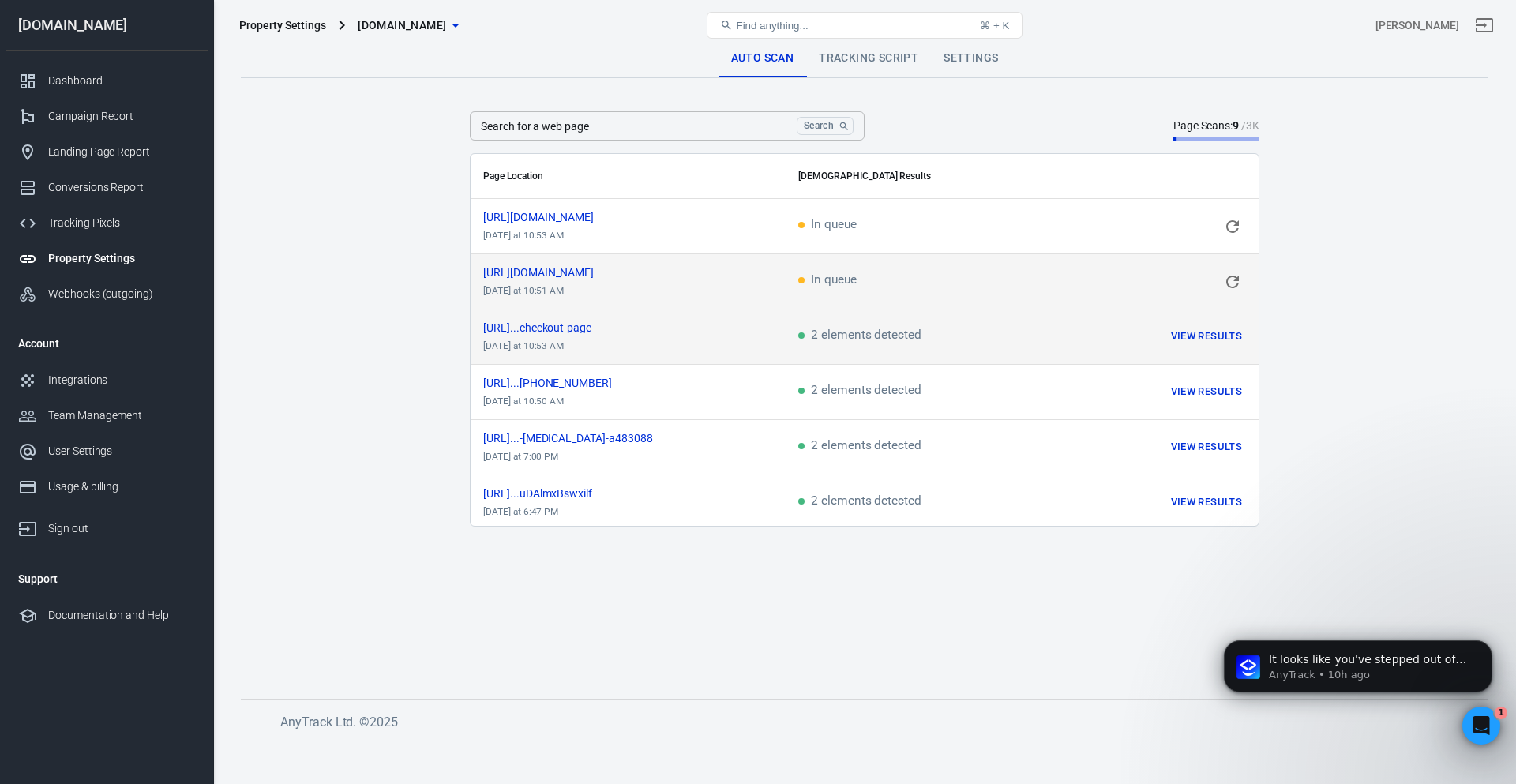
click at [925, 329] on td "2 elements detected" at bounding box center [923, 337] width 276 height 55
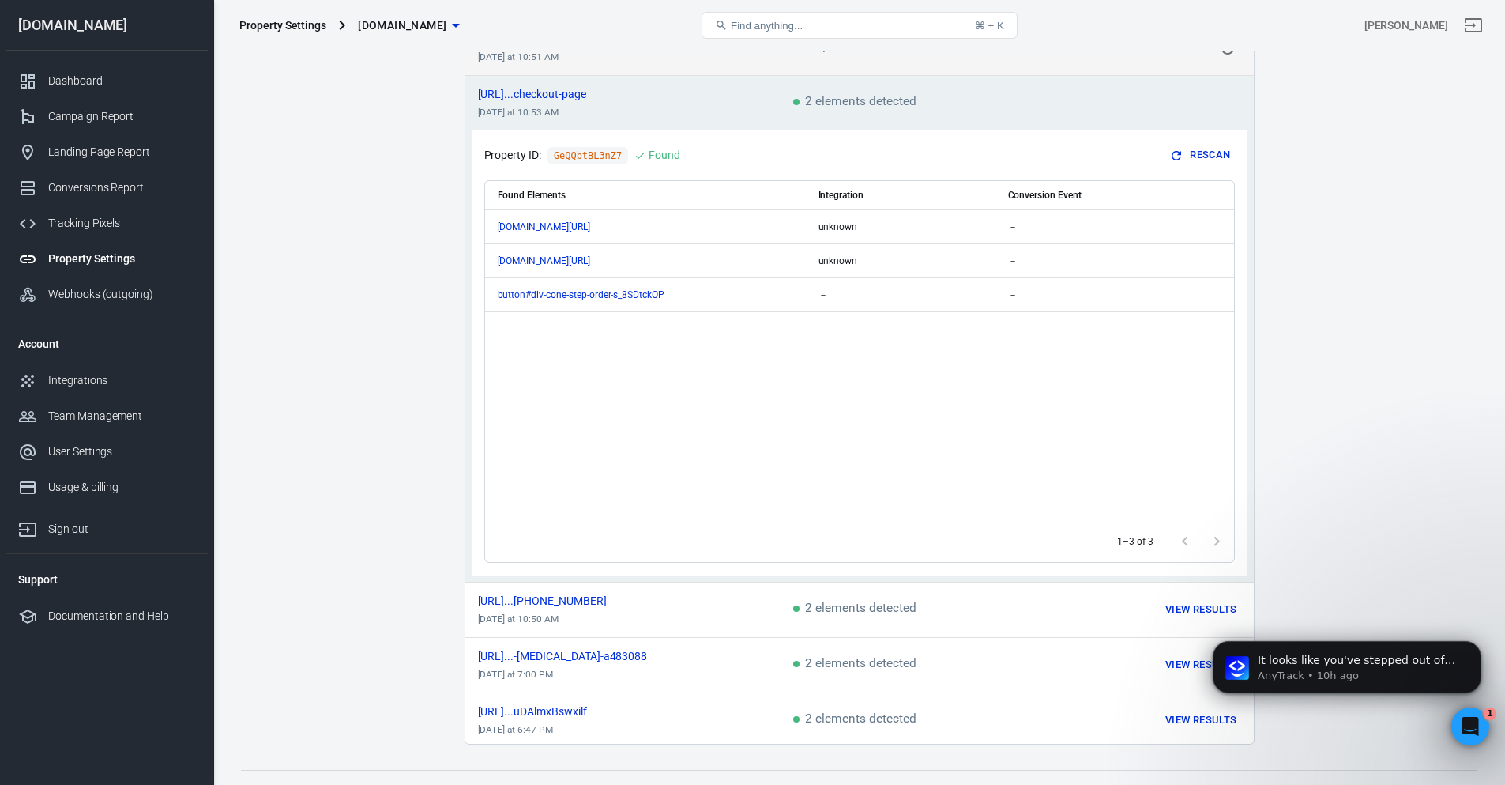
scroll to position [262, 0]
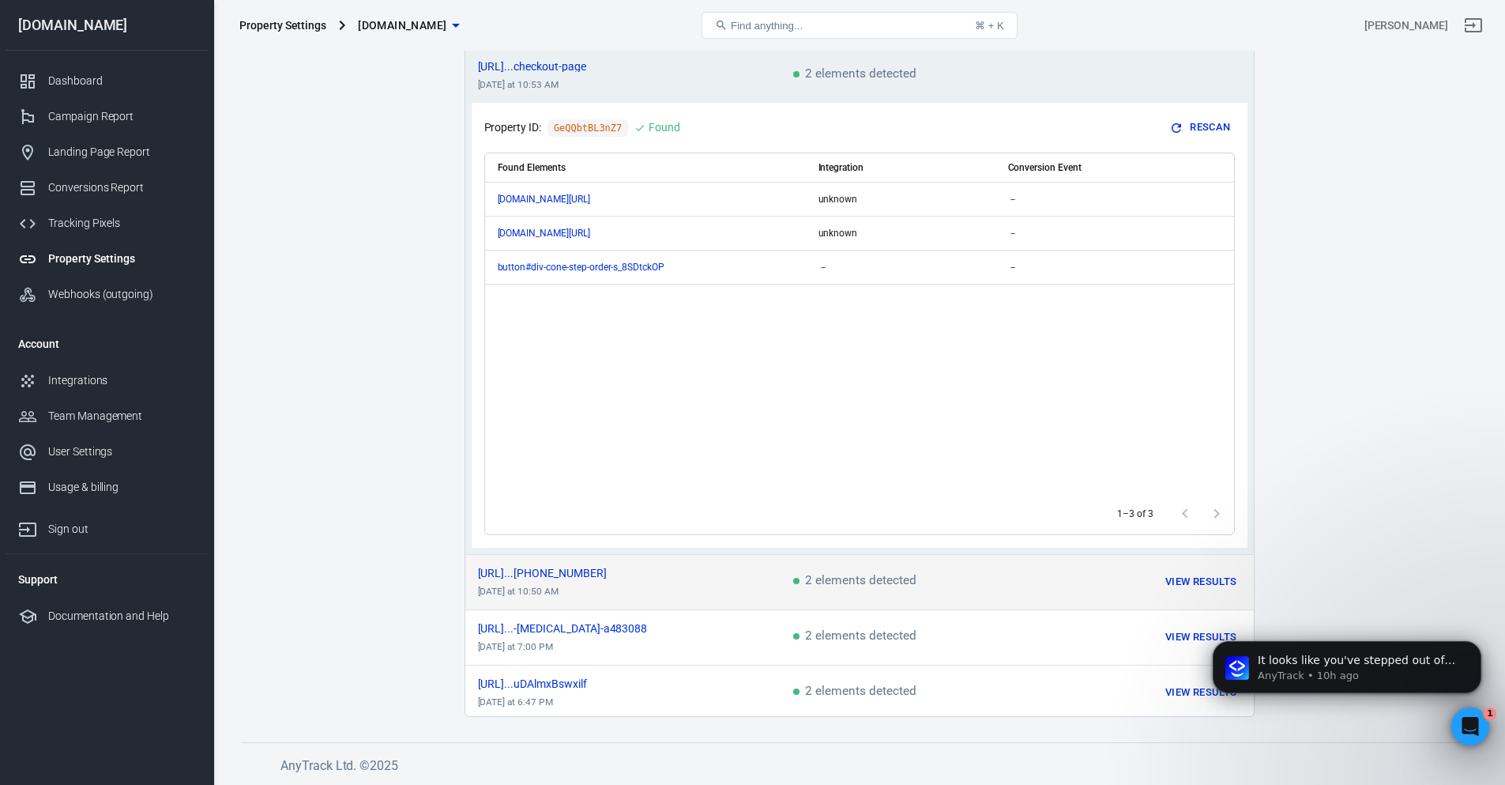
click at [1098, 555] on td "View Results" at bounding box center [1155, 581] width 198 height 55
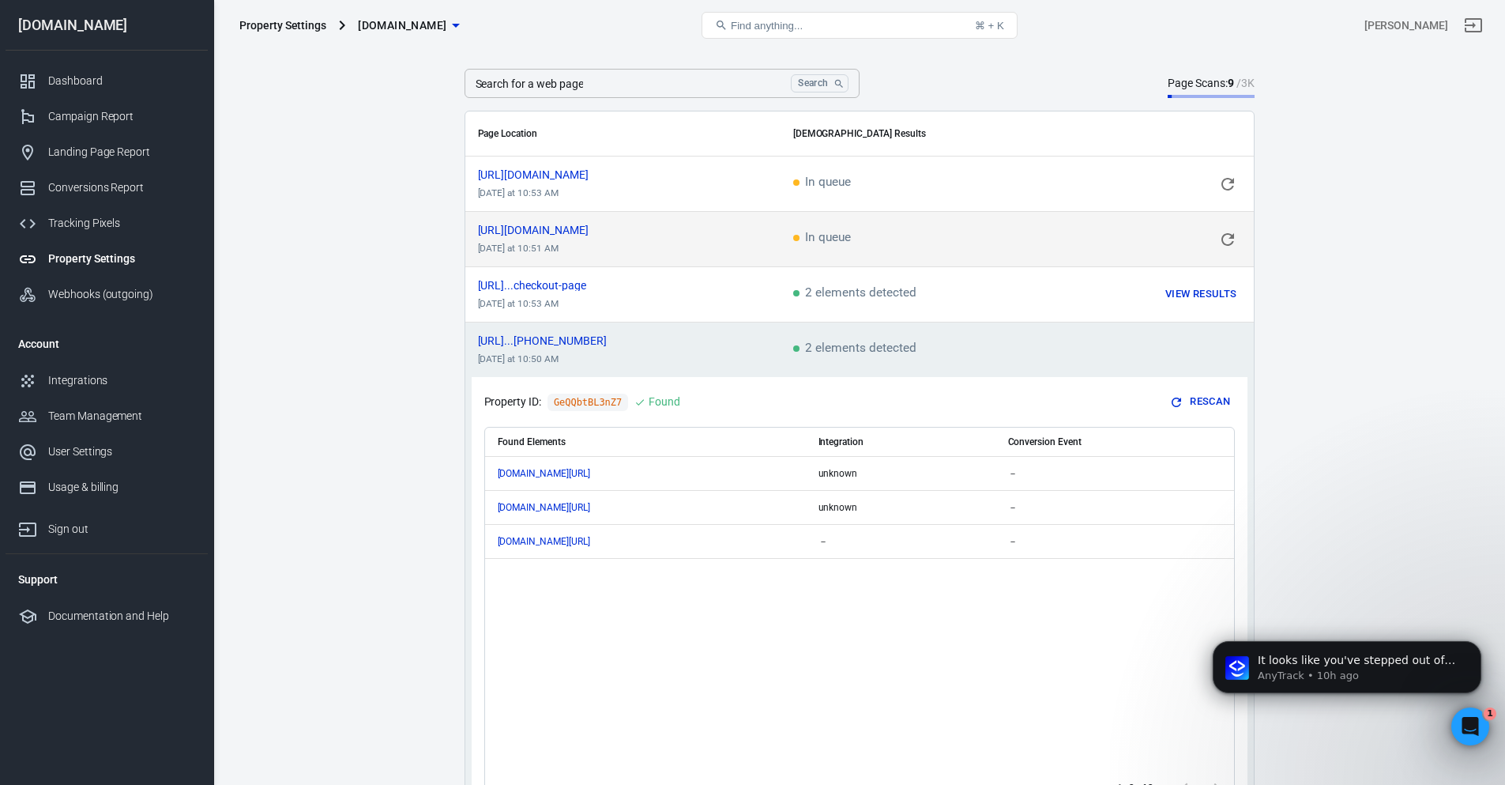
scroll to position [0, 0]
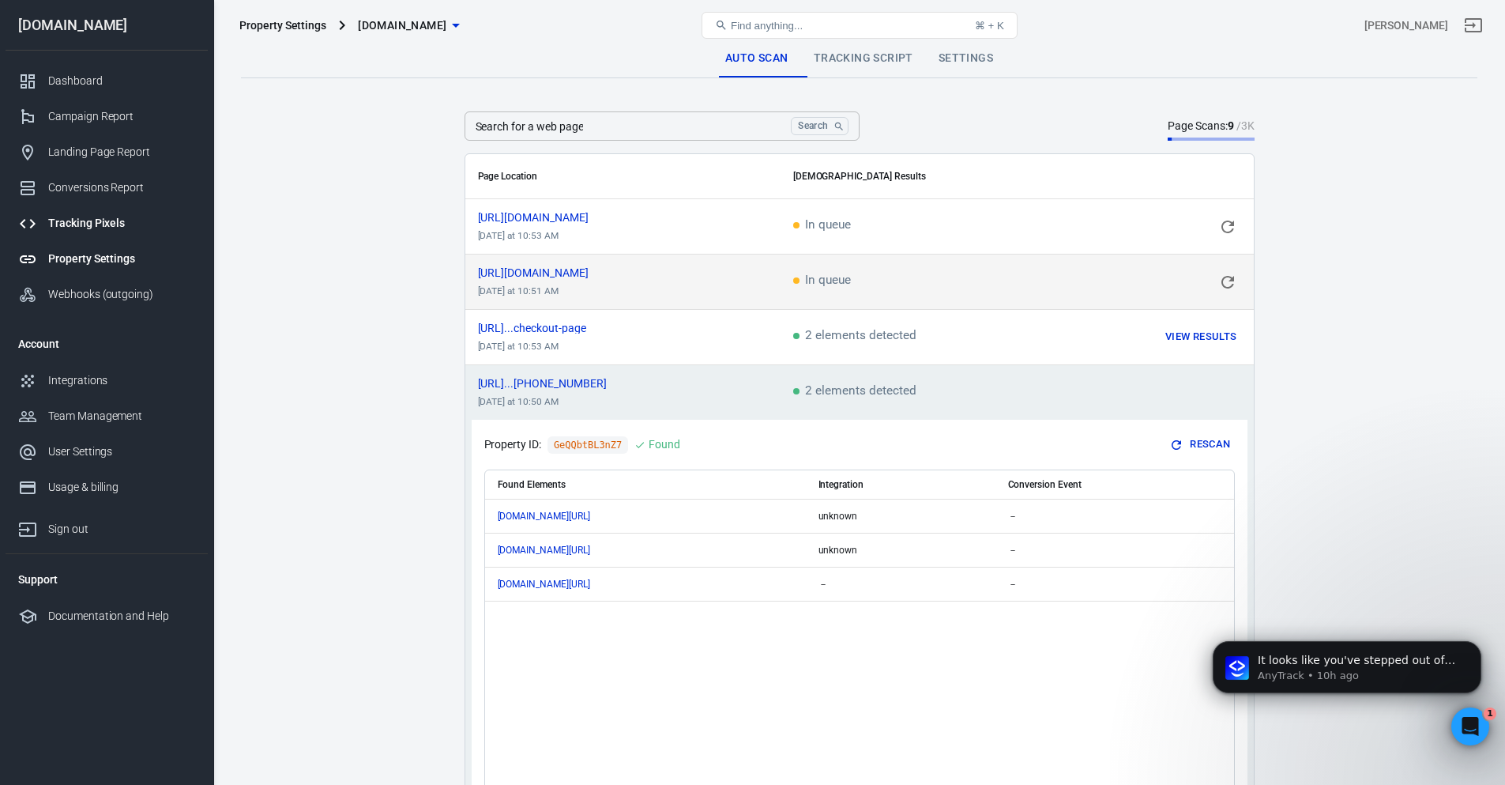
click at [85, 228] on div "Tracking Pixels" at bounding box center [121, 223] width 147 height 17
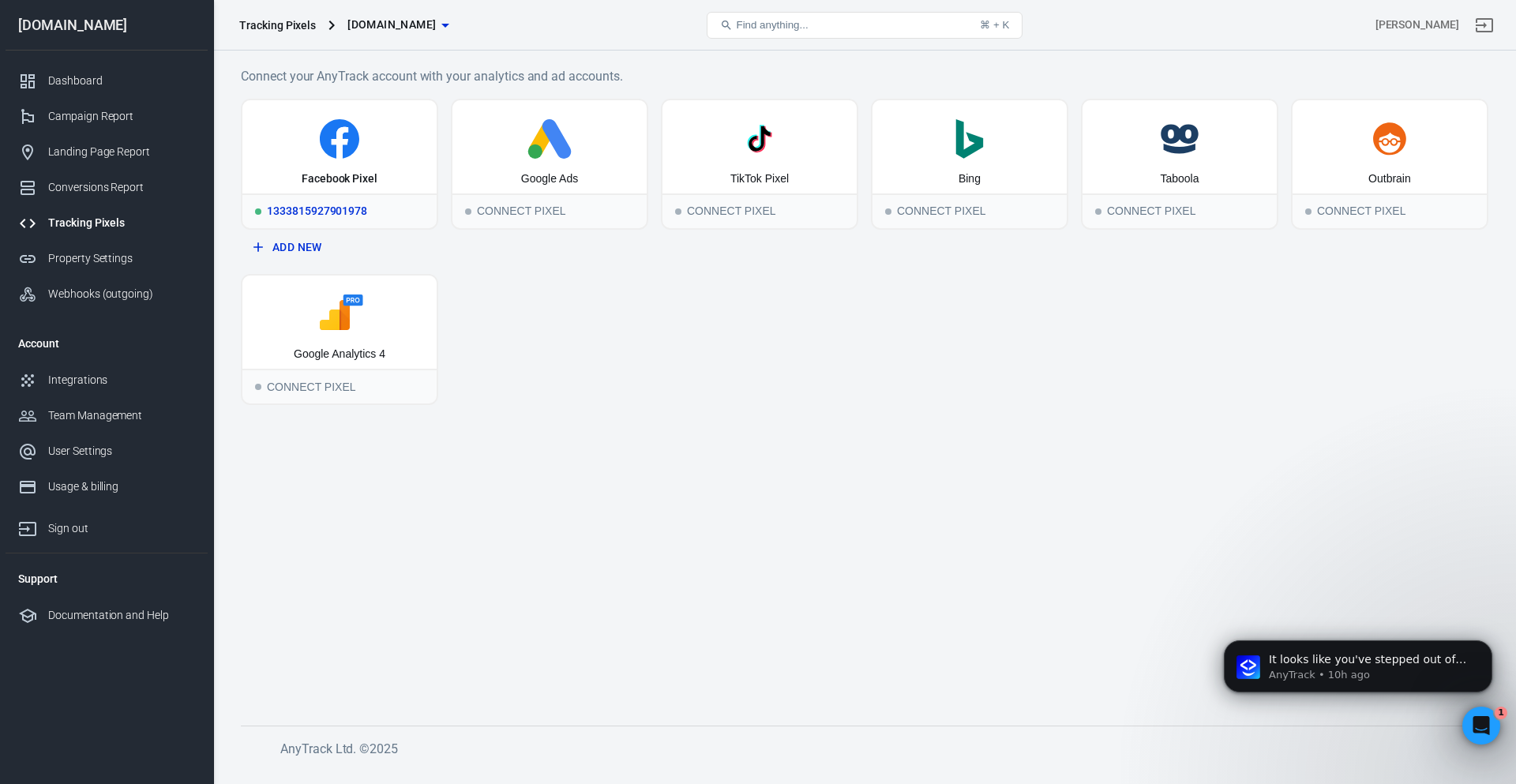
click at [349, 156] on icon at bounding box center [340, 139] width 182 height 40
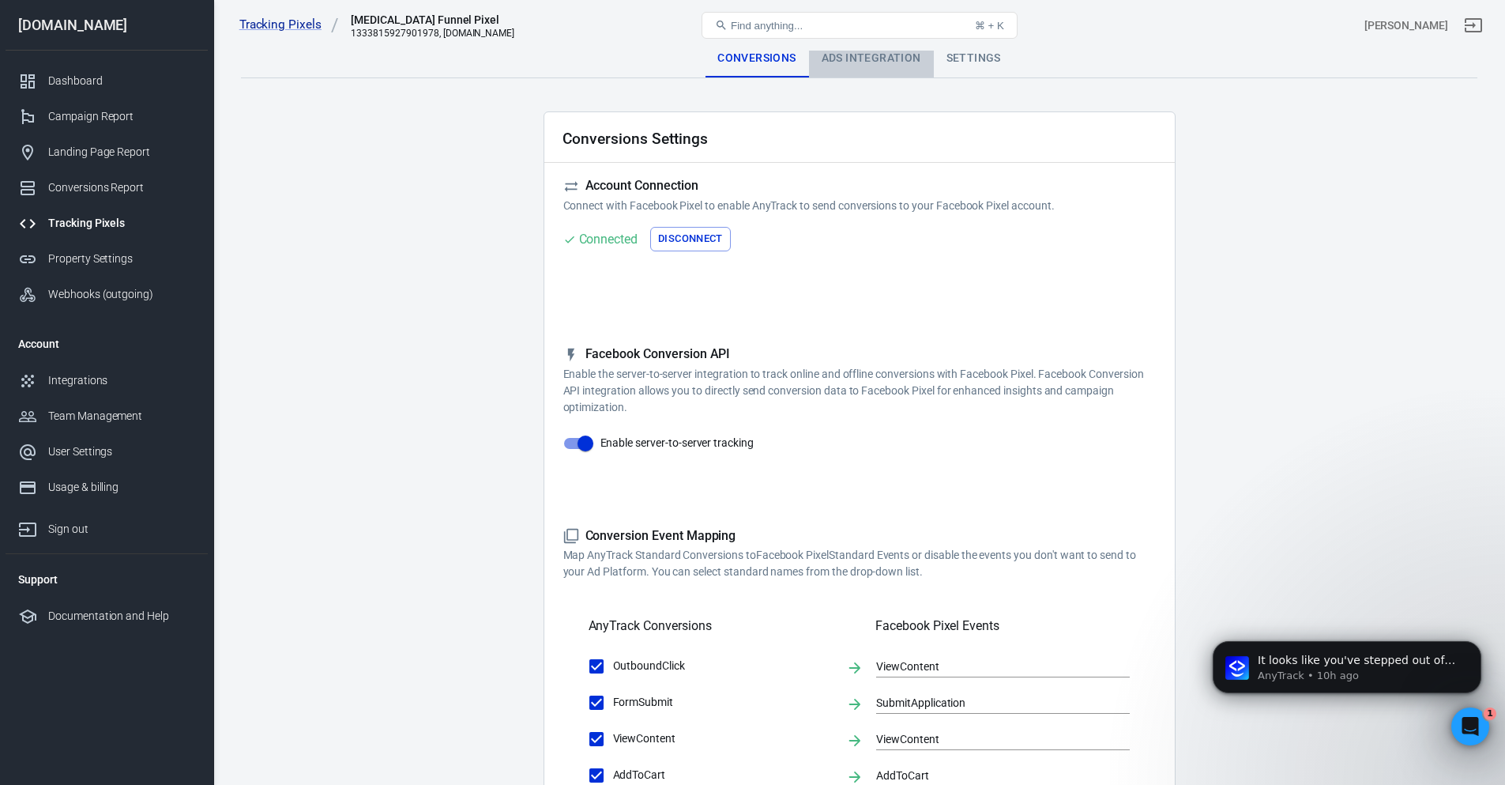
click at [840, 62] on div "Ads Integration" at bounding box center [871, 59] width 125 height 38
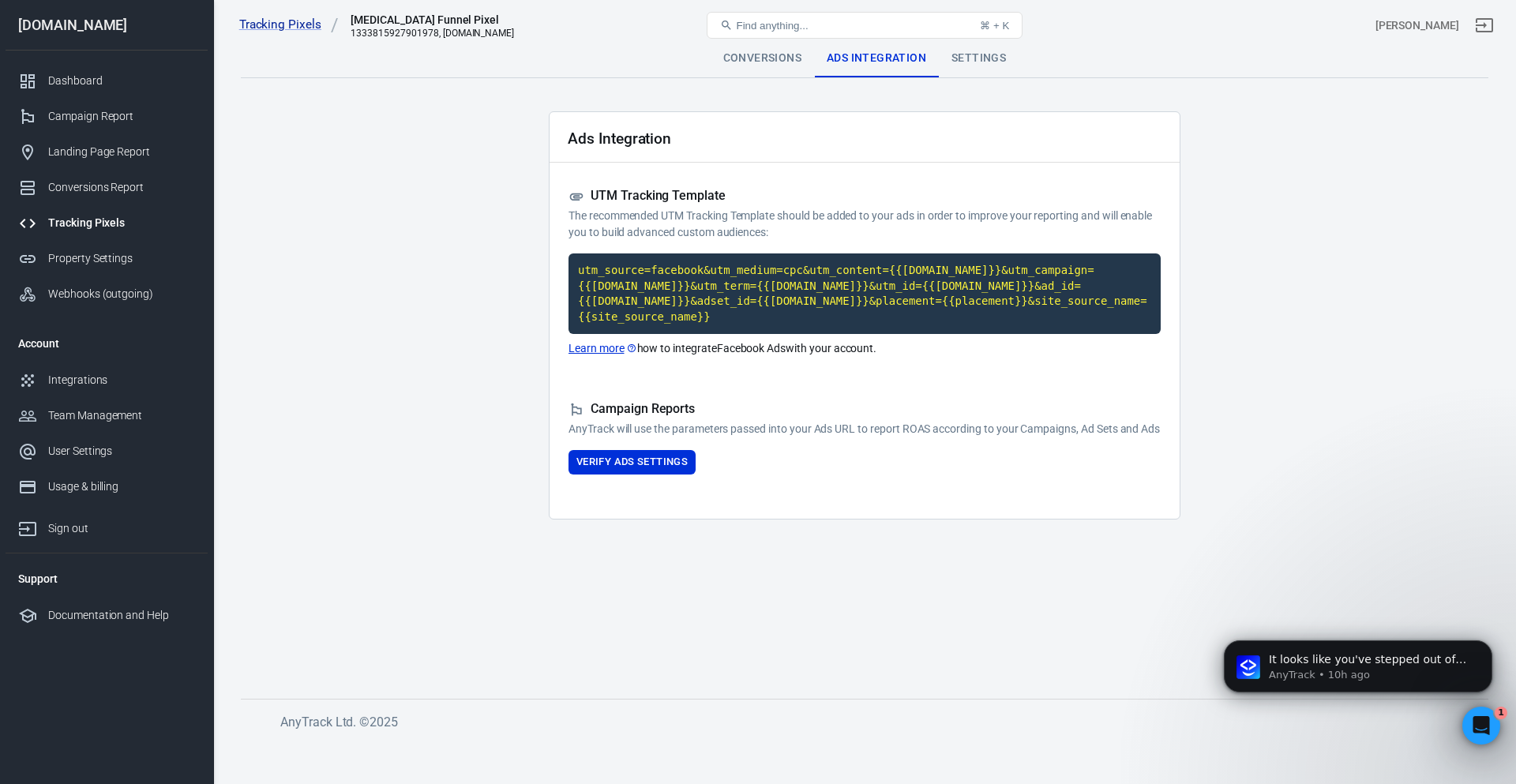
click at [965, 60] on div "Settings" at bounding box center [978, 59] width 80 height 38
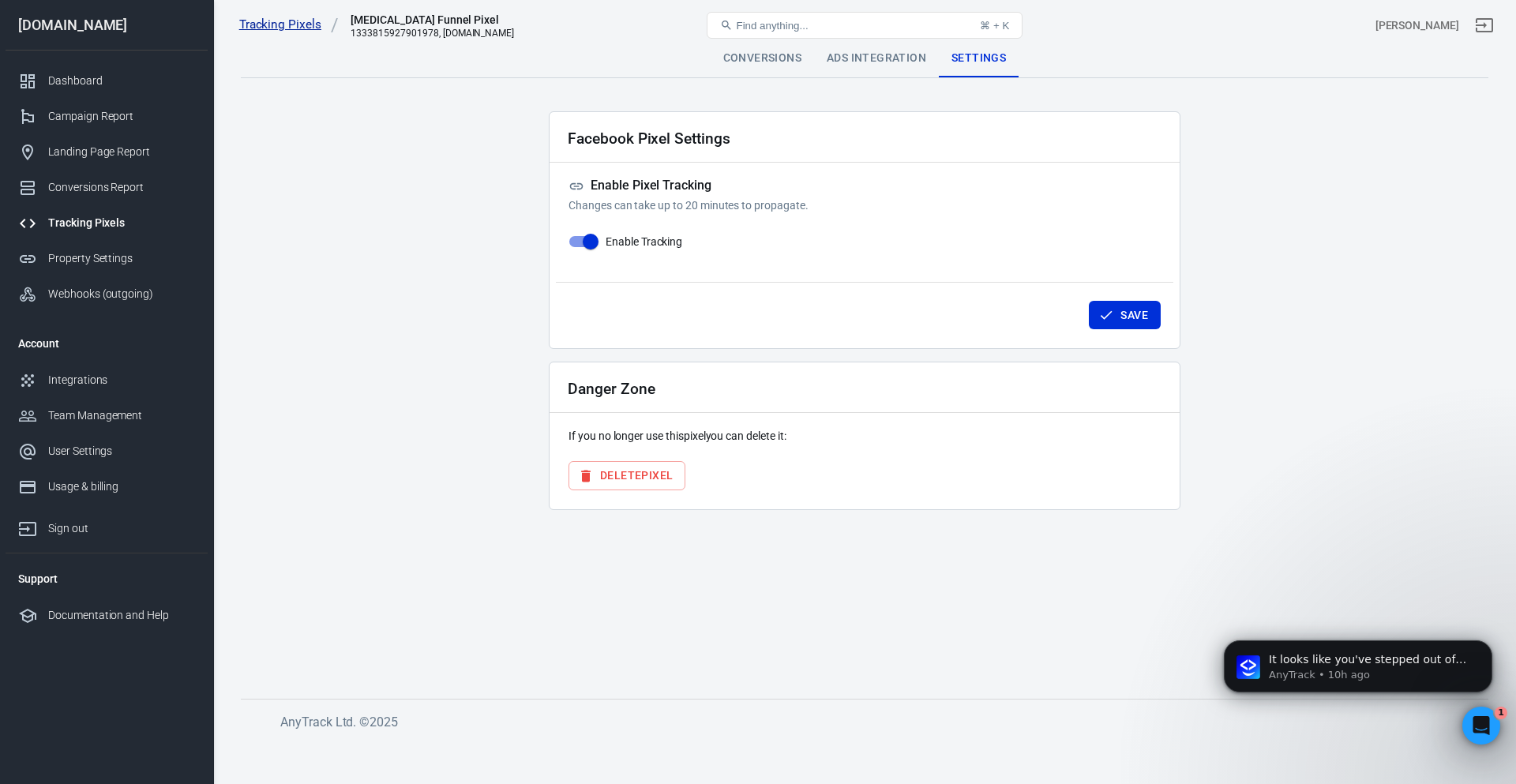
click at [268, 25] on link "Tracking Pixels" at bounding box center [289, 25] width 100 height 17
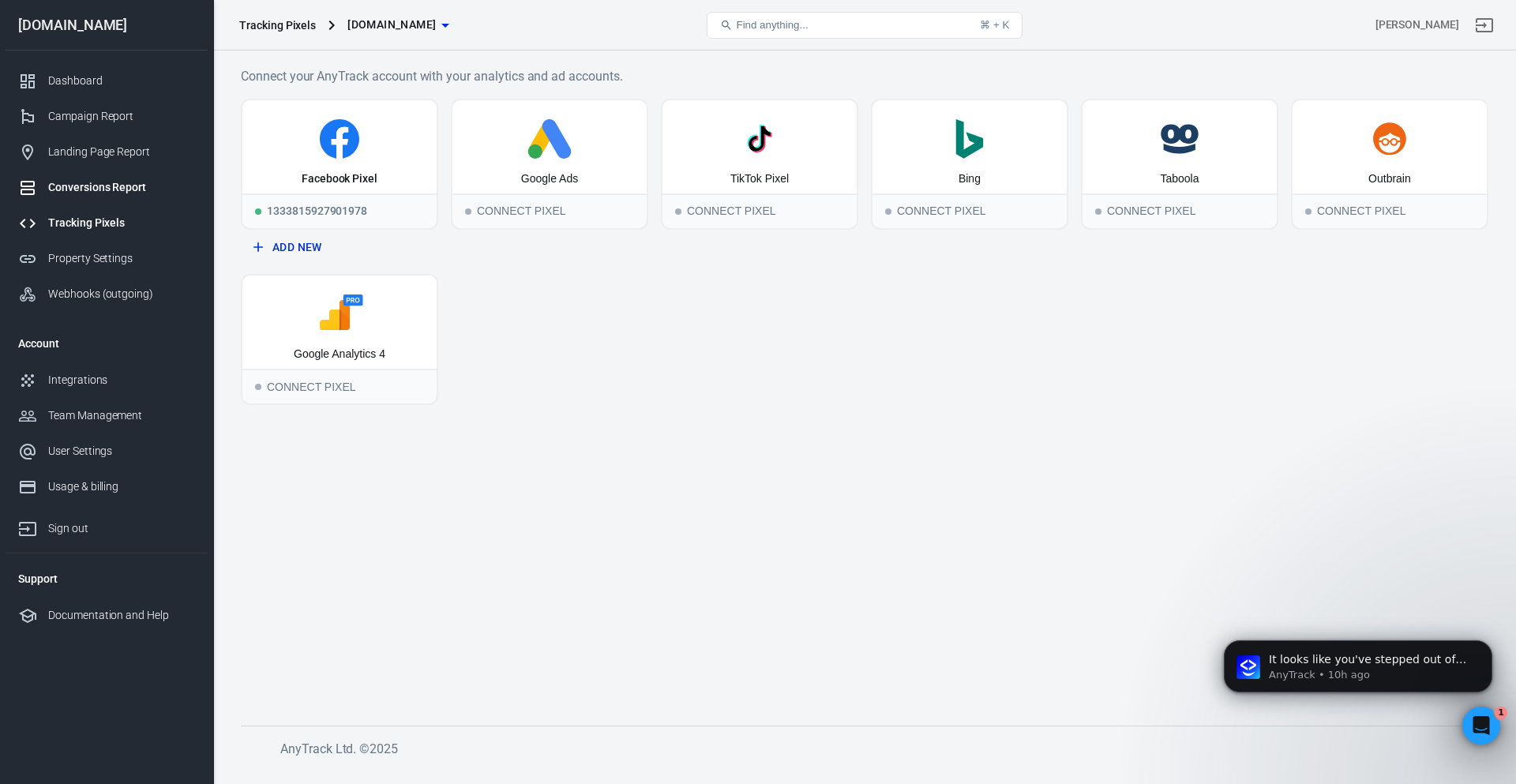
click at [127, 187] on div "Conversions Report" at bounding box center [121, 187] width 147 height 17
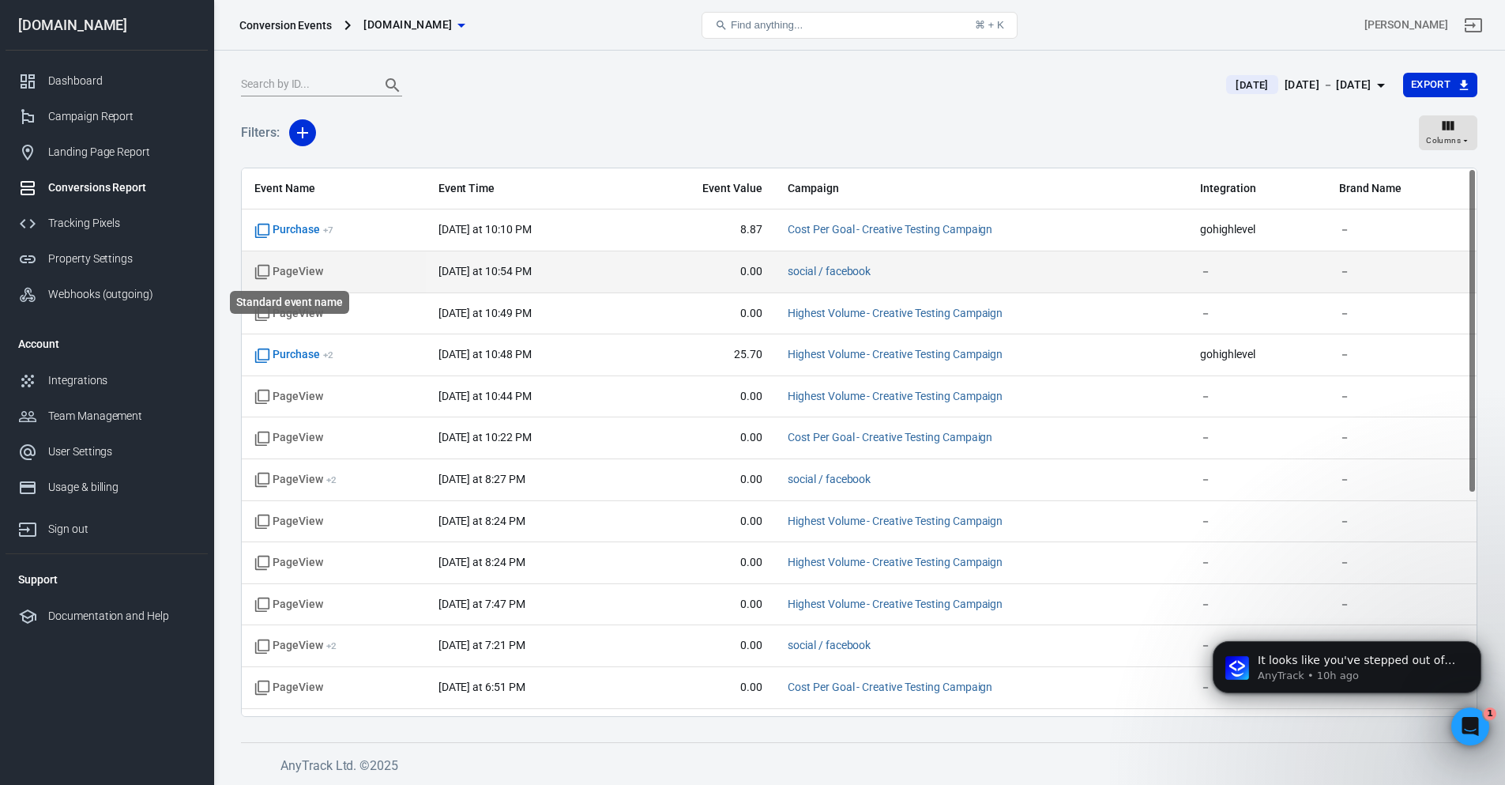
click at [310, 270] on span "PageView" at bounding box center [288, 272] width 69 height 16
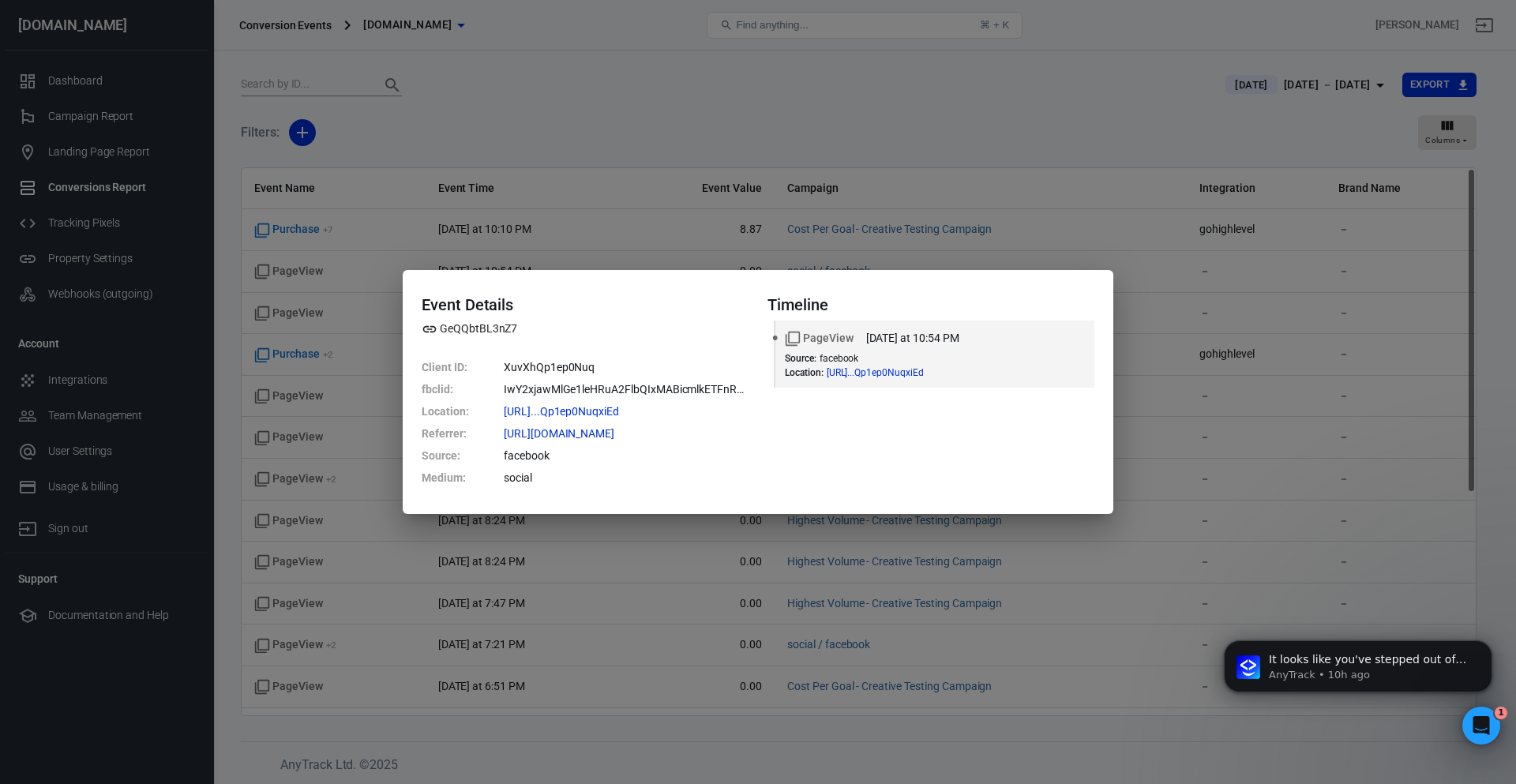
click at [703, 203] on div "Event Details GeQQbtBL3nZ7 Client ID : XuvXhQp1ep0Nuq fbclid : IwY2xjawMlGe1leH…" at bounding box center [758, 392] width 1516 height 784
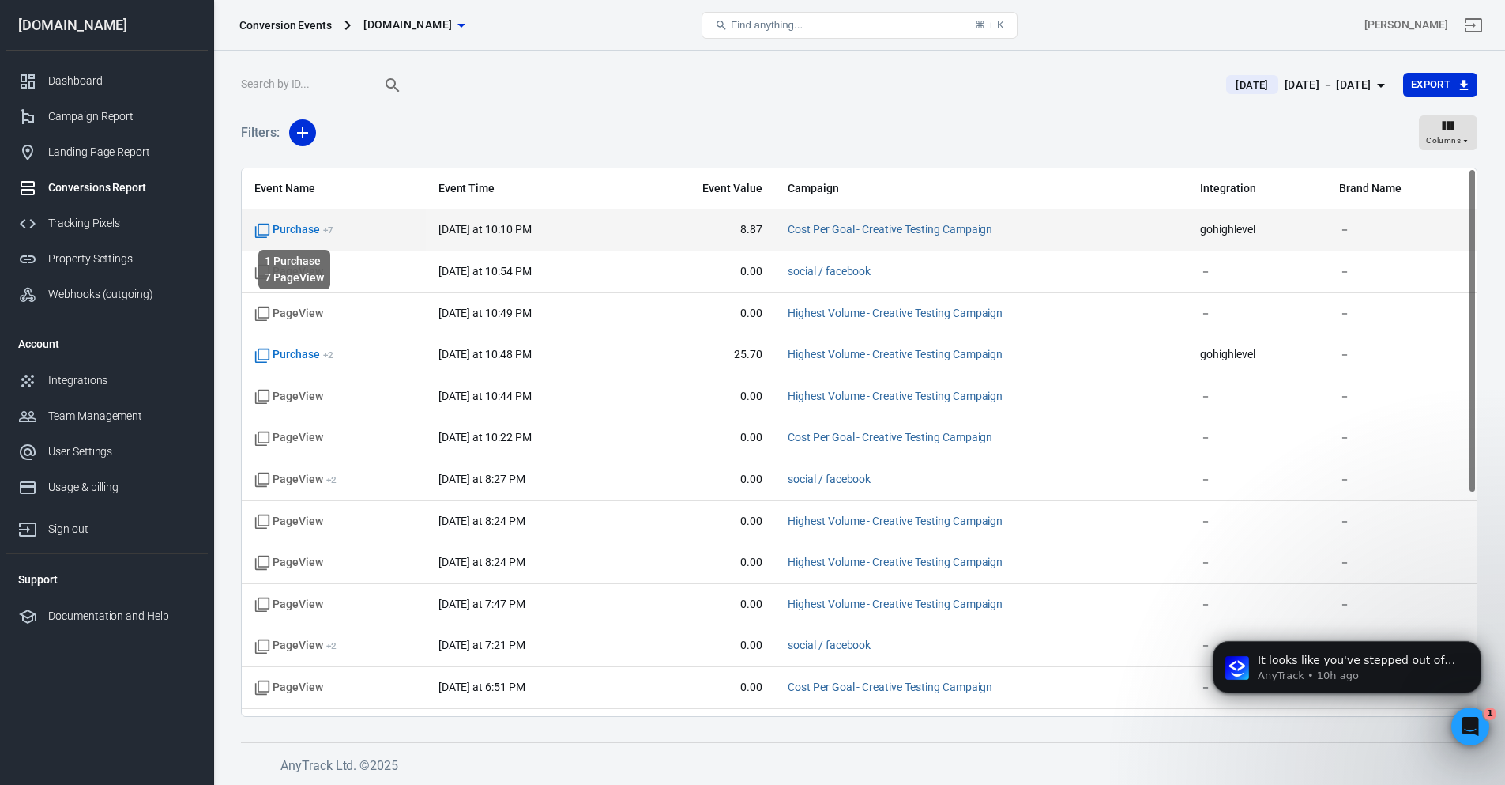
click at [300, 226] on span "Purchase + 7" at bounding box center [293, 230] width 79 height 16
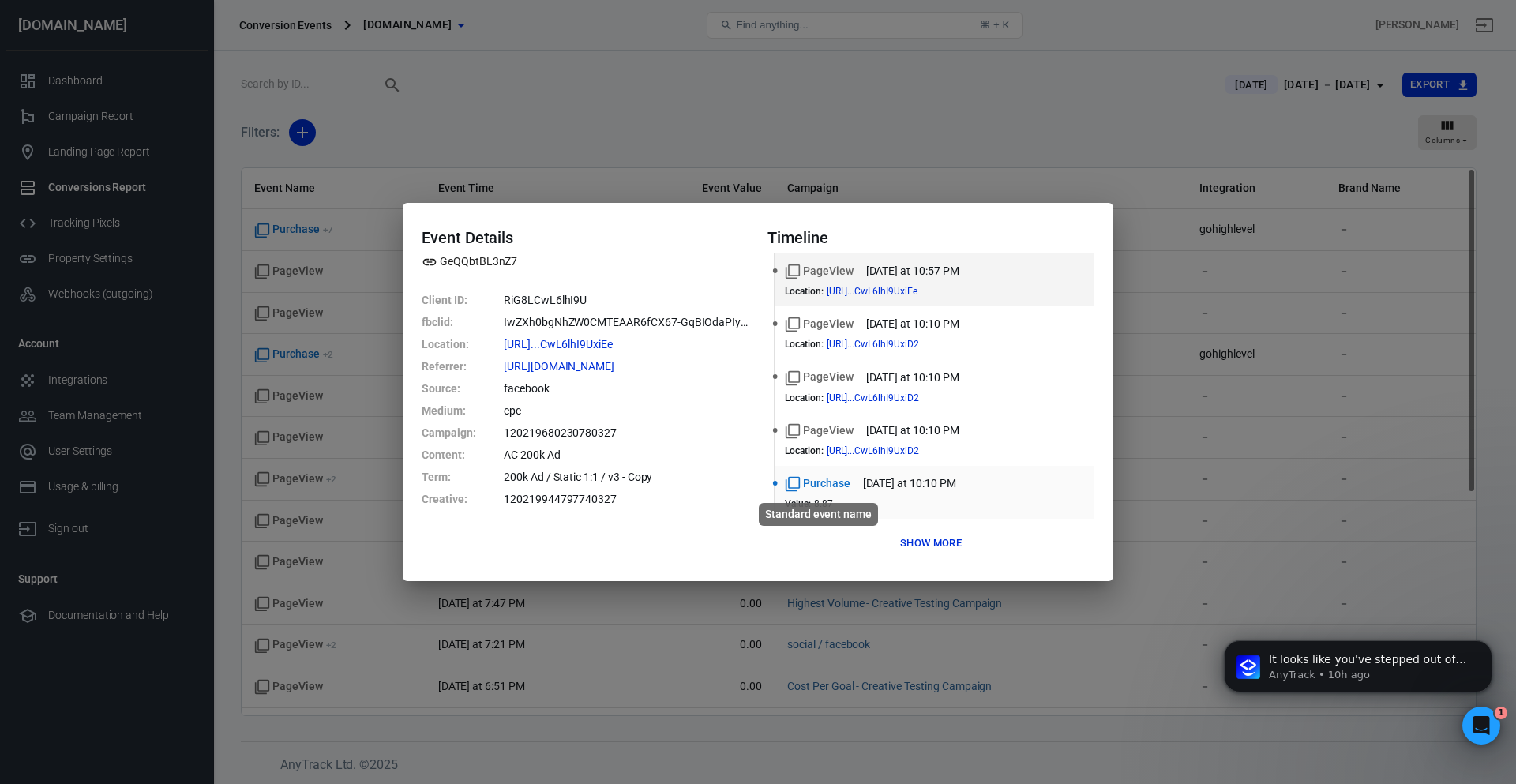
click at [835, 479] on span "Purchase" at bounding box center [817, 483] width 66 height 17
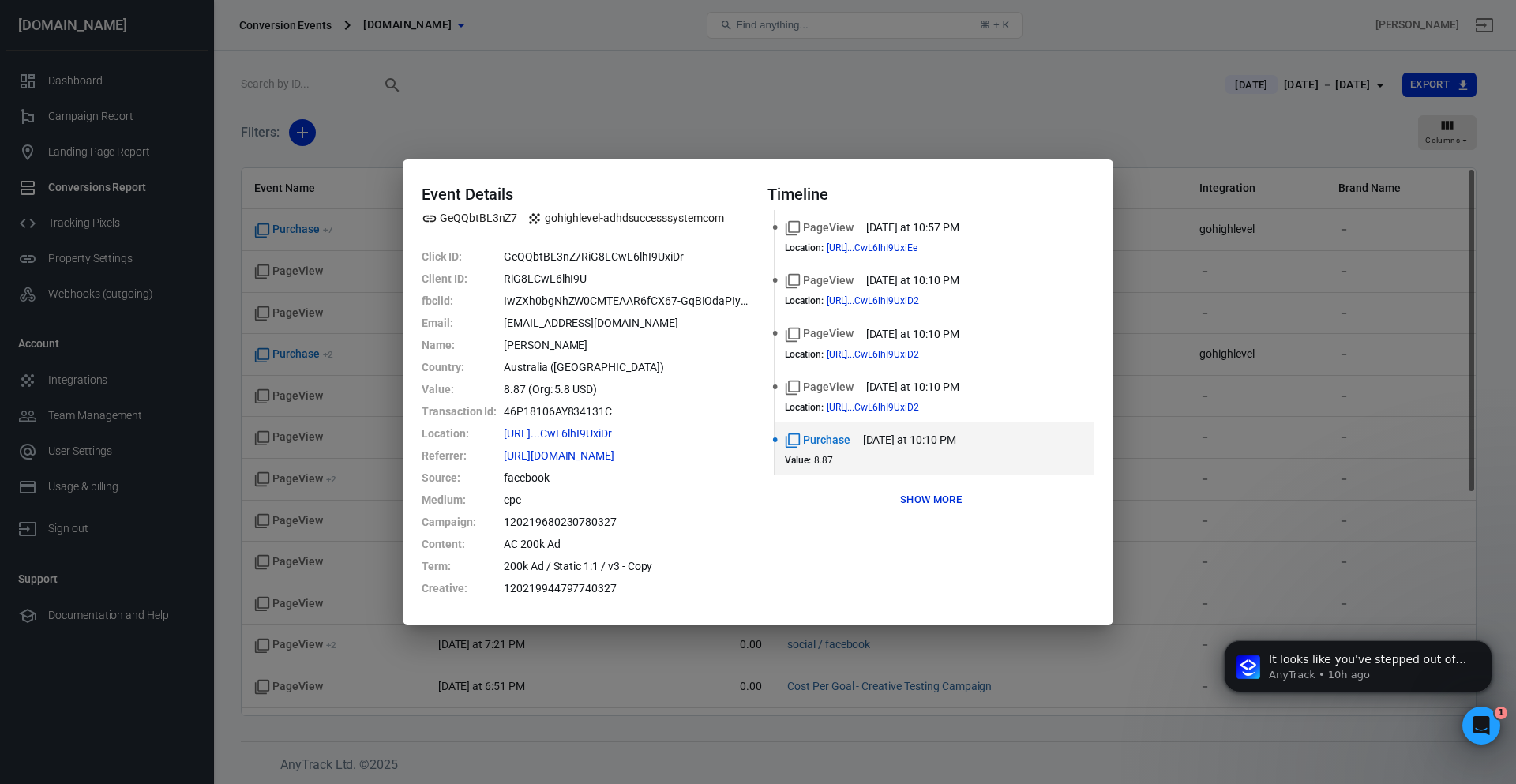
click at [622, 137] on div "Event Details GeQQbtBL3nZ7 gohighlevel-adhdsuccesssystemcom Click ID : GeQQbtBL…" at bounding box center [758, 392] width 1516 height 784
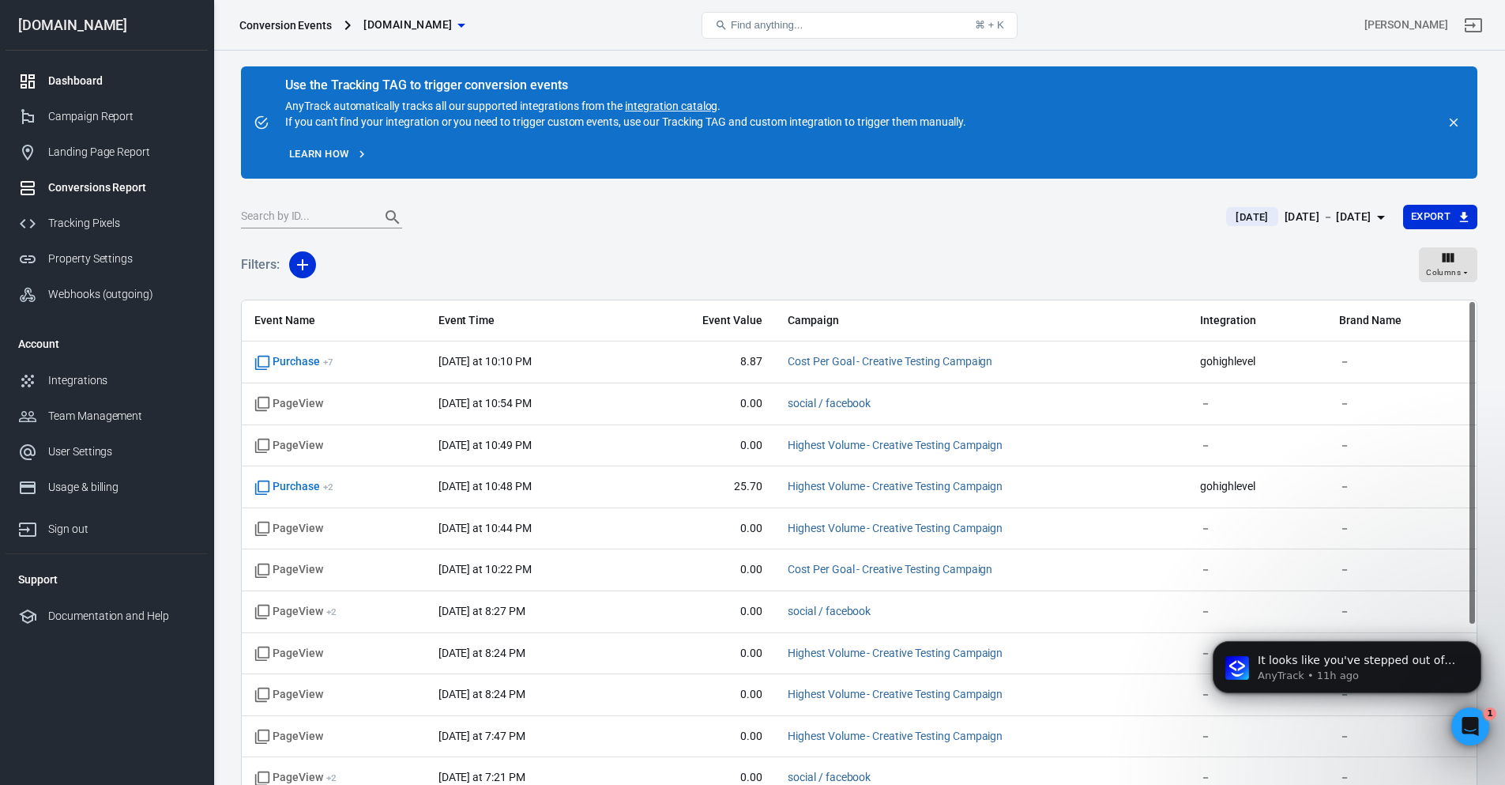
click at [93, 81] on div "Dashboard" at bounding box center [121, 81] width 147 height 17
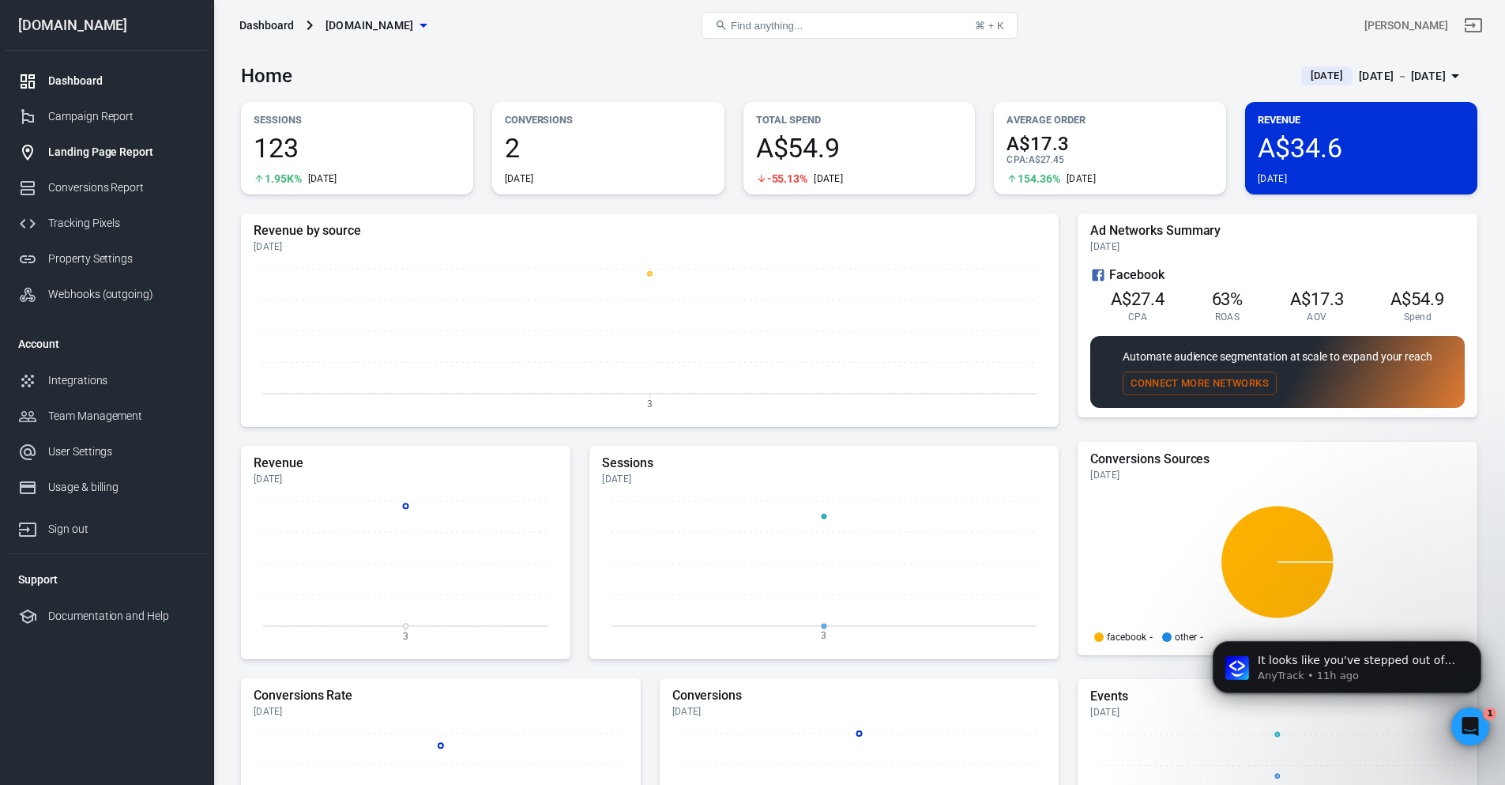
click at [88, 159] on div "Landing Page Report" at bounding box center [121, 152] width 147 height 17
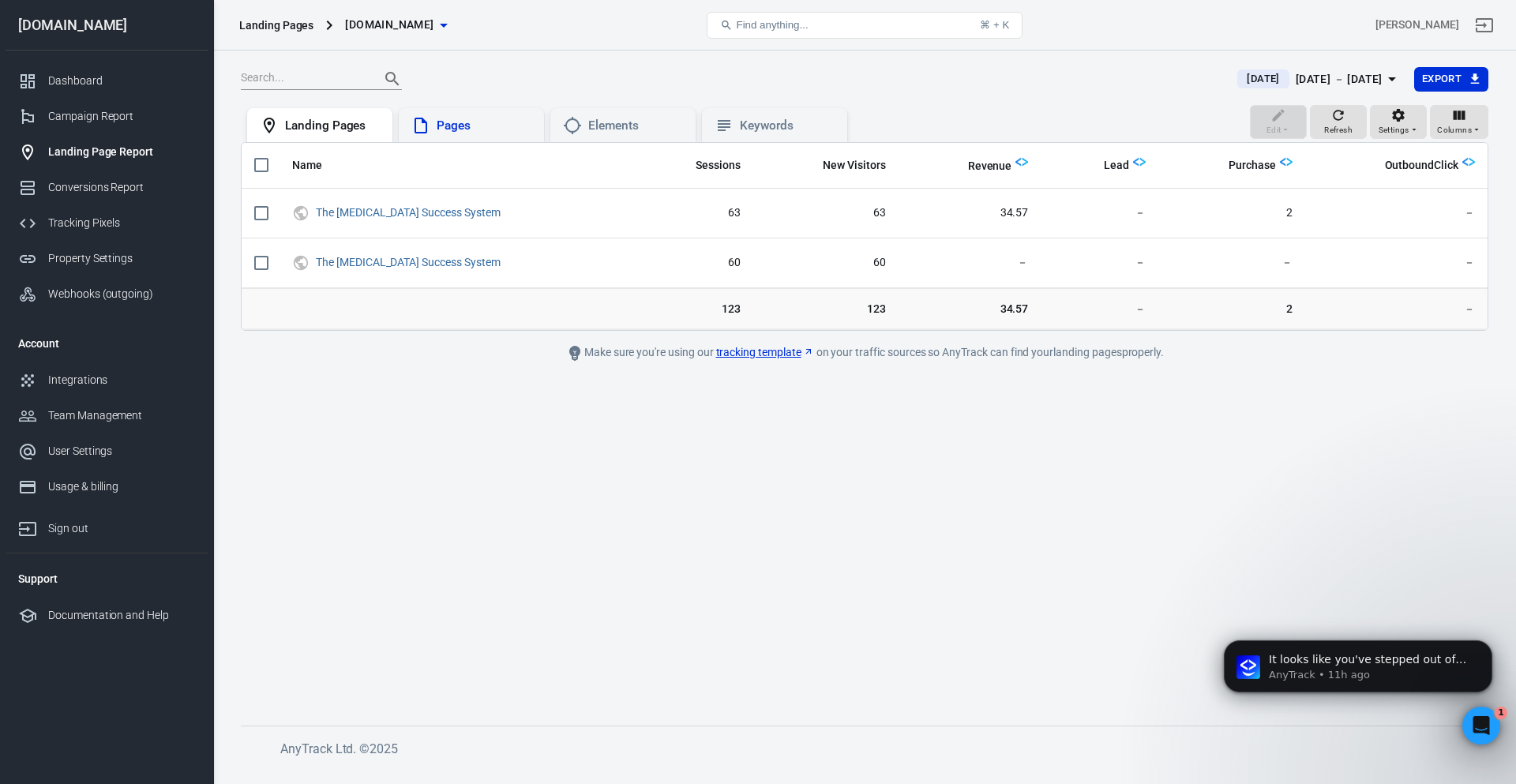
click at [454, 120] on div "Pages" at bounding box center [484, 126] width 95 height 17
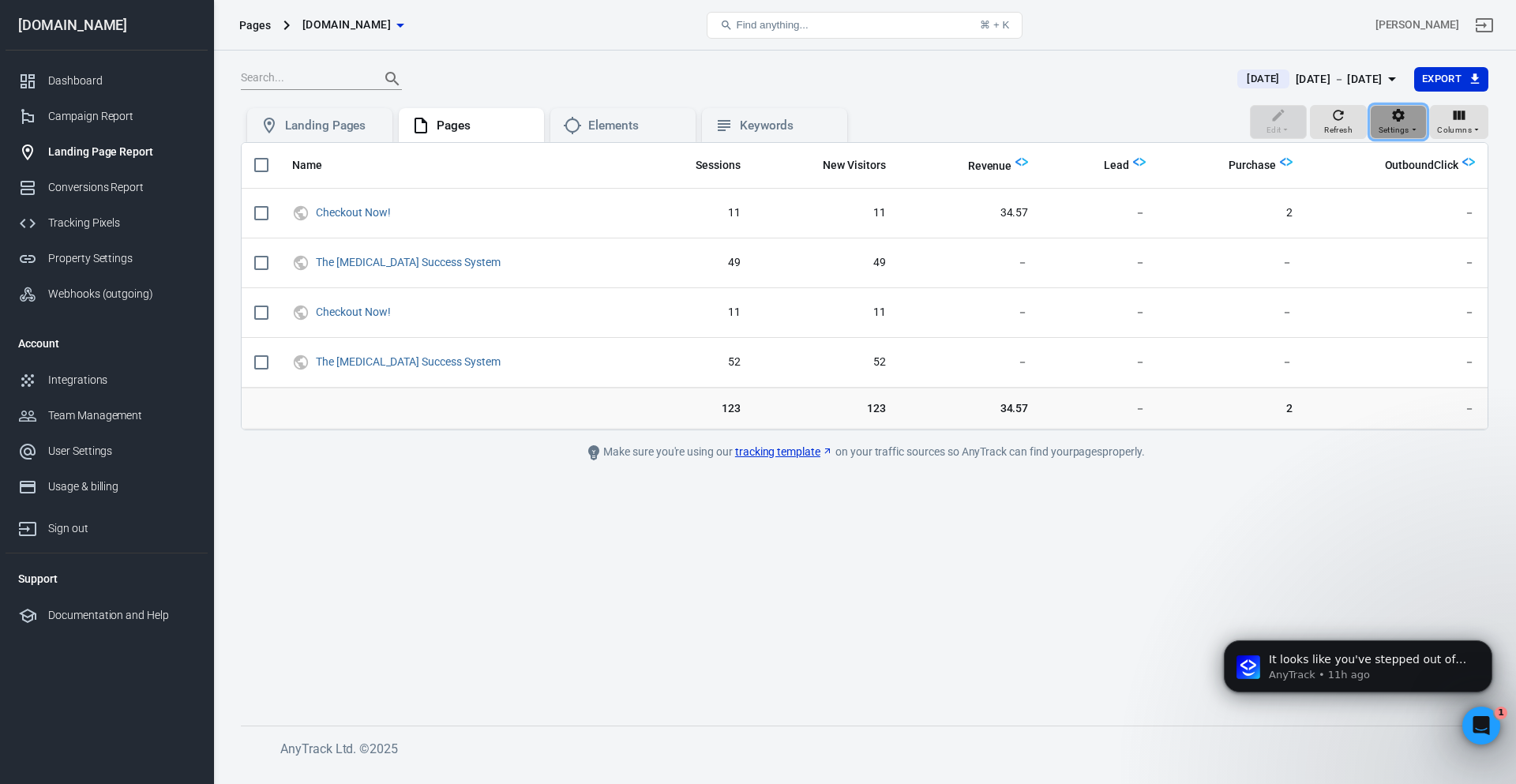
click at [1409, 131] on span "Settings" at bounding box center [1394, 130] width 31 height 14
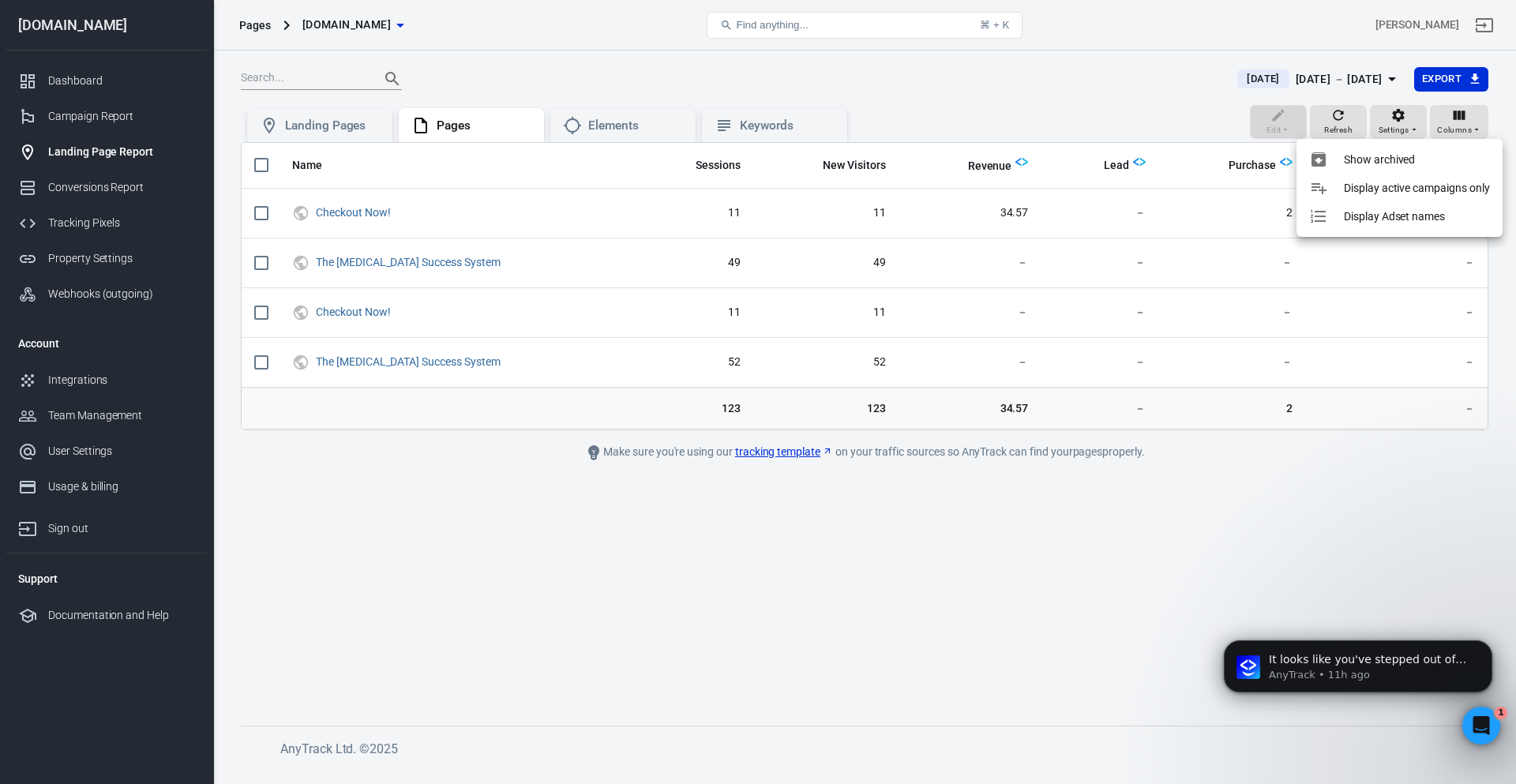
click at [1455, 115] on div at bounding box center [758, 392] width 1516 height 784
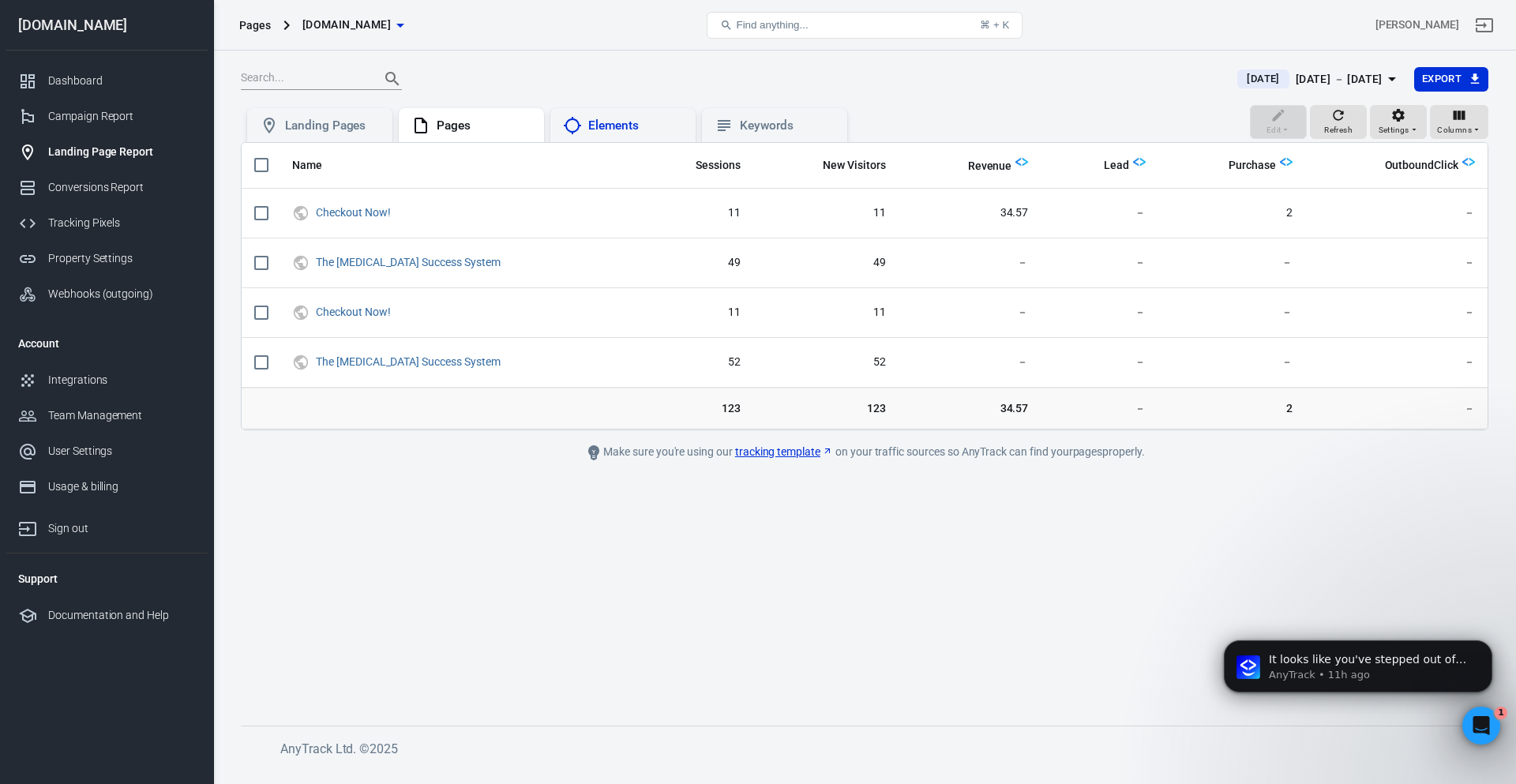
click at [593, 125] on div "Elements" at bounding box center [636, 126] width 95 height 17
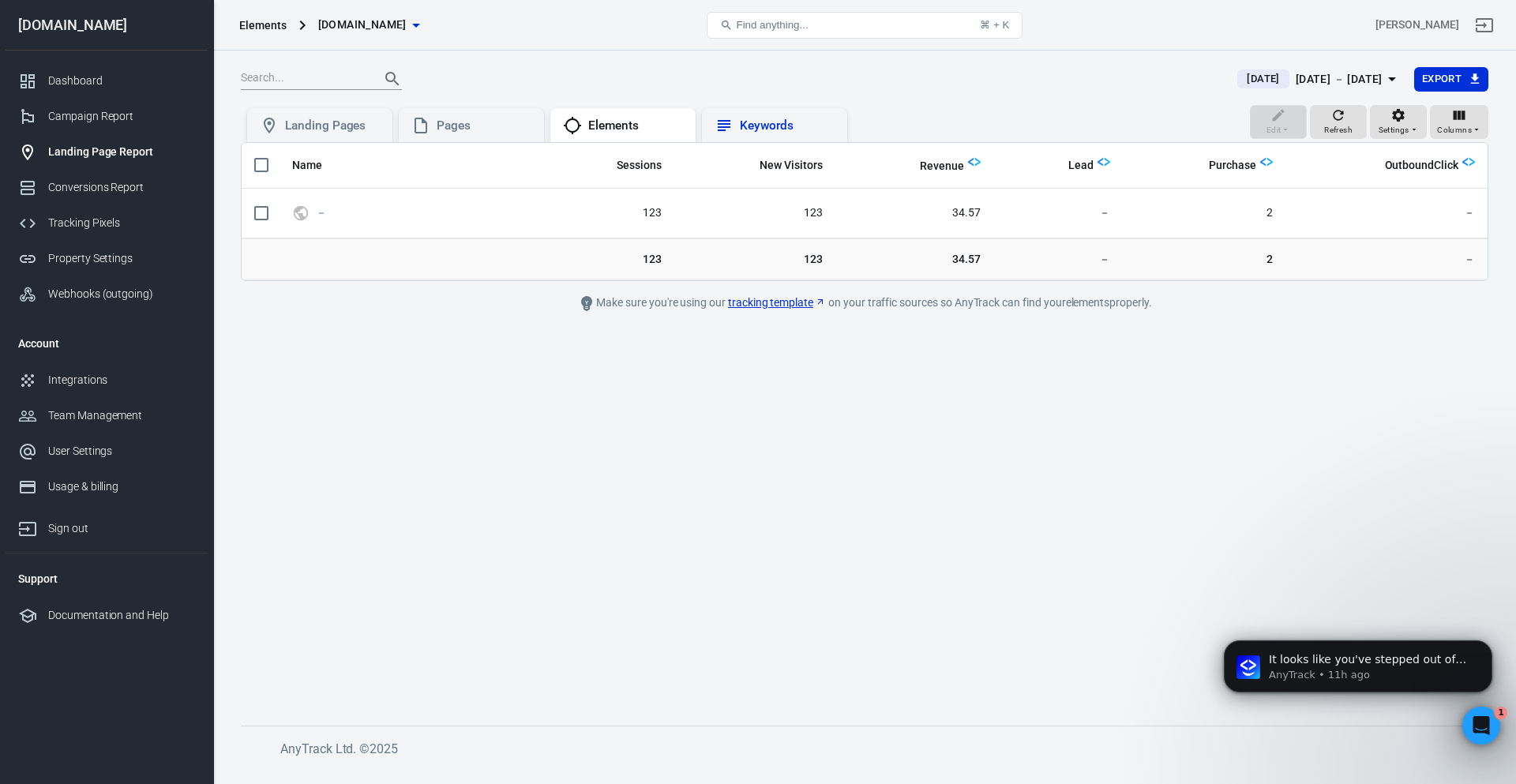
click at [775, 118] on div "Keywords" at bounding box center [786, 126] width 95 height 17
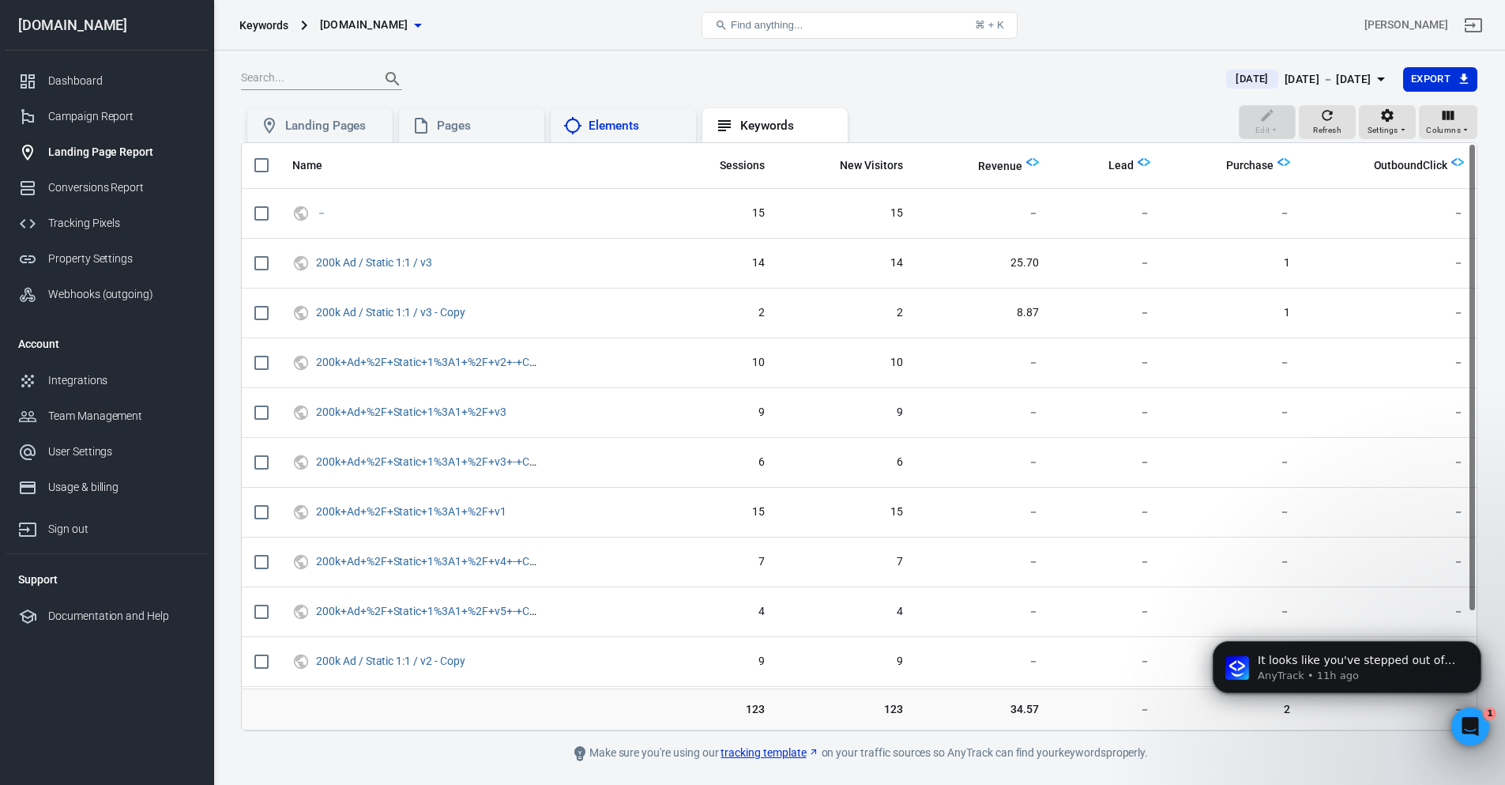
click at [601, 123] on div "Elements" at bounding box center [636, 126] width 95 height 17
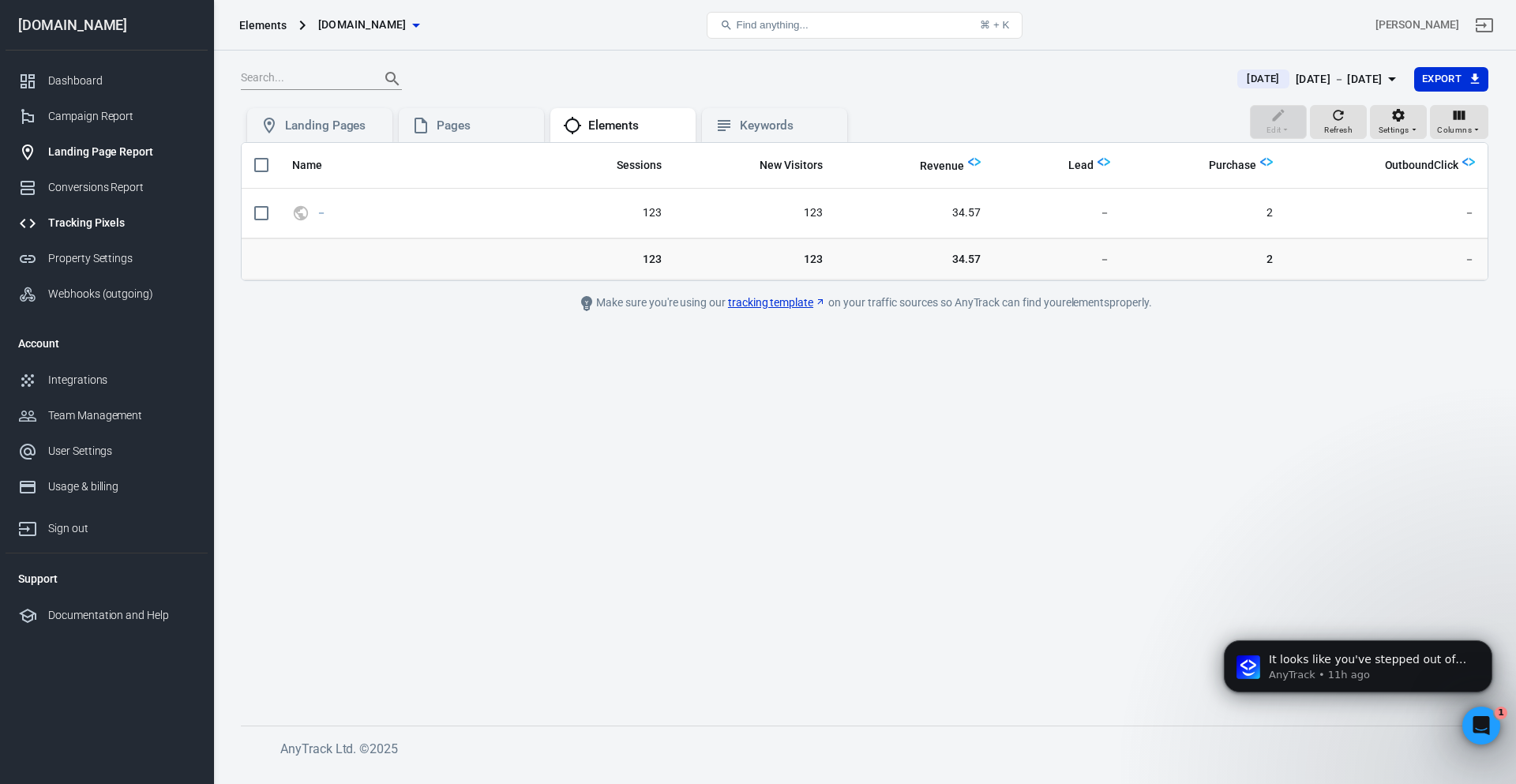
click at [78, 206] on link "Tracking Pixels" at bounding box center [107, 223] width 202 height 36
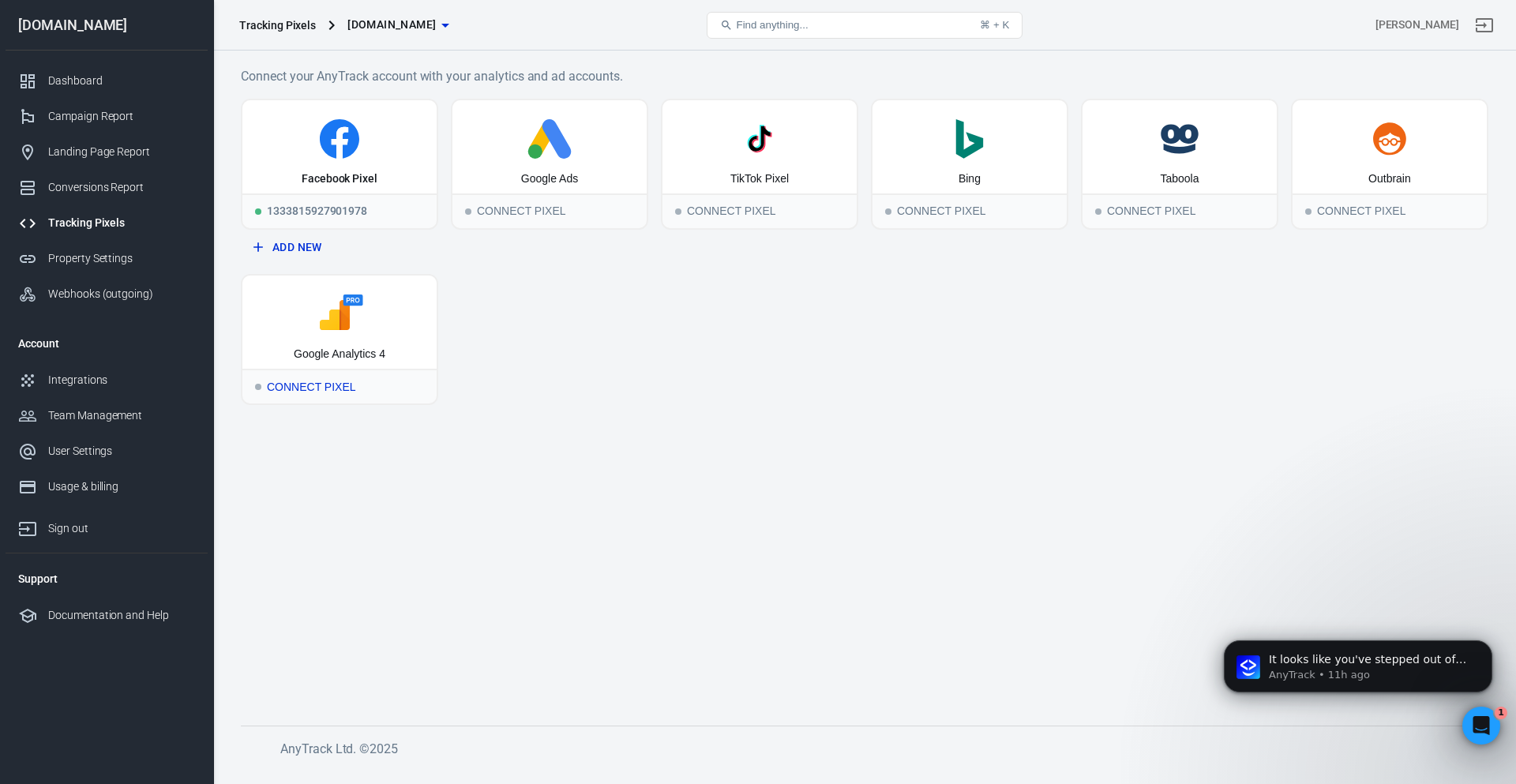
click at [322, 378] on div "Connect Pixel" at bounding box center [340, 386] width 194 height 35
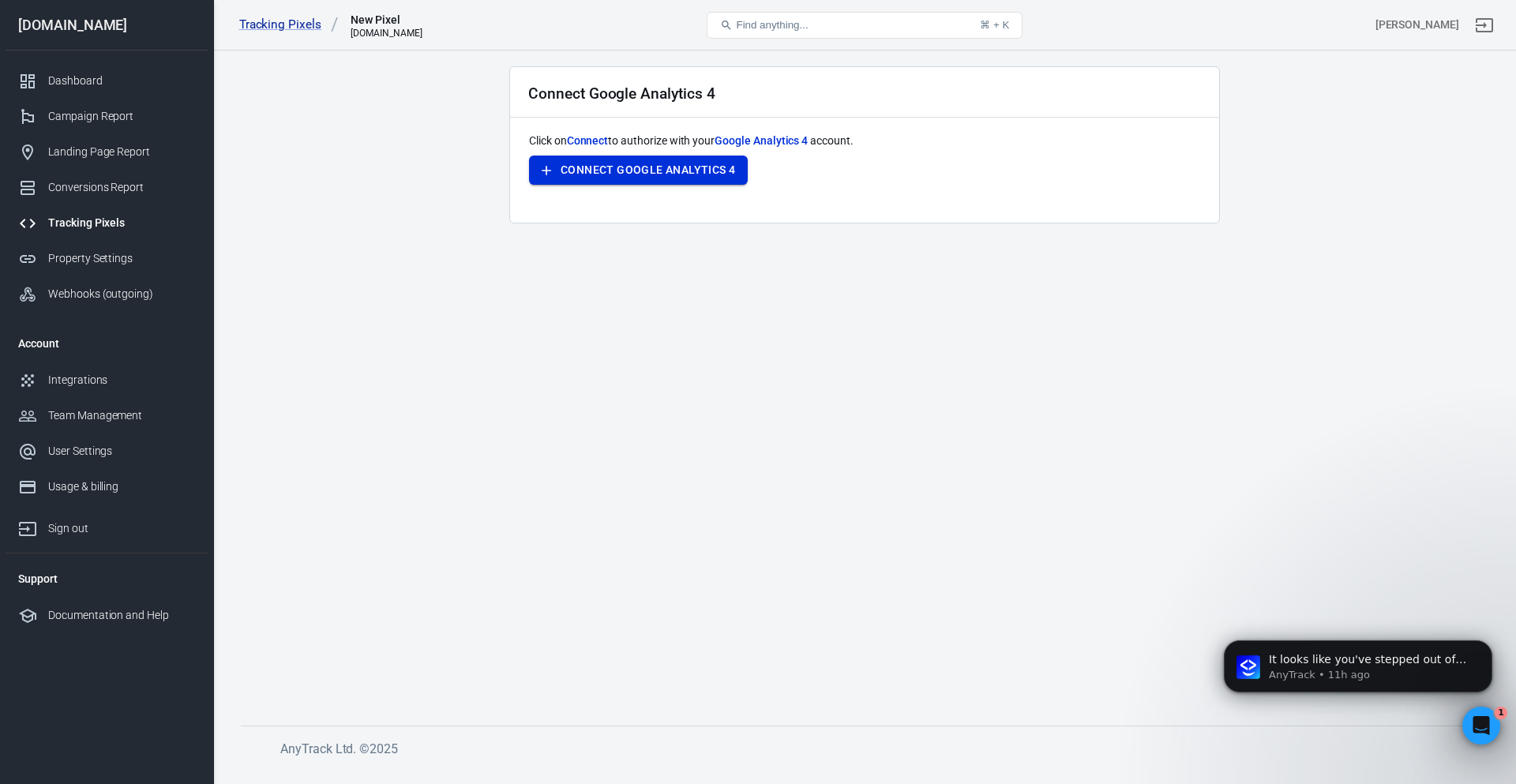
click at [625, 158] on button "Connect Google Analytics 4" at bounding box center [638, 170] width 219 height 29
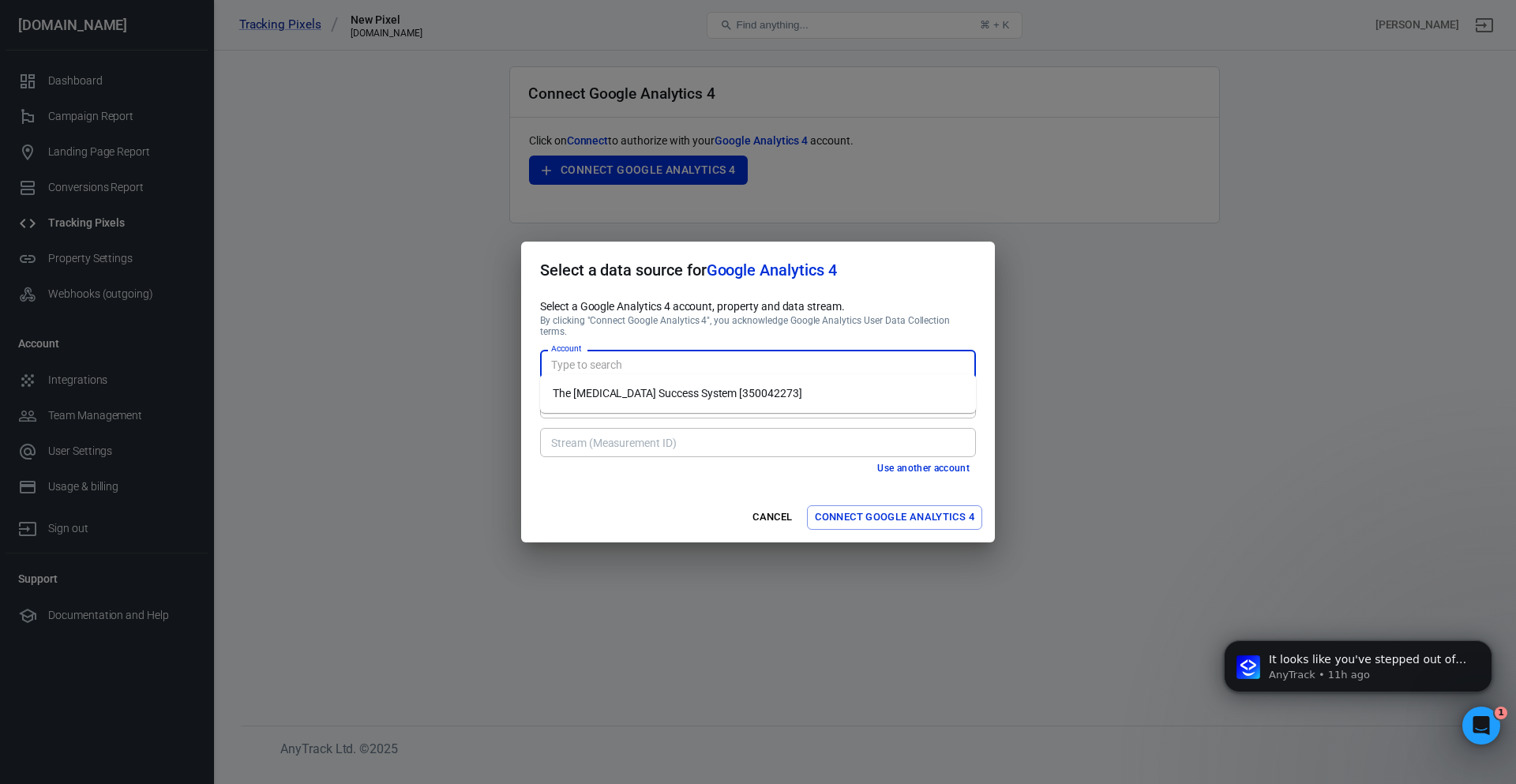
click at [802, 356] on input "Account" at bounding box center [757, 365] width 424 height 20
click at [765, 384] on li "The ADHD Success System [350042273]" at bounding box center [758, 393] width 436 height 26
type input "The ADHD Success System [350042273]"
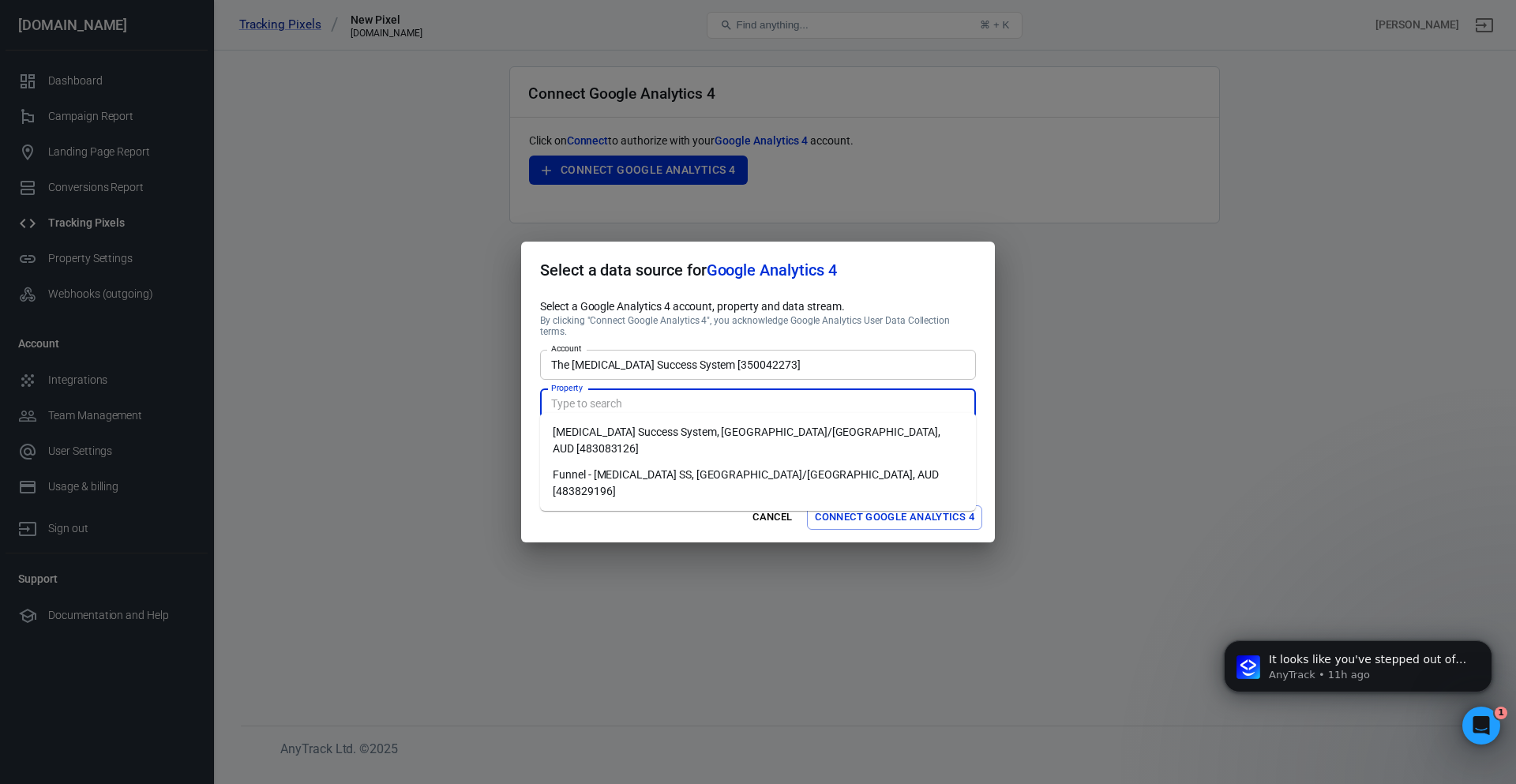
click at [713, 393] on input "Property" at bounding box center [757, 403] width 424 height 20
click at [692, 461] on li "Funnel - ADHD SS, Australia/Brisbane, AUD [483829196]" at bounding box center [758, 482] width 436 height 43
type input "Funnel - ADHD SS, Australia/Brisbane, AUD [483829196]"
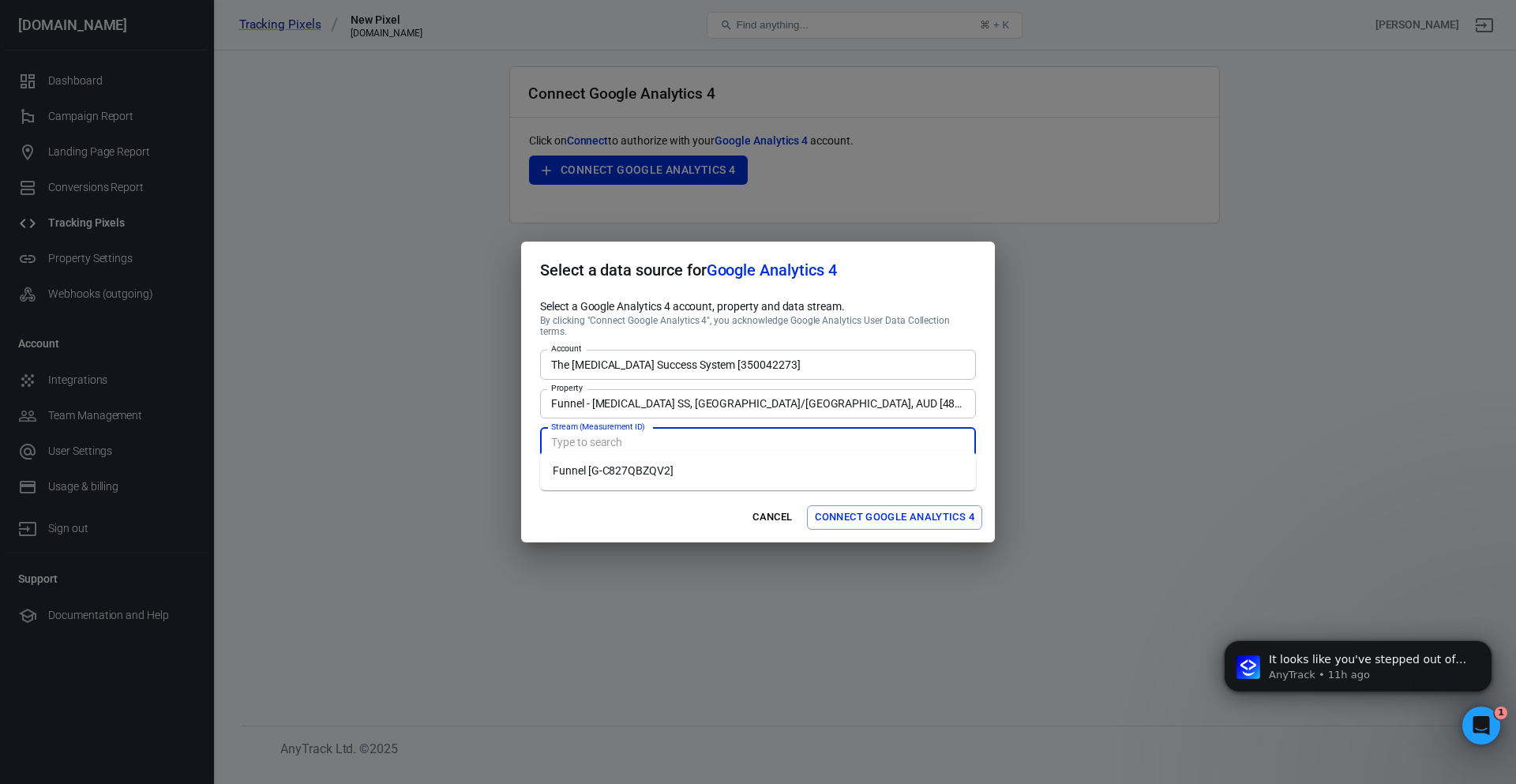
click at [713, 432] on input "Stream (Measurement ID)" at bounding box center [757, 442] width 424 height 20
click at [687, 471] on li "Funnel [G-C827QBZQV2]" at bounding box center [758, 470] width 436 height 26
type input "Funnel [G-C827QBZQV2]"
click at [856, 511] on button "Connect Google Analytics 4" at bounding box center [894, 517] width 175 height 24
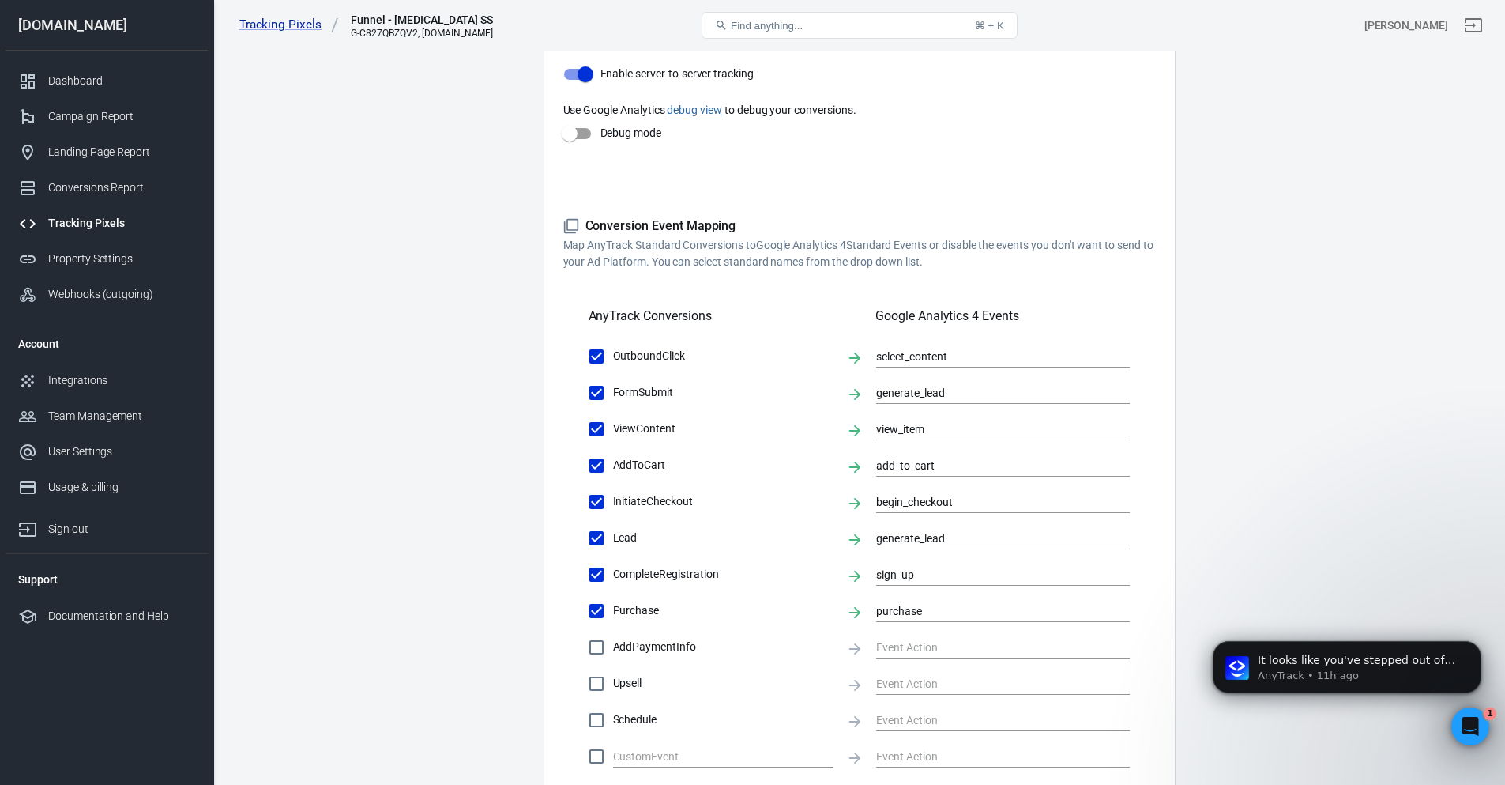
scroll to position [550, 0]
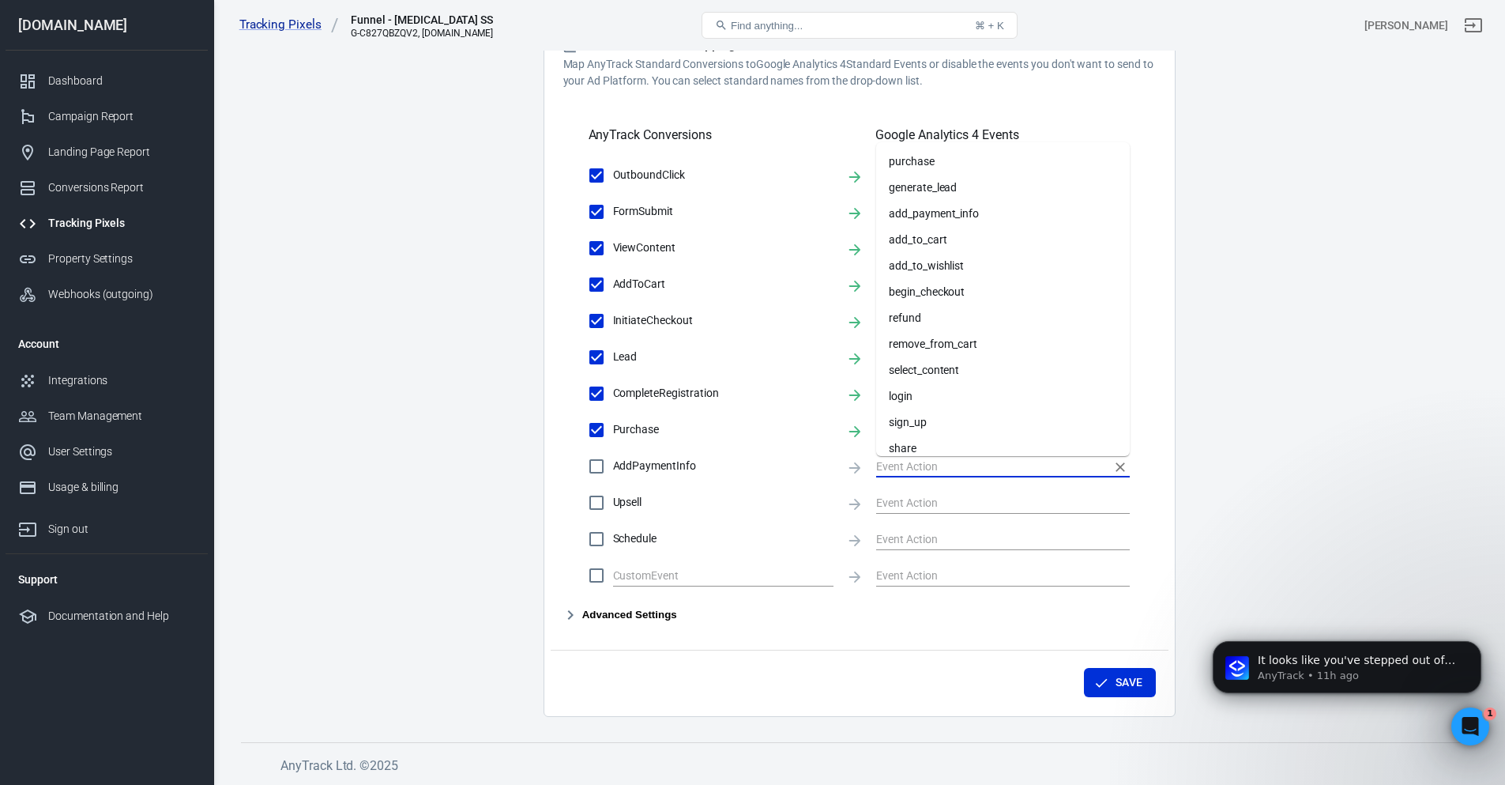
click at [882, 465] on input "text" at bounding box center [991, 466] width 230 height 20
click at [913, 219] on li "add_payment_info" at bounding box center [1003, 214] width 254 height 26
checkbox input "true"
type input "add_payment_info"
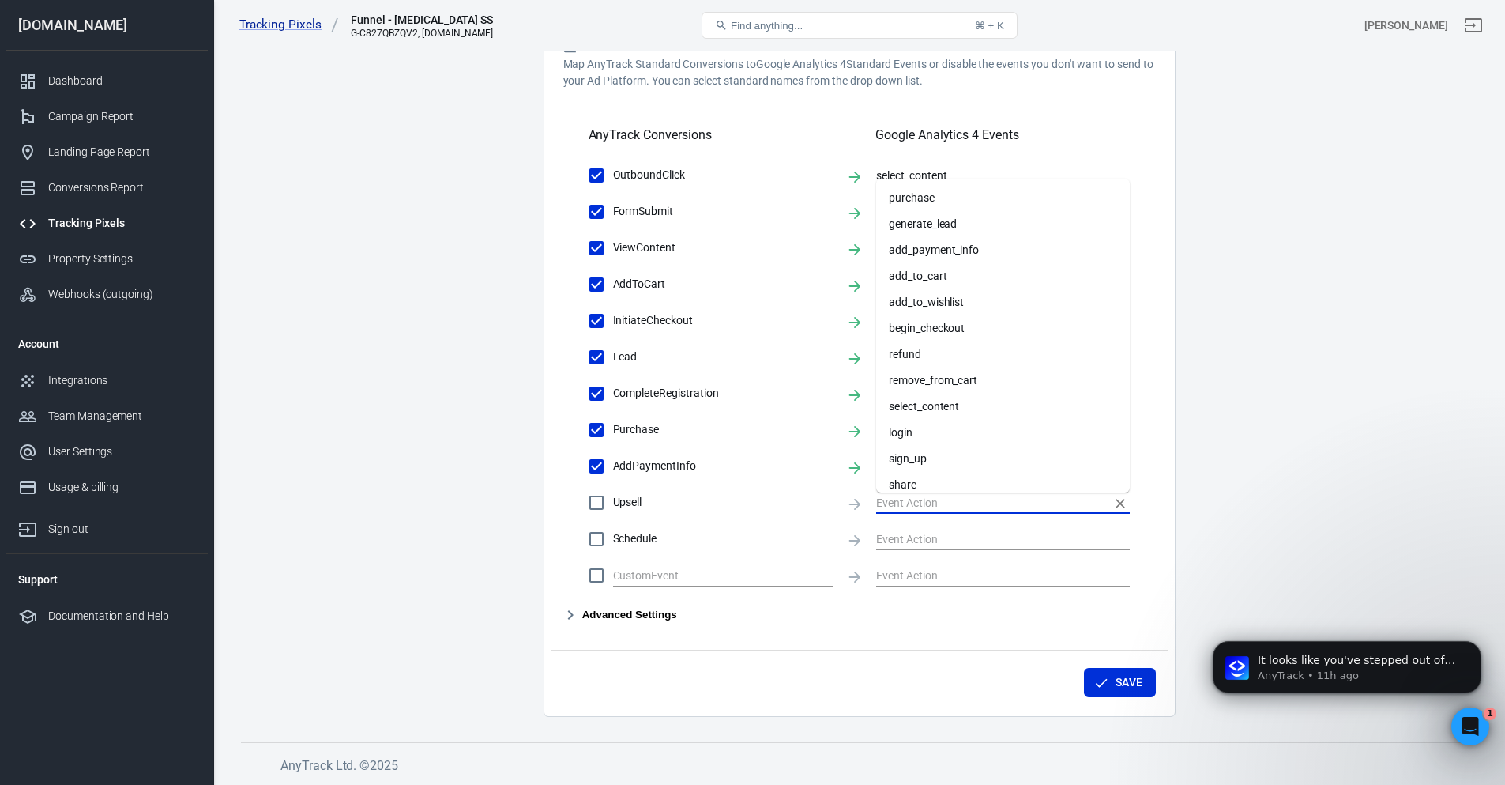
click at [913, 506] on input "text" at bounding box center [991, 502] width 230 height 20
click at [1143, 337] on div "OutboundClick select_content FormSubmit generate_lead ViewContent view_item Add…" at bounding box center [859, 375] width 593 height 433
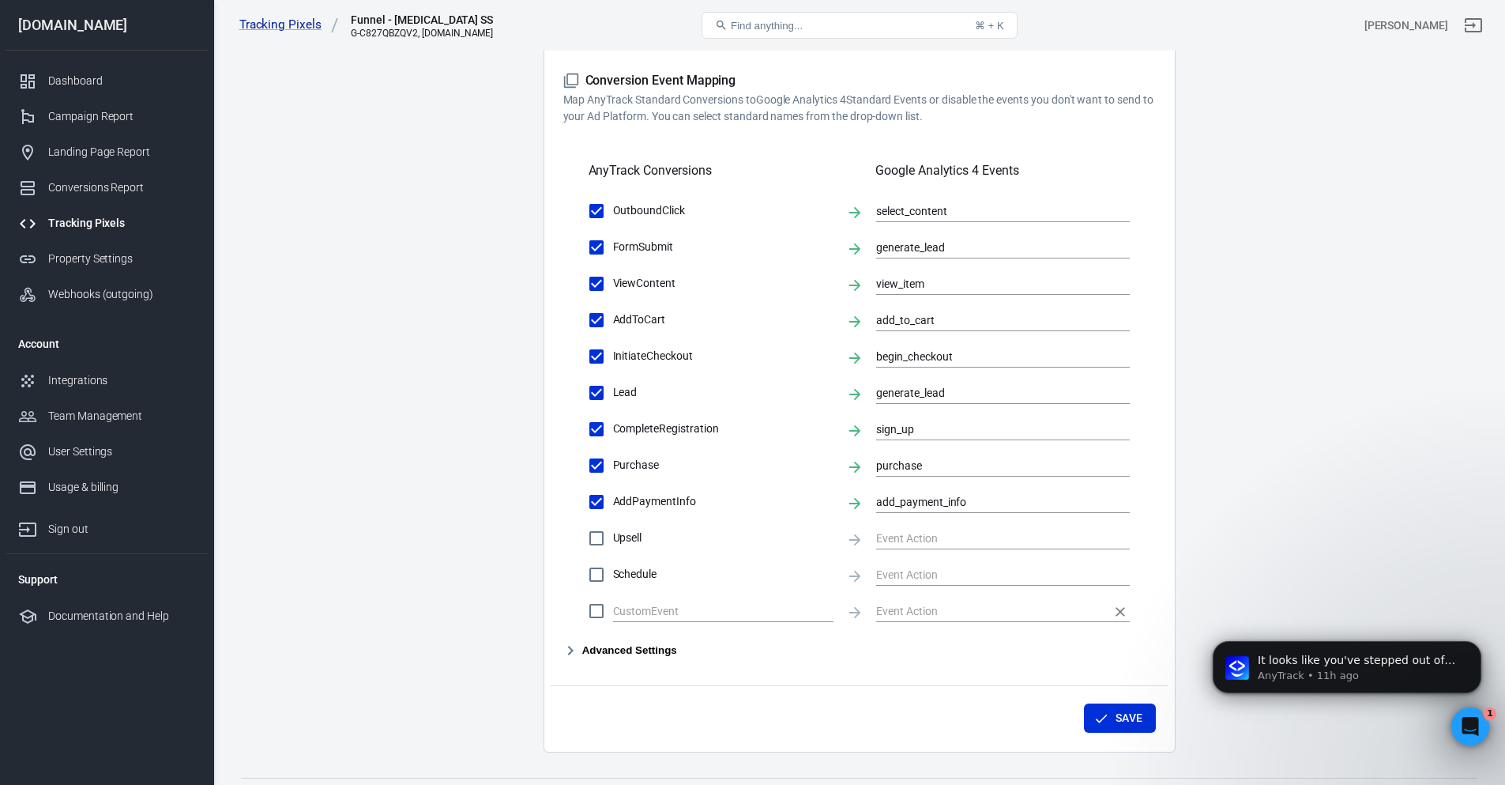
scroll to position [550, 0]
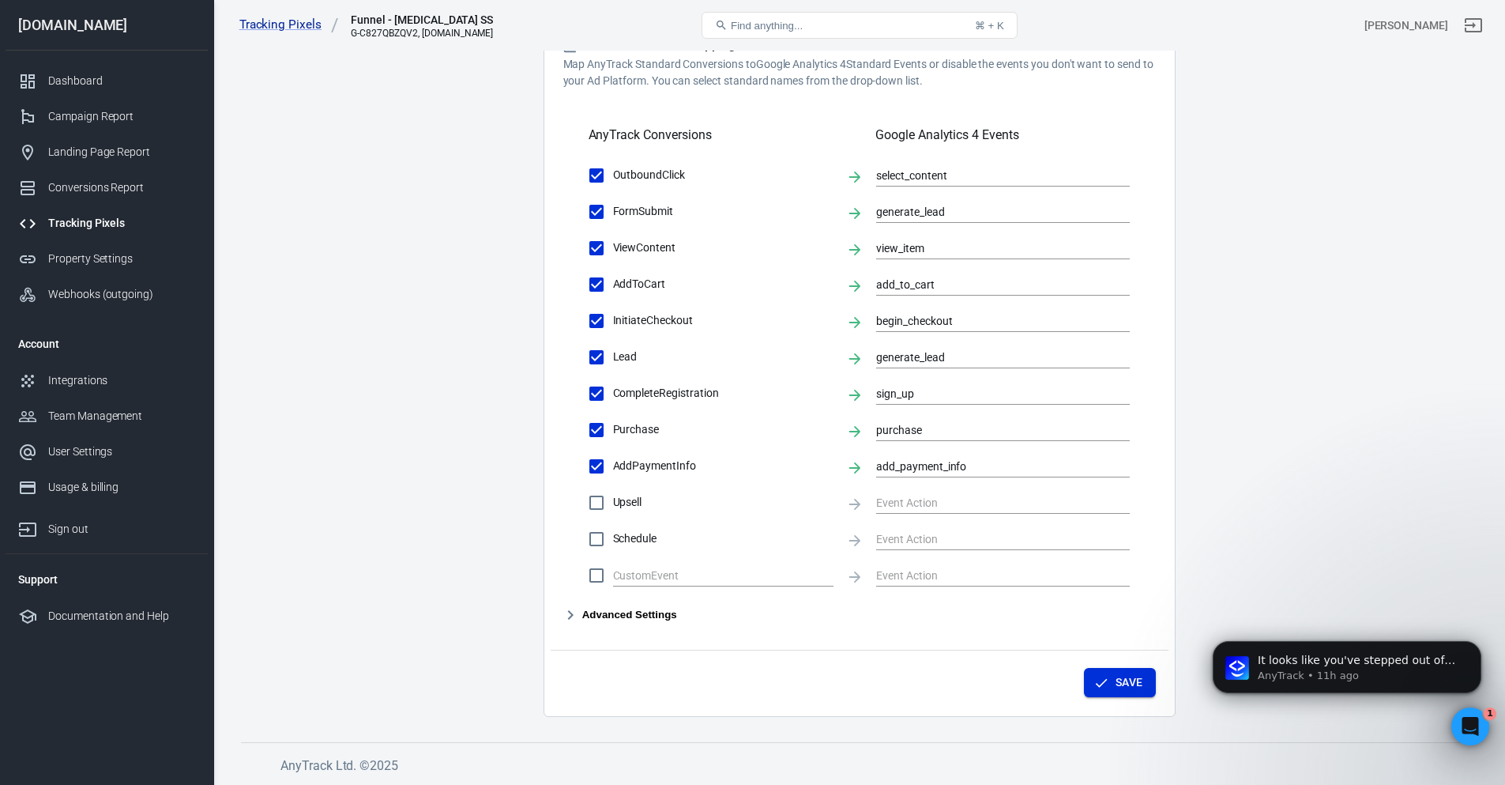
click at [1100, 672] on button "Save" at bounding box center [1120, 682] width 72 height 29
click at [622, 619] on button "Advanced Settings" at bounding box center [620, 614] width 114 height 19
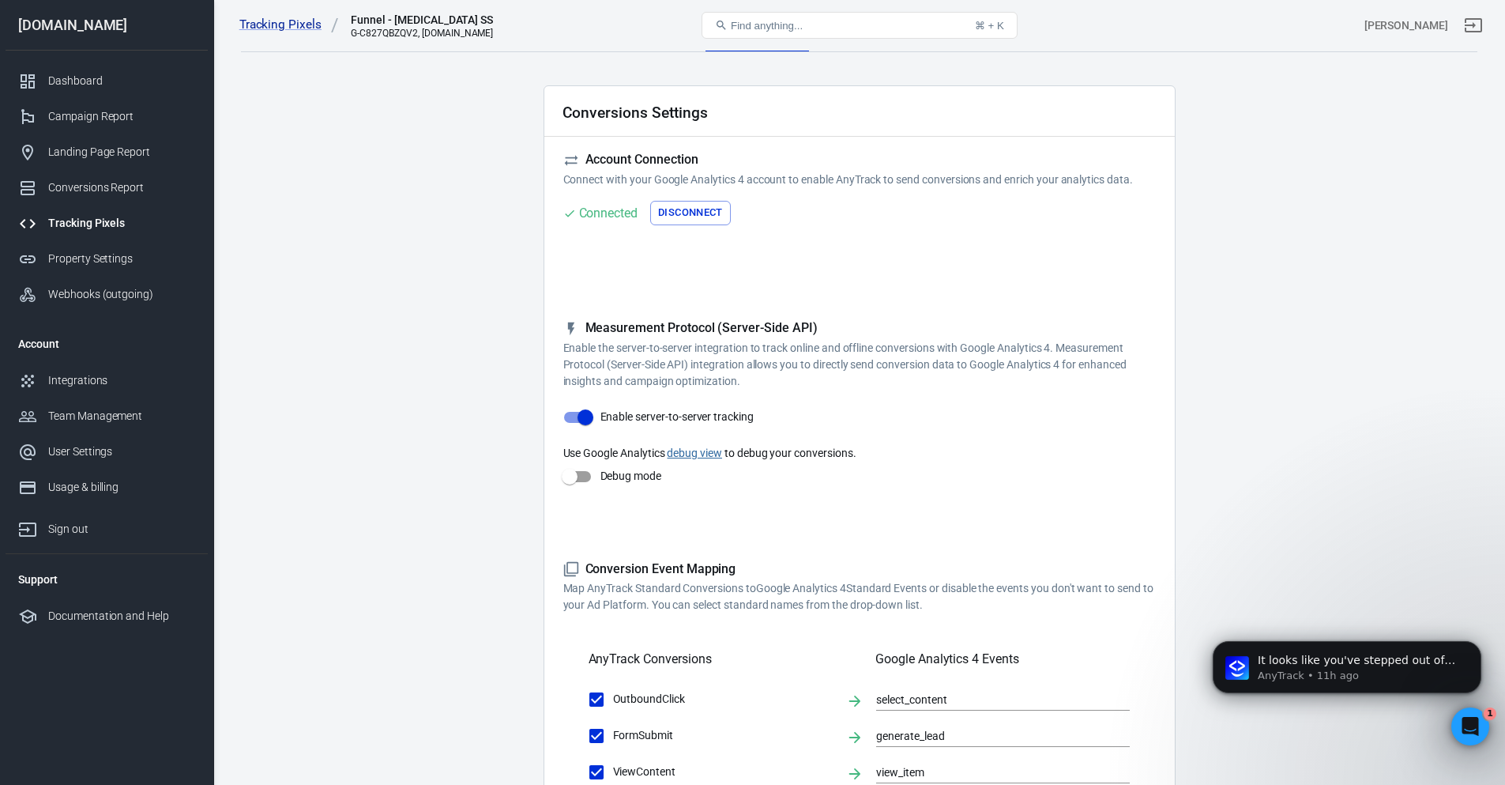
scroll to position [0, 0]
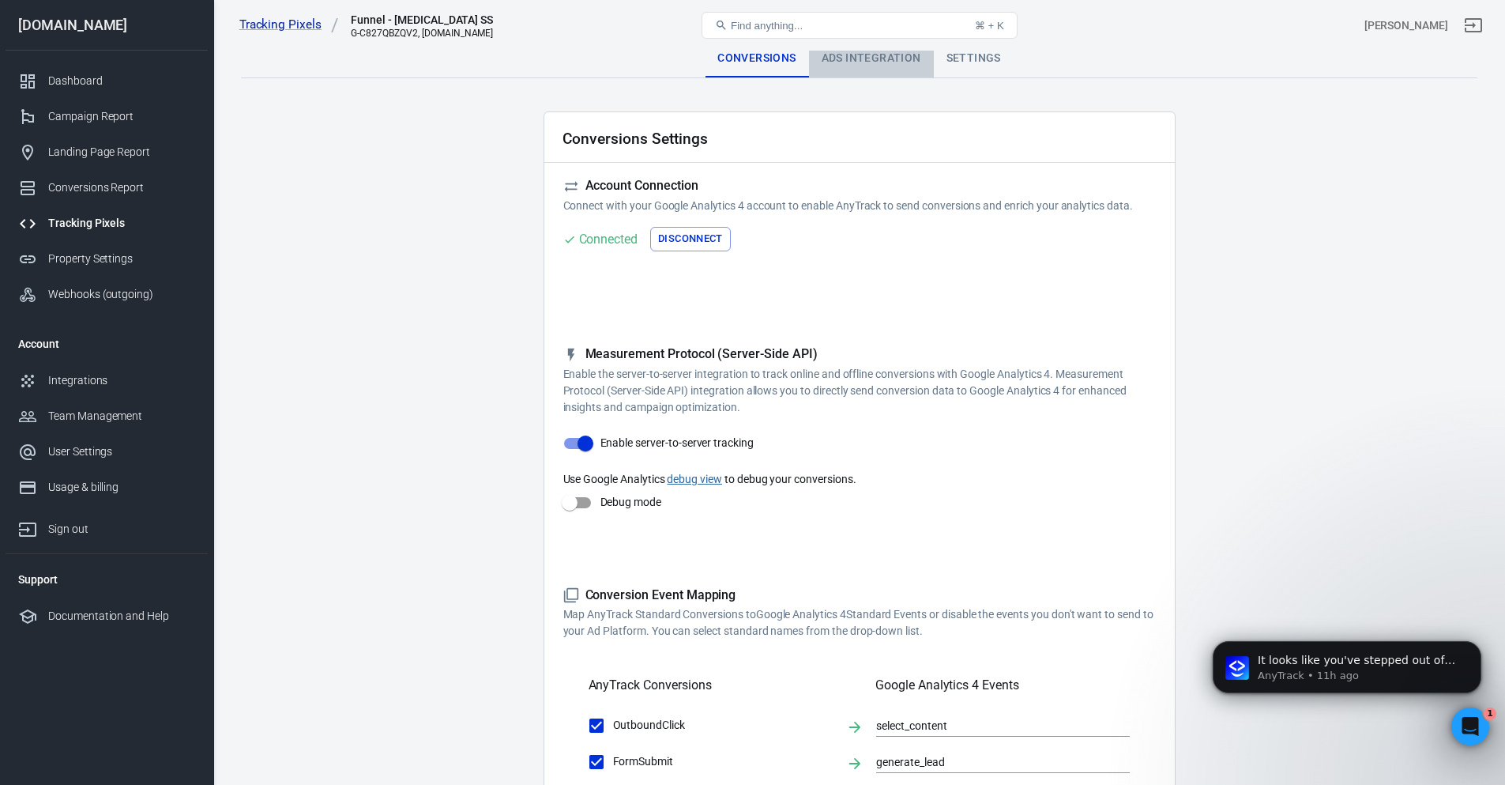
click at [845, 59] on div "Ads Integration" at bounding box center [871, 59] width 125 height 38
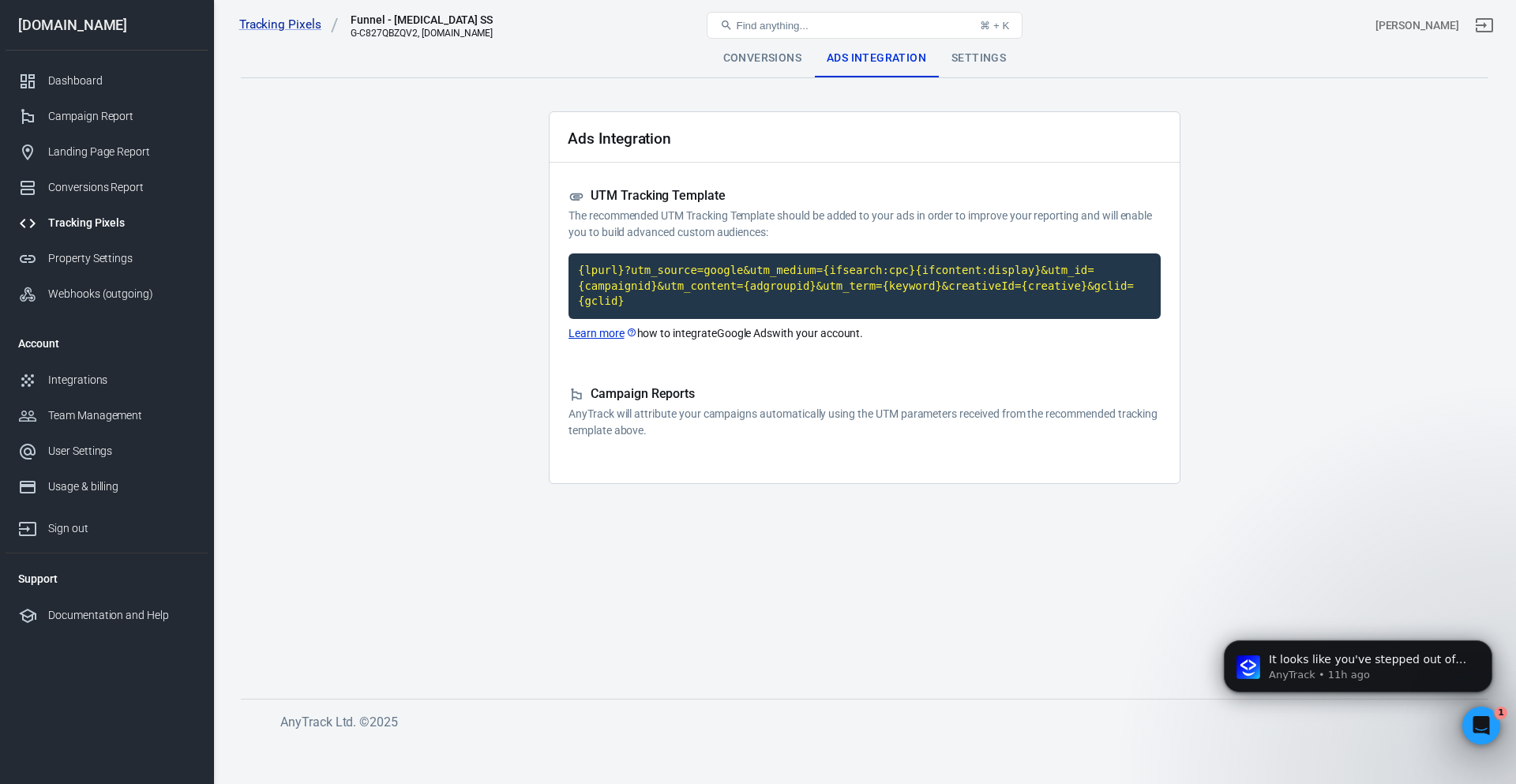
click at [962, 64] on div "Settings" at bounding box center [978, 59] width 80 height 38
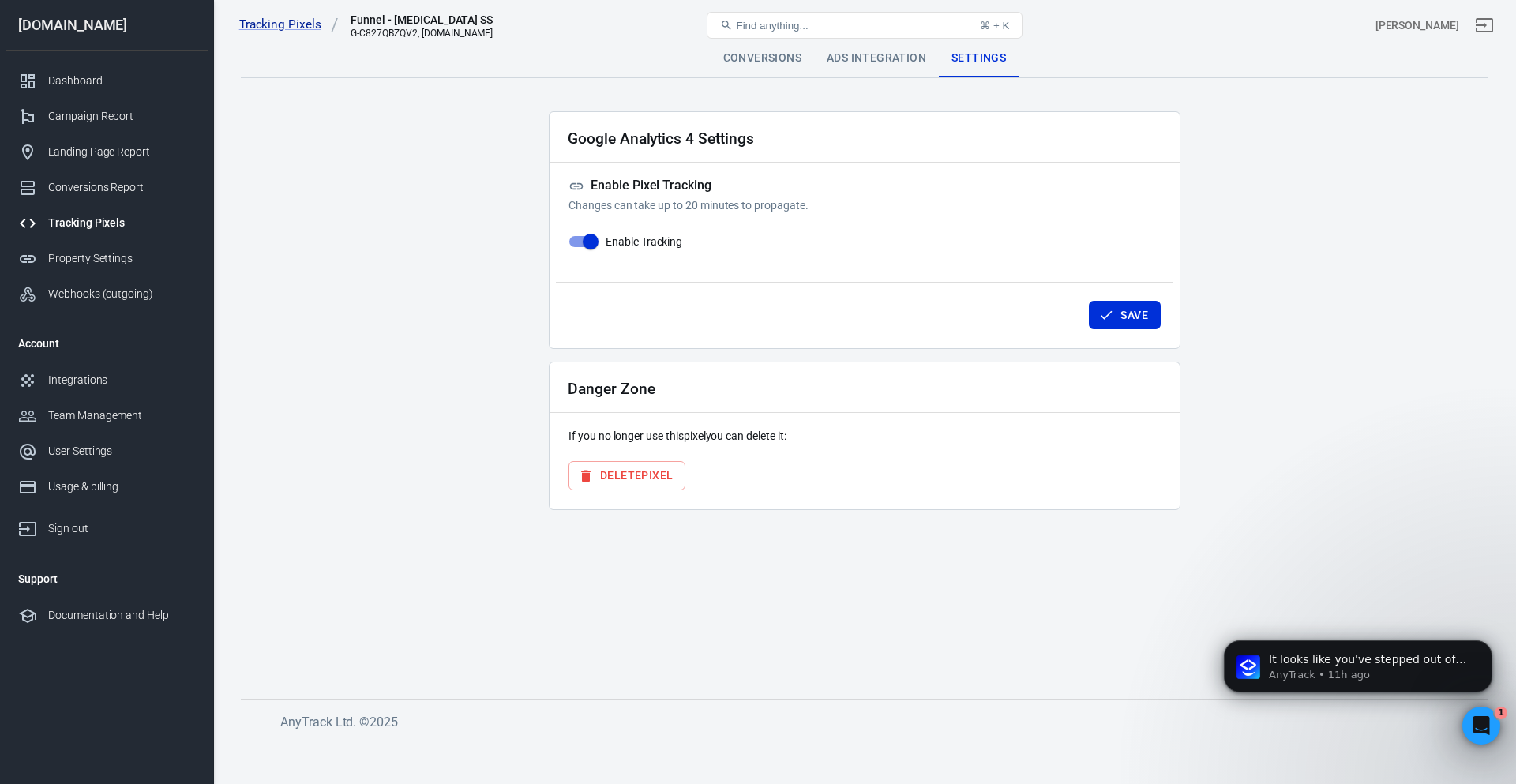
click at [765, 54] on div "Conversions" at bounding box center [762, 59] width 104 height 38
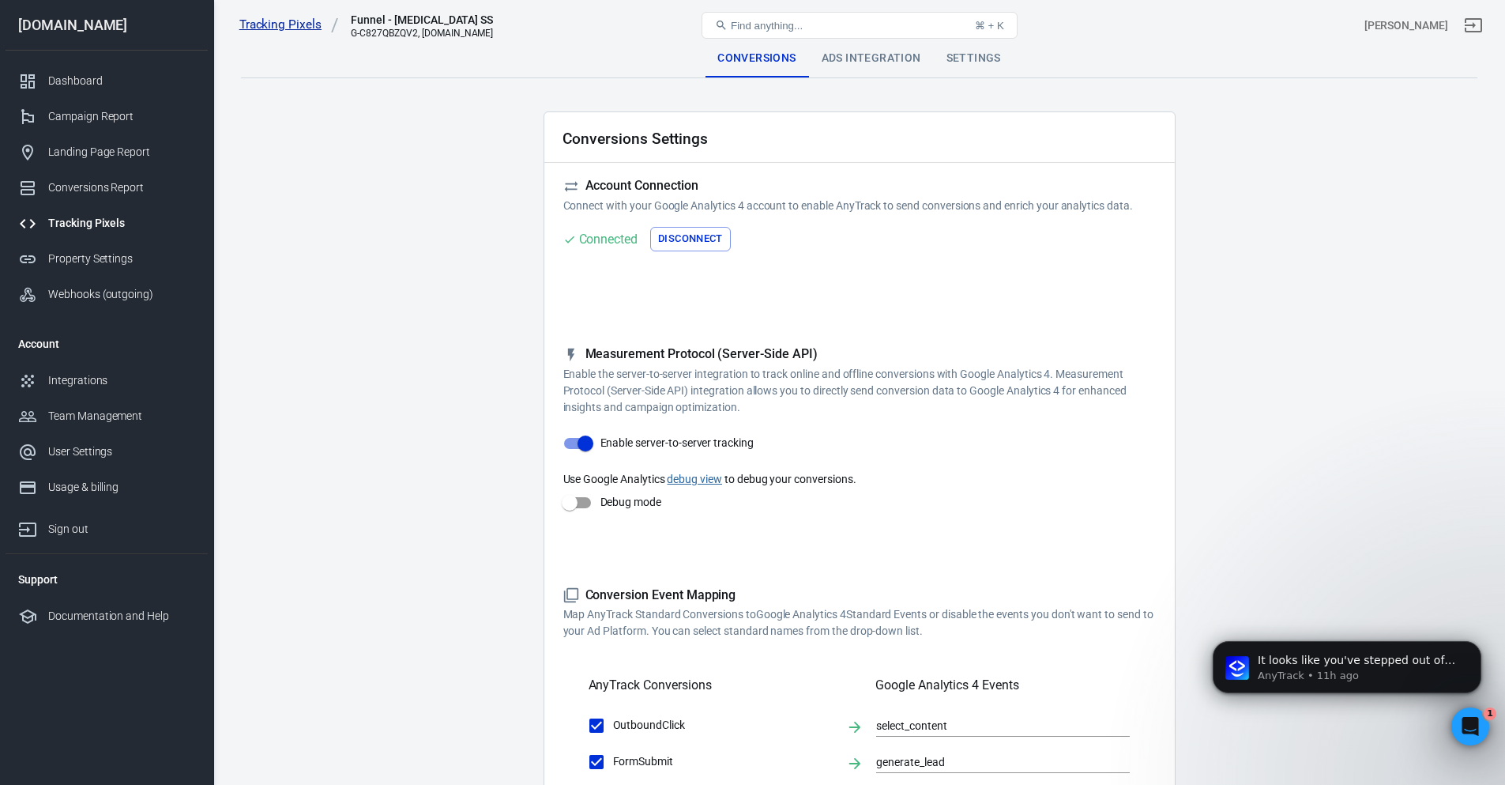
click at [296, 25] on link "Tracking Pixels" at bounding box center [289, 25] width 100 height 17
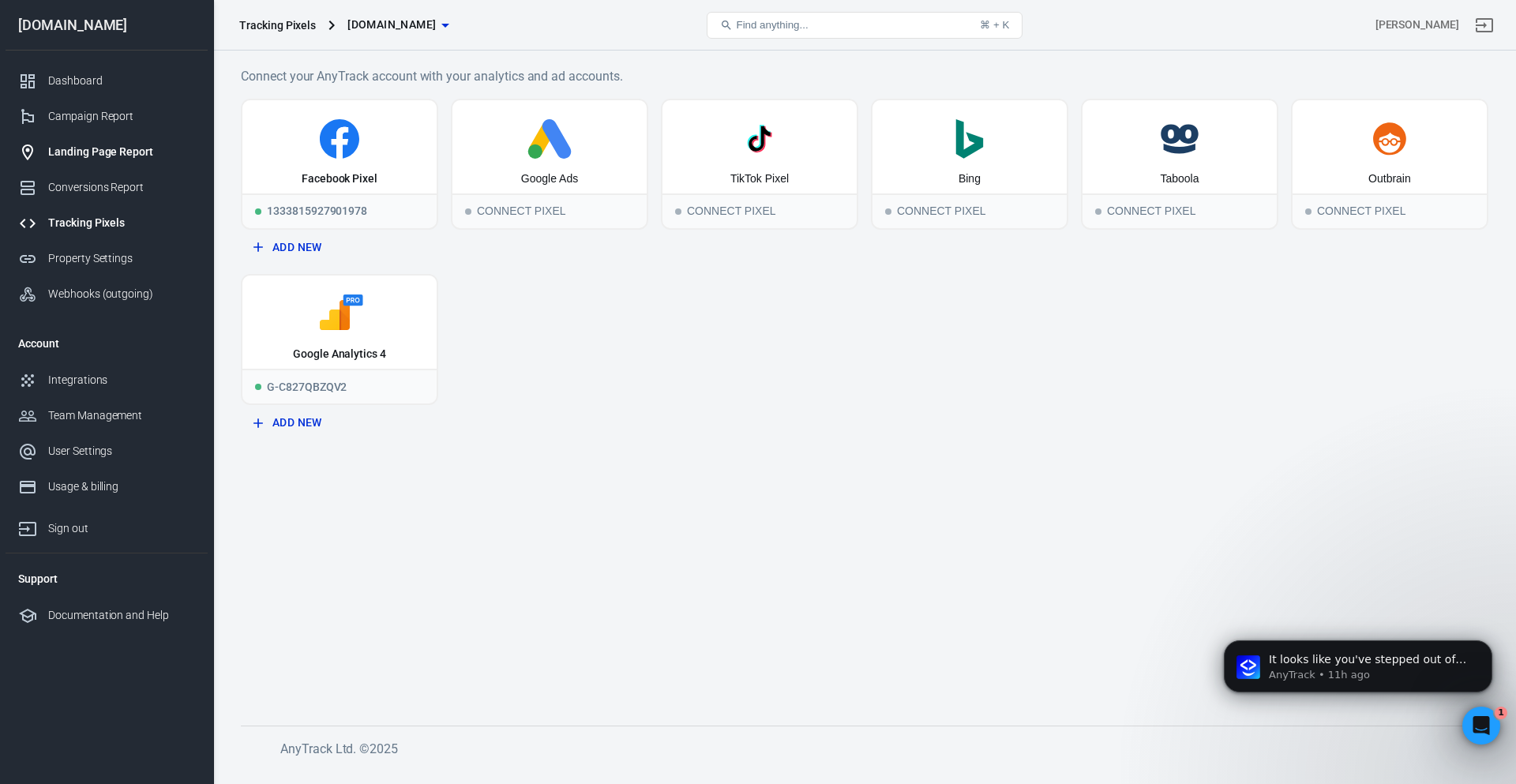
click at [96, 137] on link "Landing Page Report" at bounding box center [107, 152] width 202 height 36
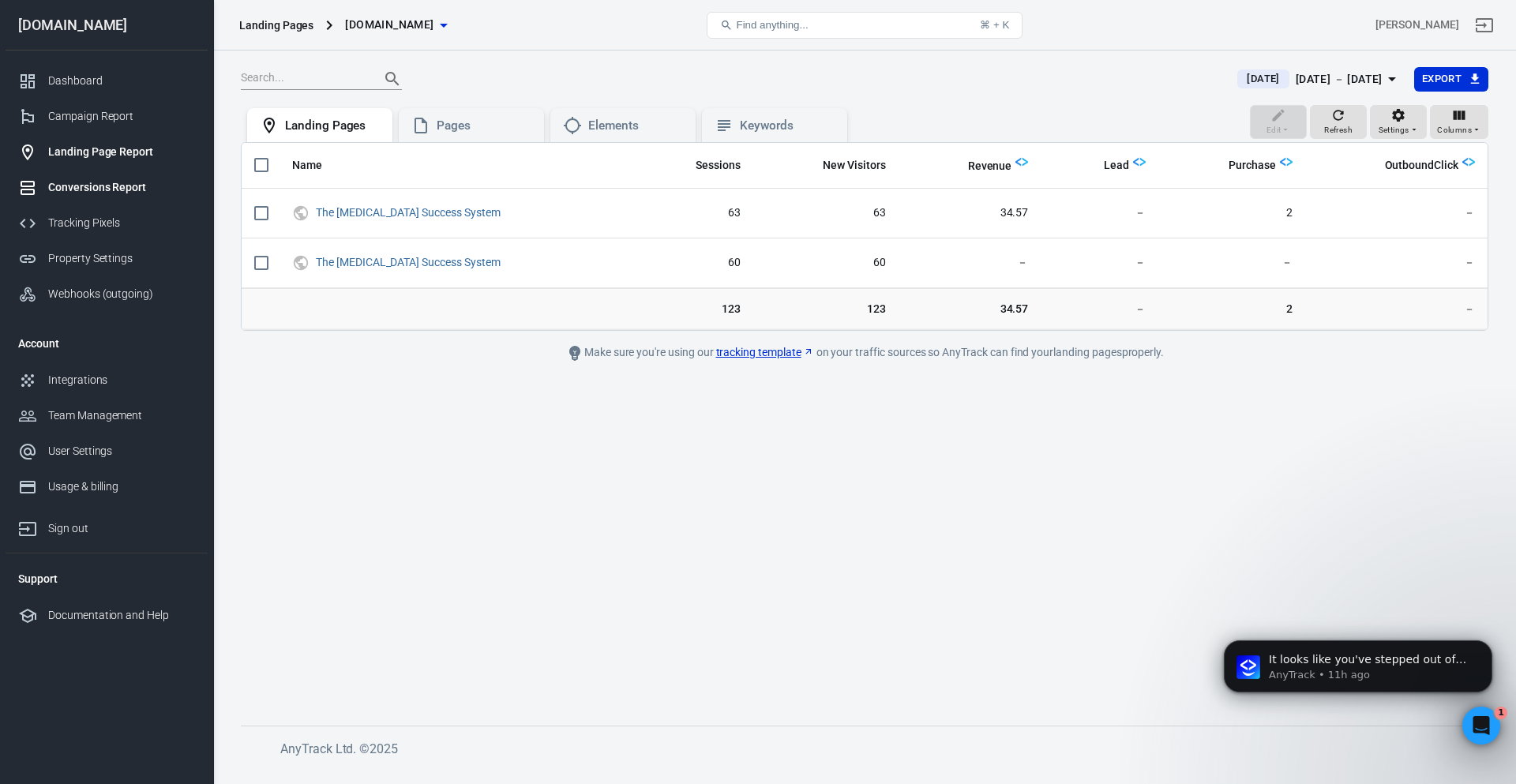
click at [116, 201] on link "Conversions Report" at bounding box center [107, 188] width 202 height 36
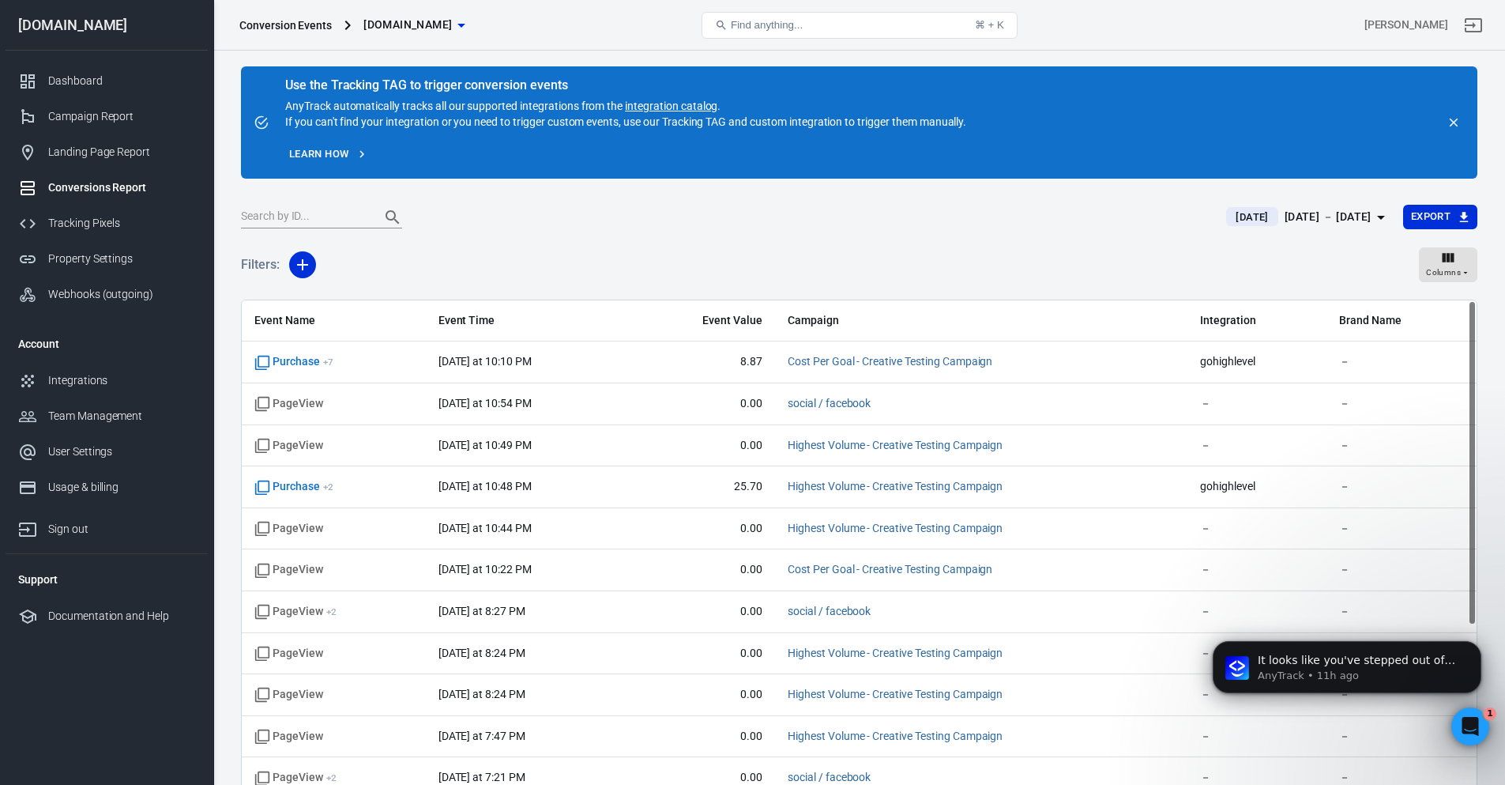
click at [644, 110] on link "integration catalog" at bounding box center [671, 106] width 92 height 13
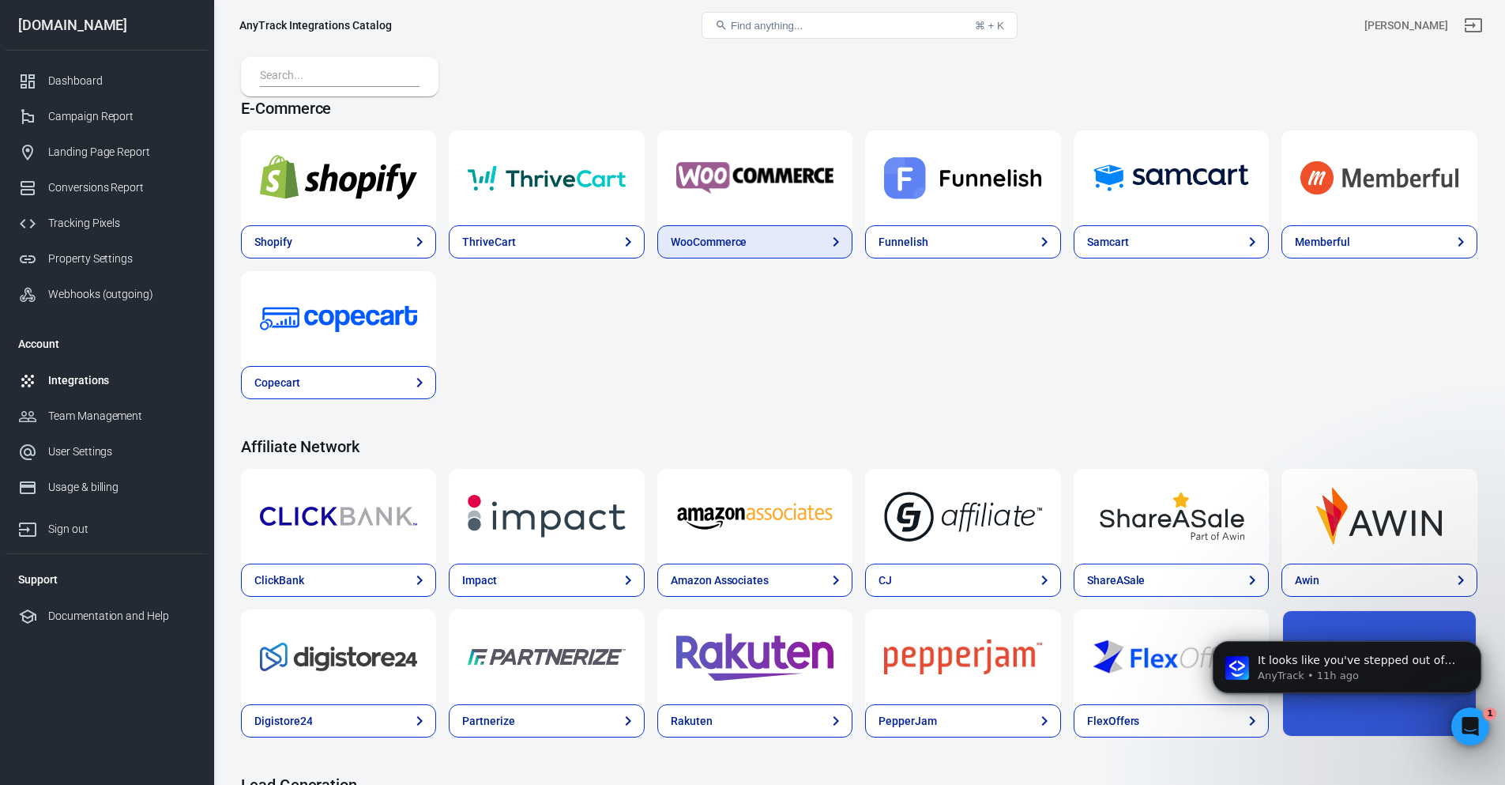
scroll to position [184, 0]
